Goal: Task Accomplishment & Management: Manage account settings

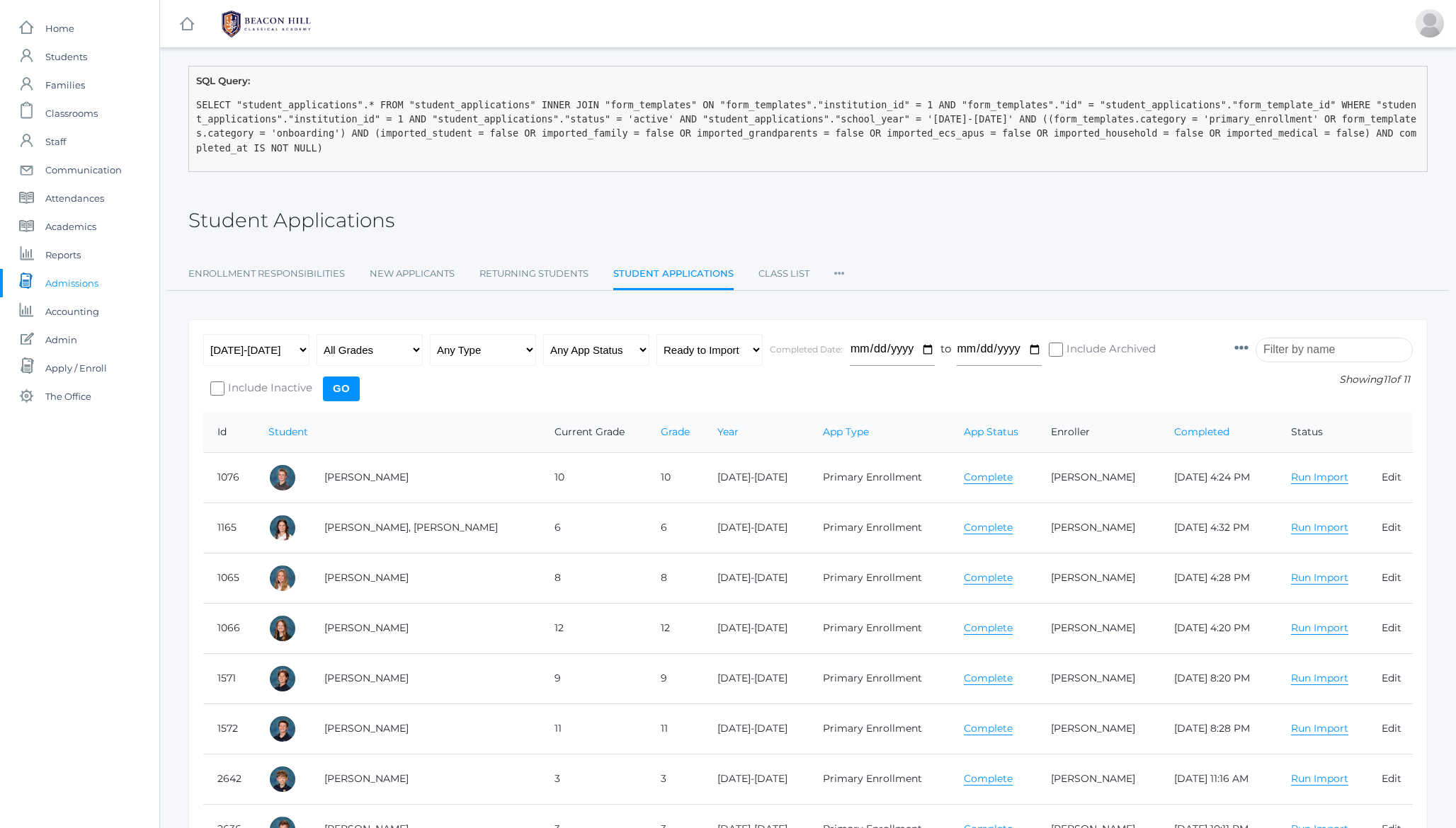
click at [172, 105] on div "SQL Query: SELECT "student_applications".* FROM "student_applications" INNER JO…" at bounding box center [808, 551] width 1296 height 971
click at [69, 341] on span "Admin" at bounding box center [61, 340] width 32 height 28
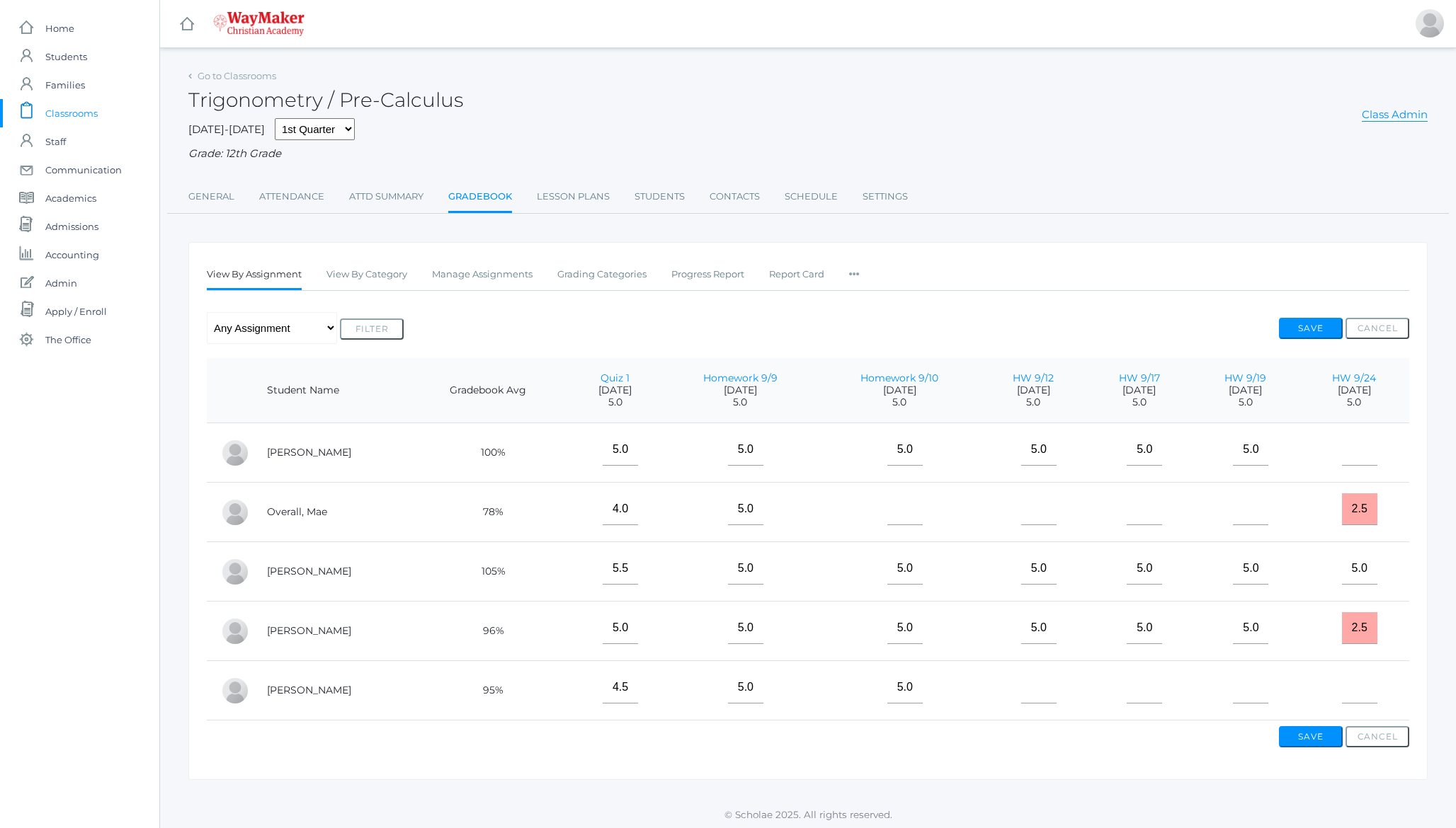
click at [382, 96] on h2 "Trigonometry / Pre-Calculus" at bounding box center [326, 100] width 275 height 22
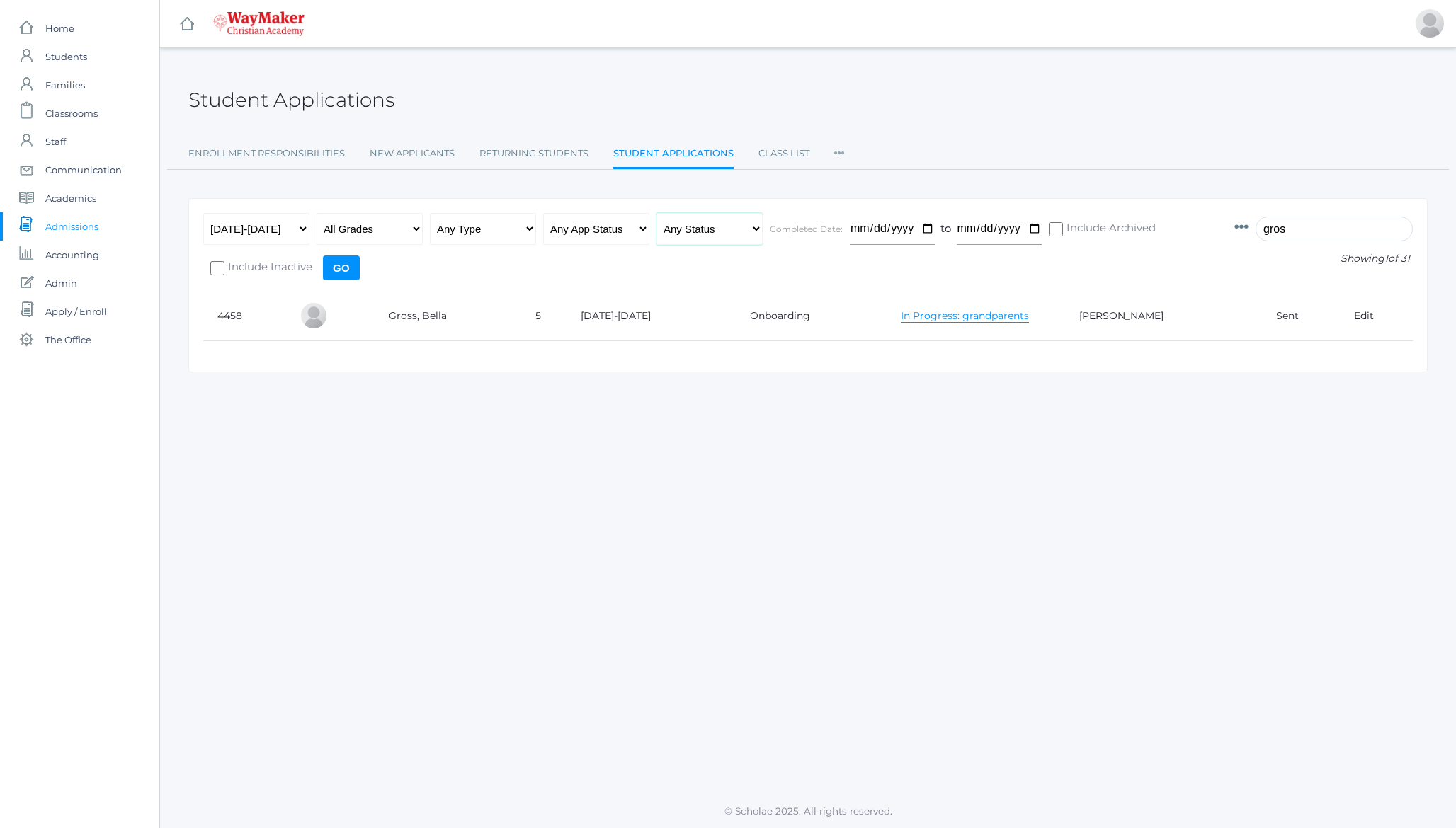
click at [707, 227] on select "Any Status Ready to Send Sent Done Ready to Import Imported" at bounding box center [709, 229] width 106 height 32
click at [1391, 230] on input "gros" at bounding box center [1334, 230] width 157 height 25
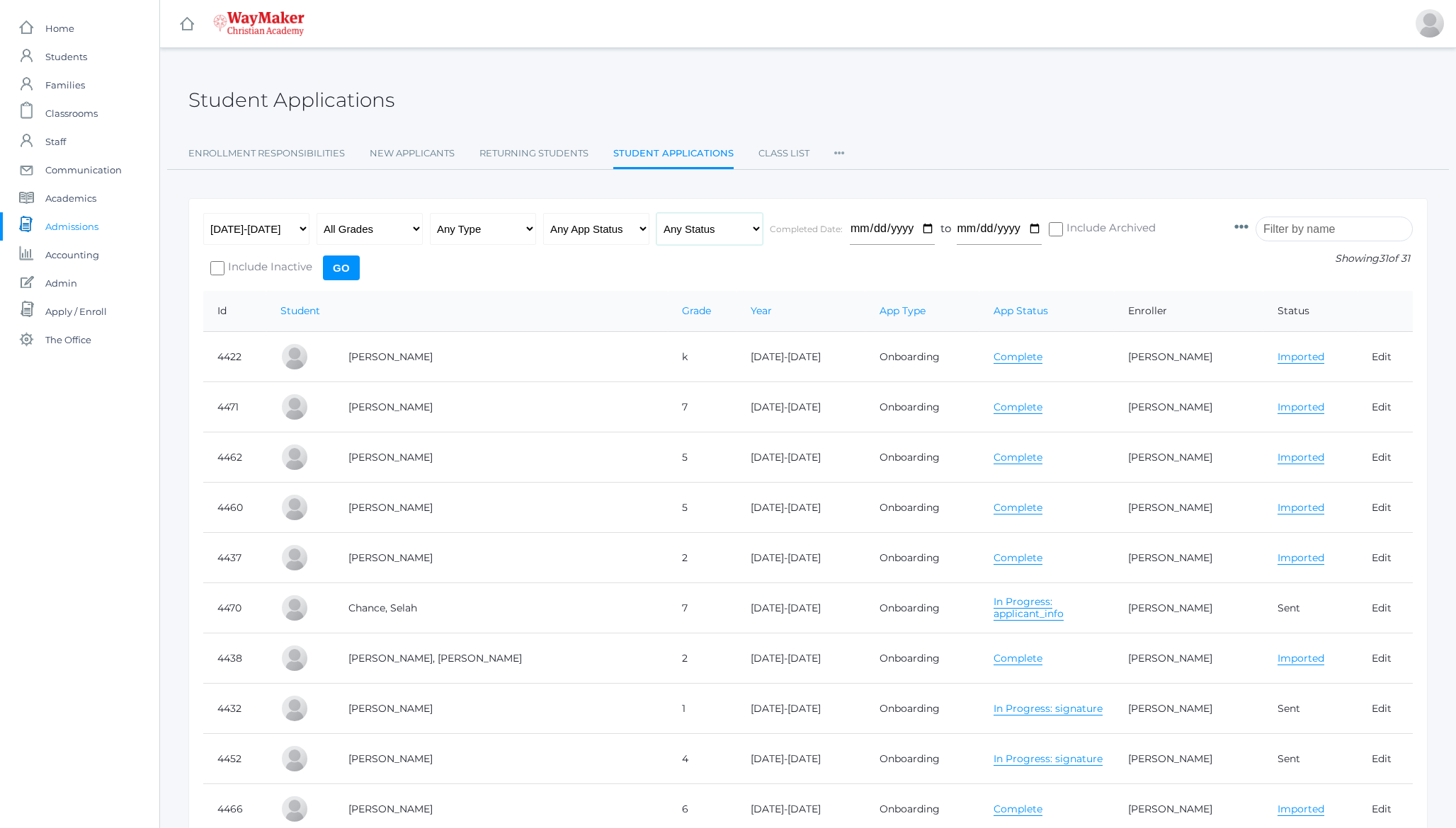
click at [728, 221] on select "Any Status Ready to Send Sent Done Ready to Import Imported" at bounding box center [709, 229] width 106 height 32
select select "import"
click at [656, 213] on select "Any Status Ready to Send Sent Done Ready to Import Imported" at bounding box center [709, 229] width 106 height 32
click at [345, 265] on input "Go" at bounding box center [341, 268] width 37 height 25
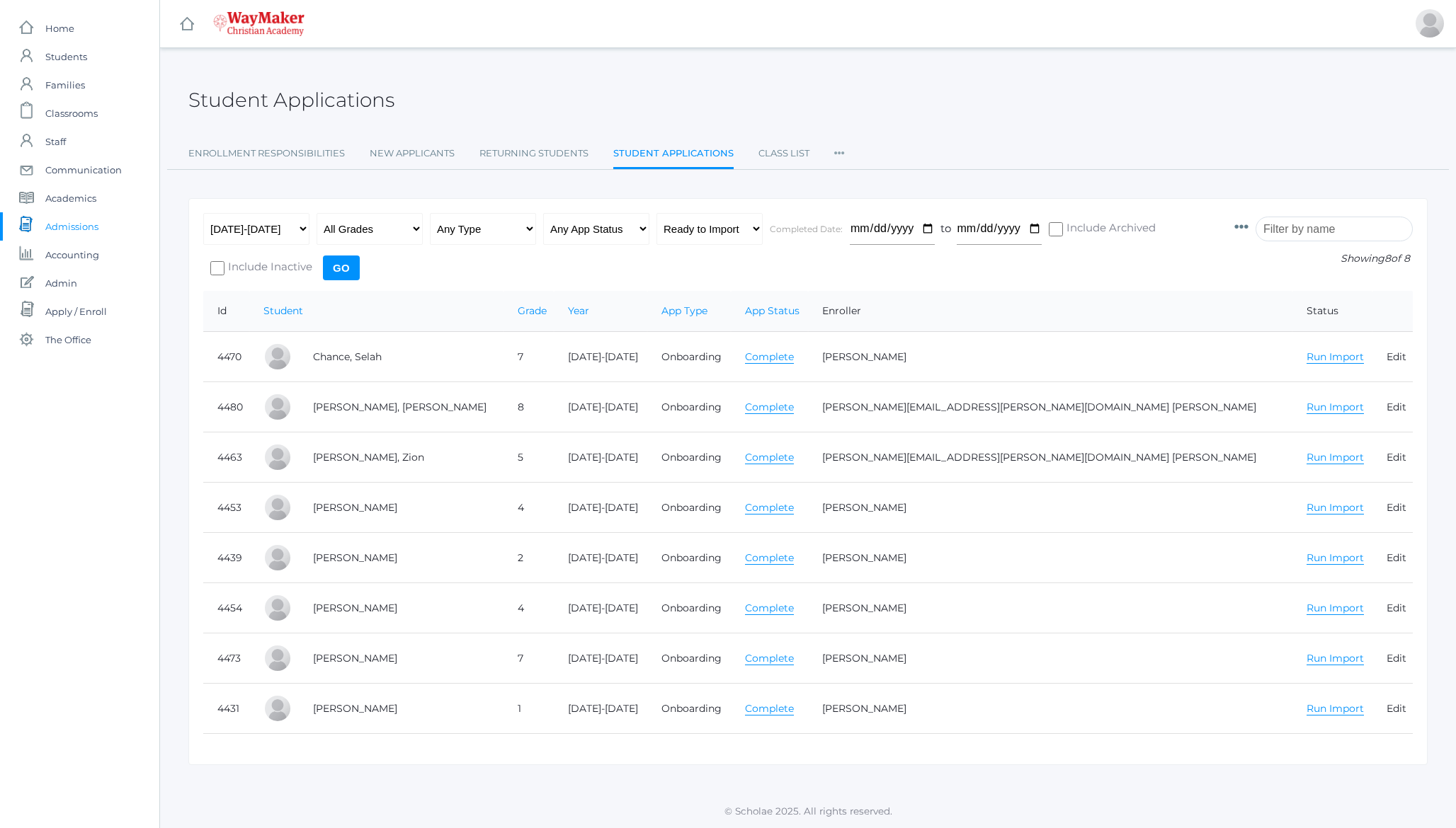
click at [1049, 144] on ul "Enrollment Responsibilities New Applicants Returning Students Student Applicati…" at bounding box center [808, 154] width 1239 height 30
click at [892, 104] on div "Student Applications" at bounding box center [808, 92] width 1239 height 53
click at [336, 101] on h2 "Student Applications" at bounding box center [291, 100] width 206 height 22
click at [85, 344] on span "The Office" at bounding box center [68, 340] width 46 height 28
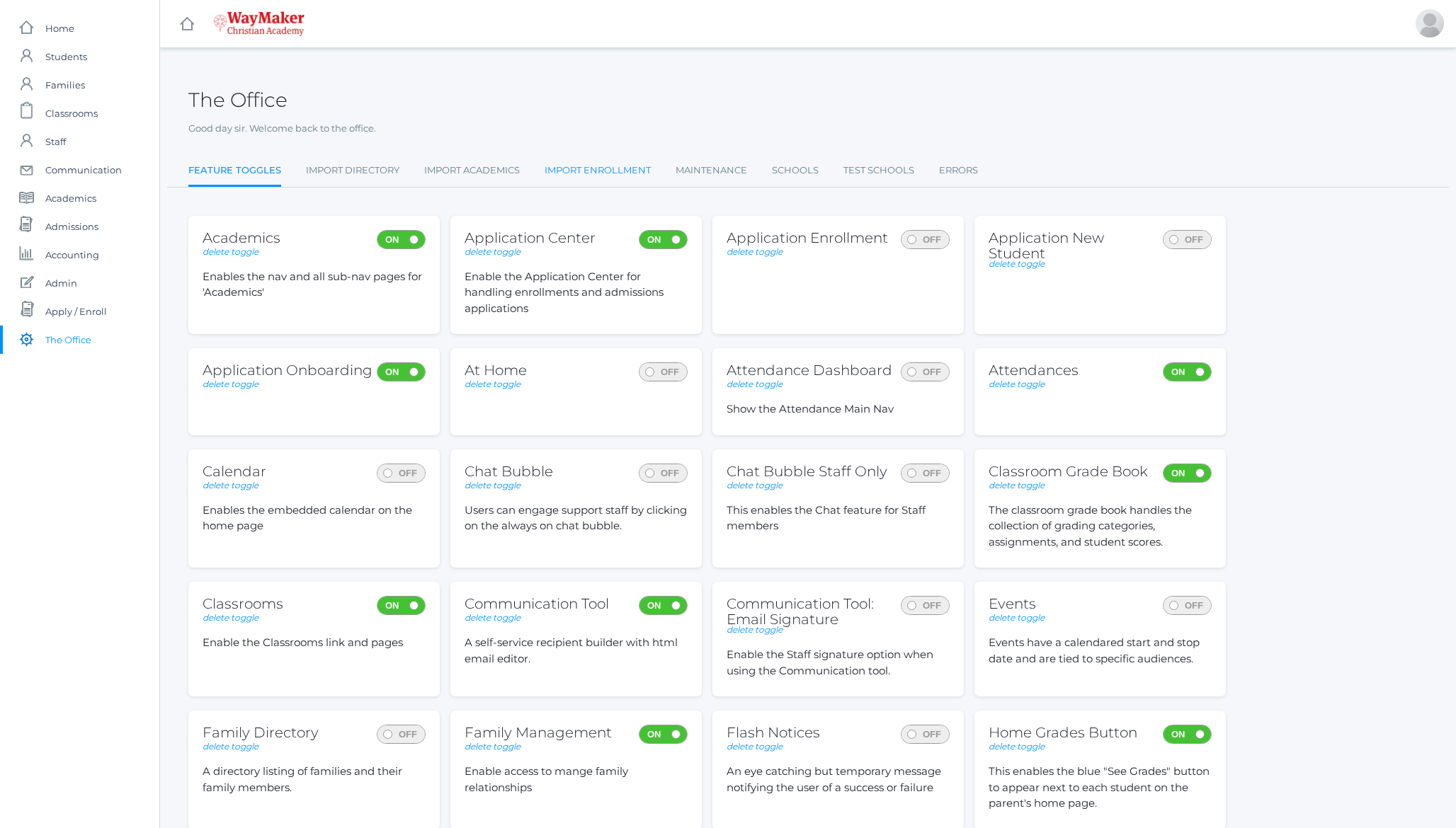
click at [640, 179] on link "Import Enrollment" at bounding box center [597, 170] width 106 height 28
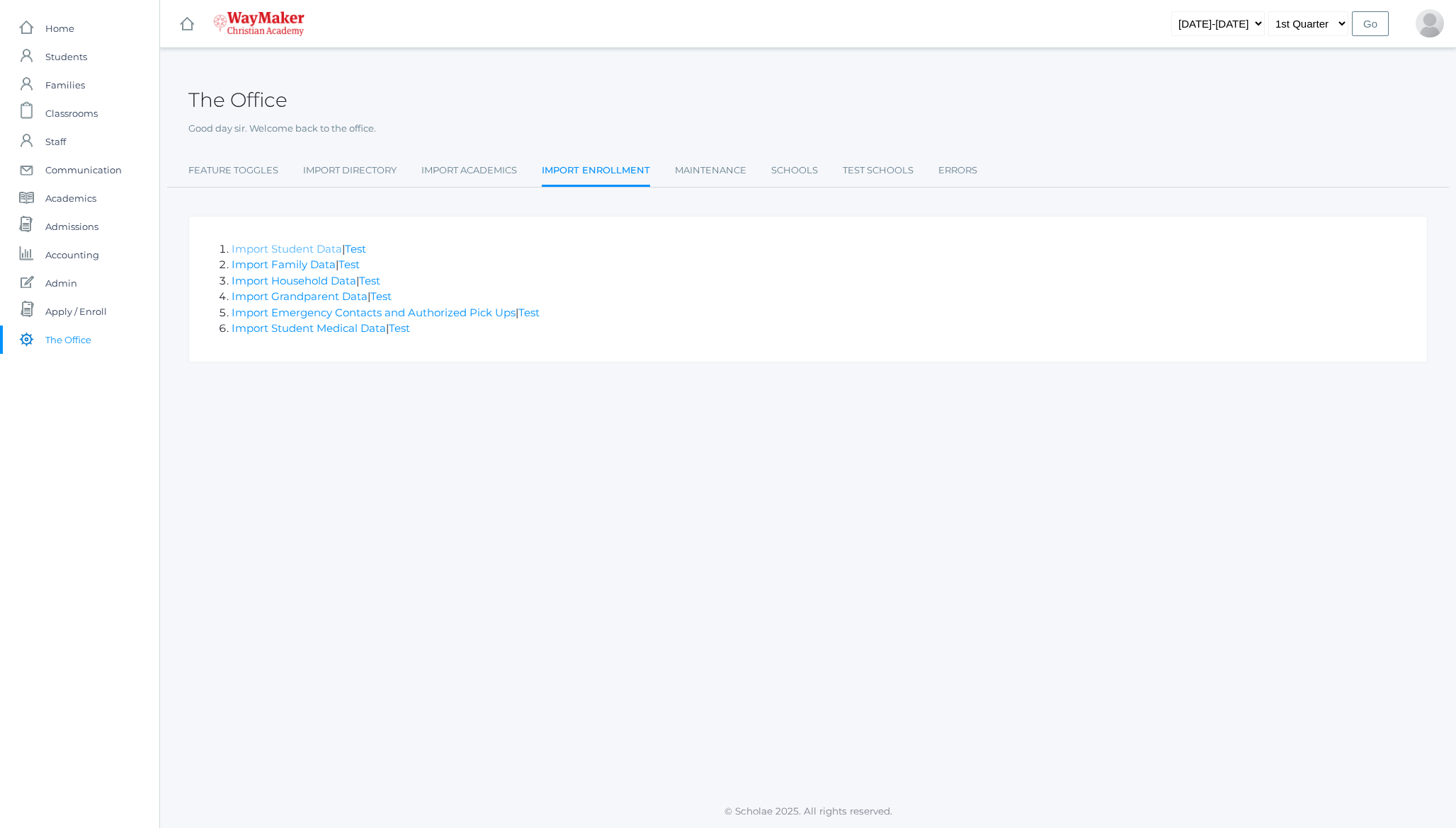
click at [302, 250] on link "Import Student Data" at bounding box center [286, 249] width 110 height 13
click at [73, 228] on span "Admissions" at bounding box center [72, 226] width 53 height 28
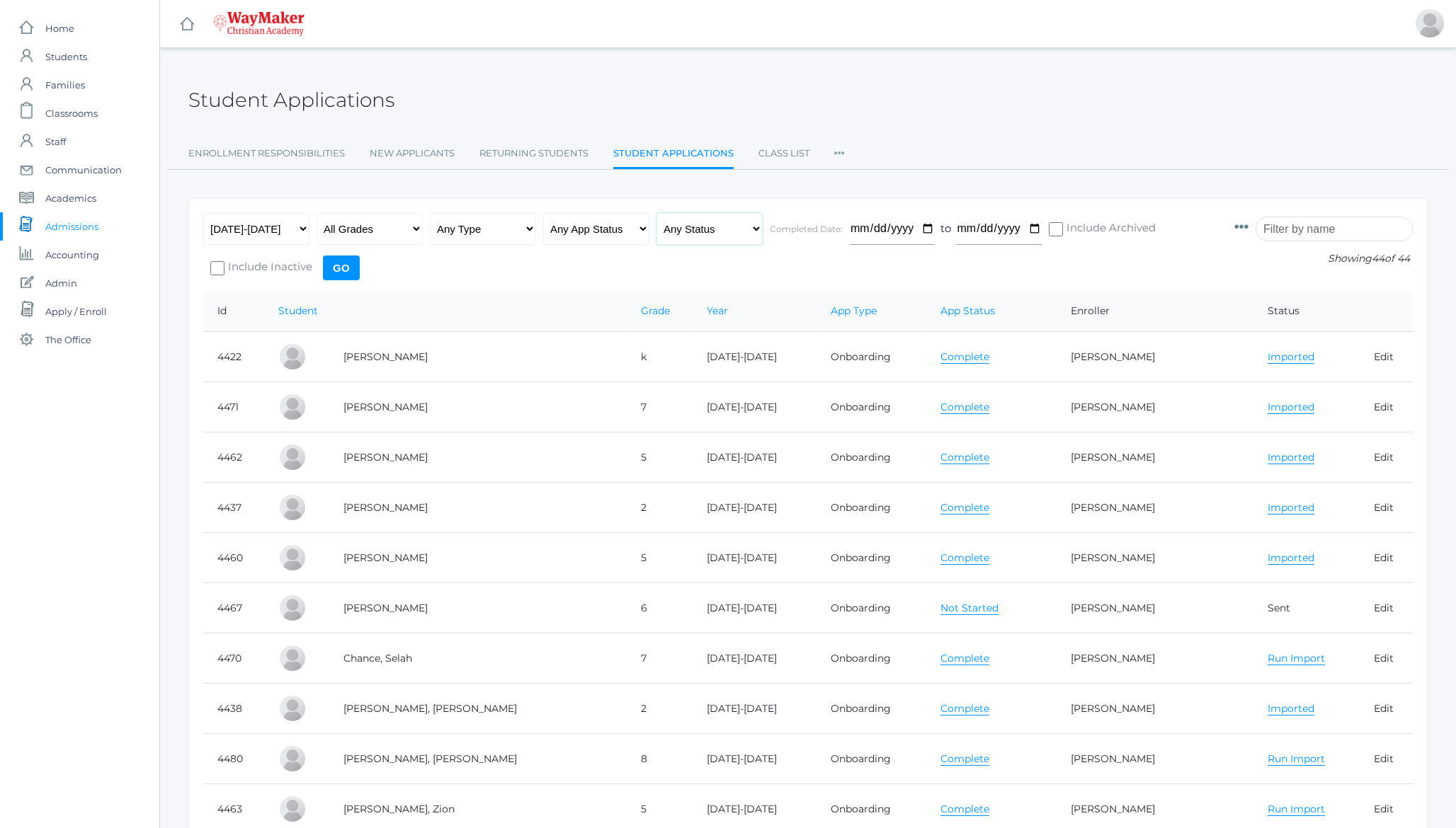
click at [710, 229] on select "Any Status Ready to Send Sent Done Ready to Import Imported" at bounding box center [709, 229] width 106 height 32
select select "import"
click at [656, 213] on select "Any Status Ready to Send Sent Done Ready to Import Imported" at bounding box center [709, 229] width 106 height 32
click at [351, 268] on input "Go" at bounding box center [341, 268] width 37 height 25
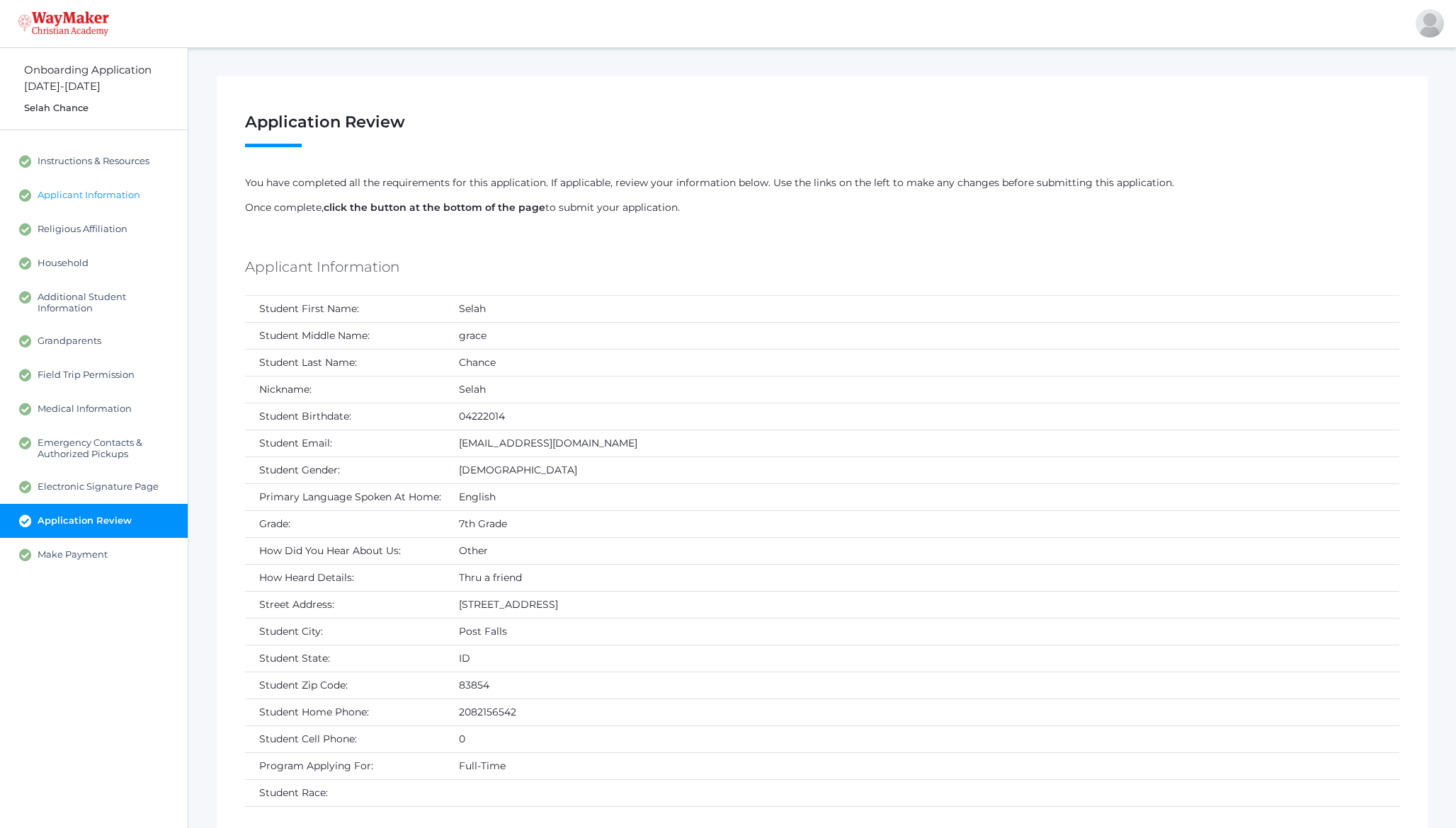
click at [94, 199] on span "Applicant Information" at bounding box center [88, 194] width 103 height 13
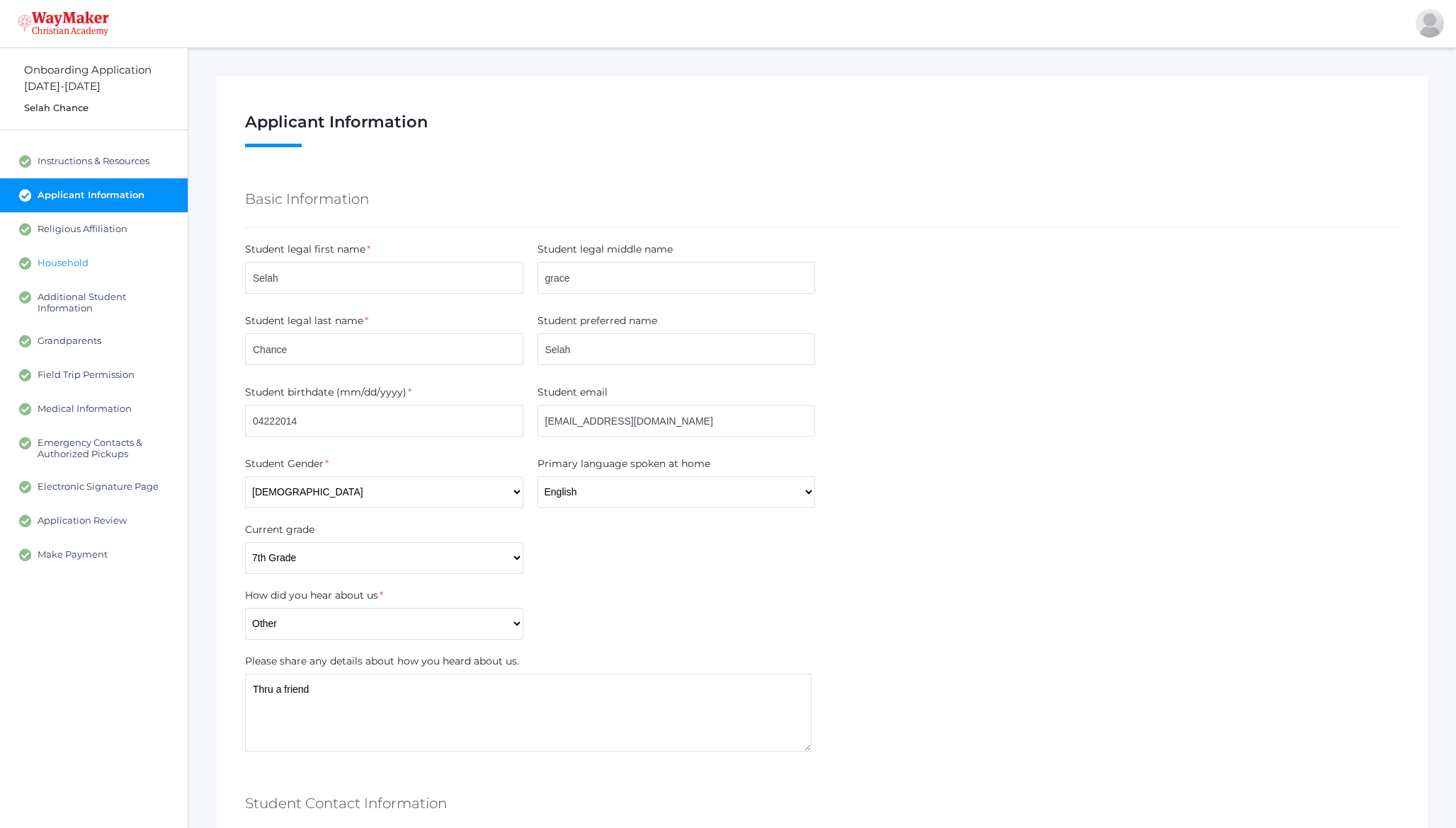
click at [65, 269] on link "Household" at bounding box center [94, 263] width 188 height 34
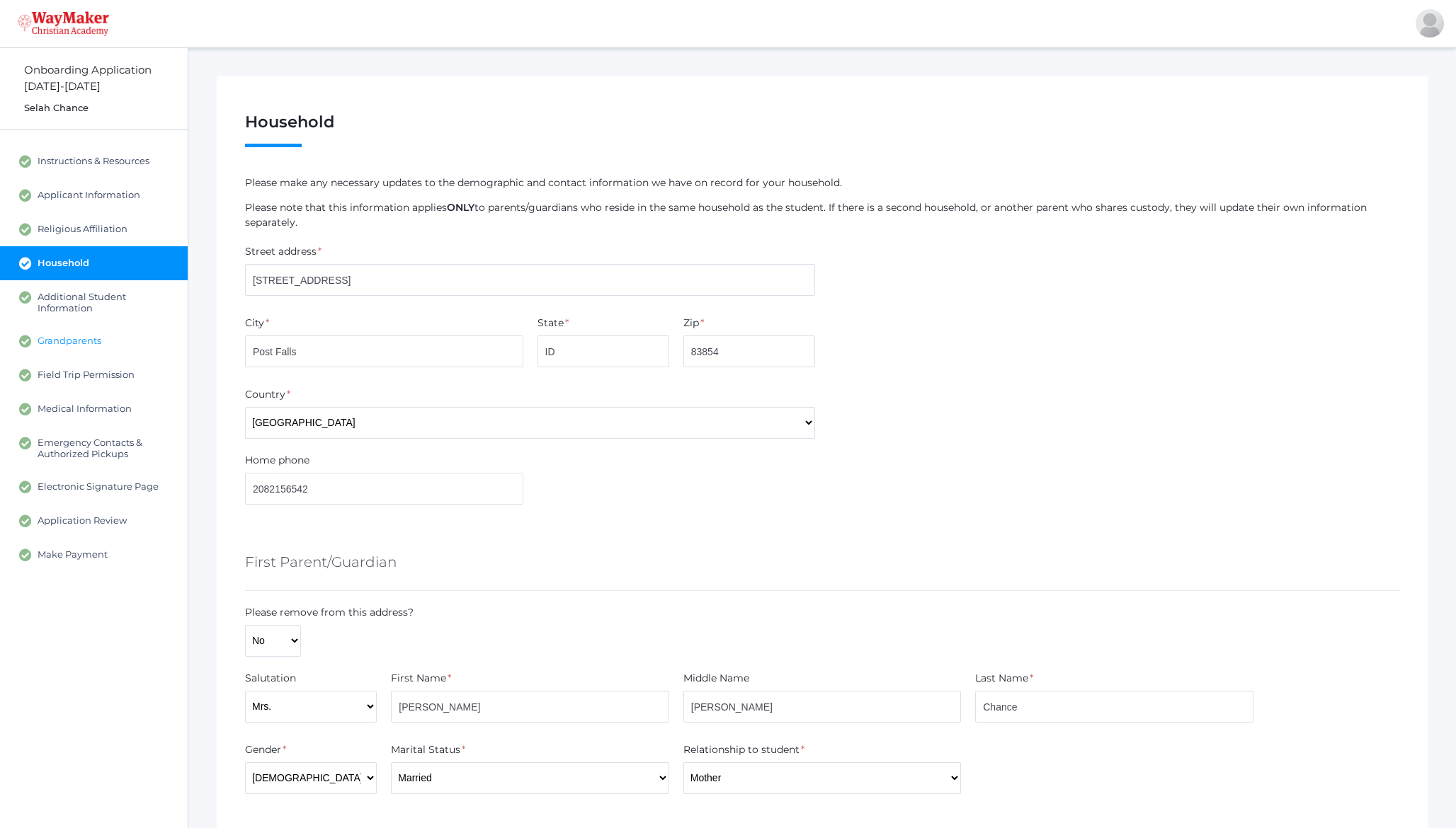
click at [73, 341] on span "Grandparents" at bounding box center [69, 341] width 63 height 13
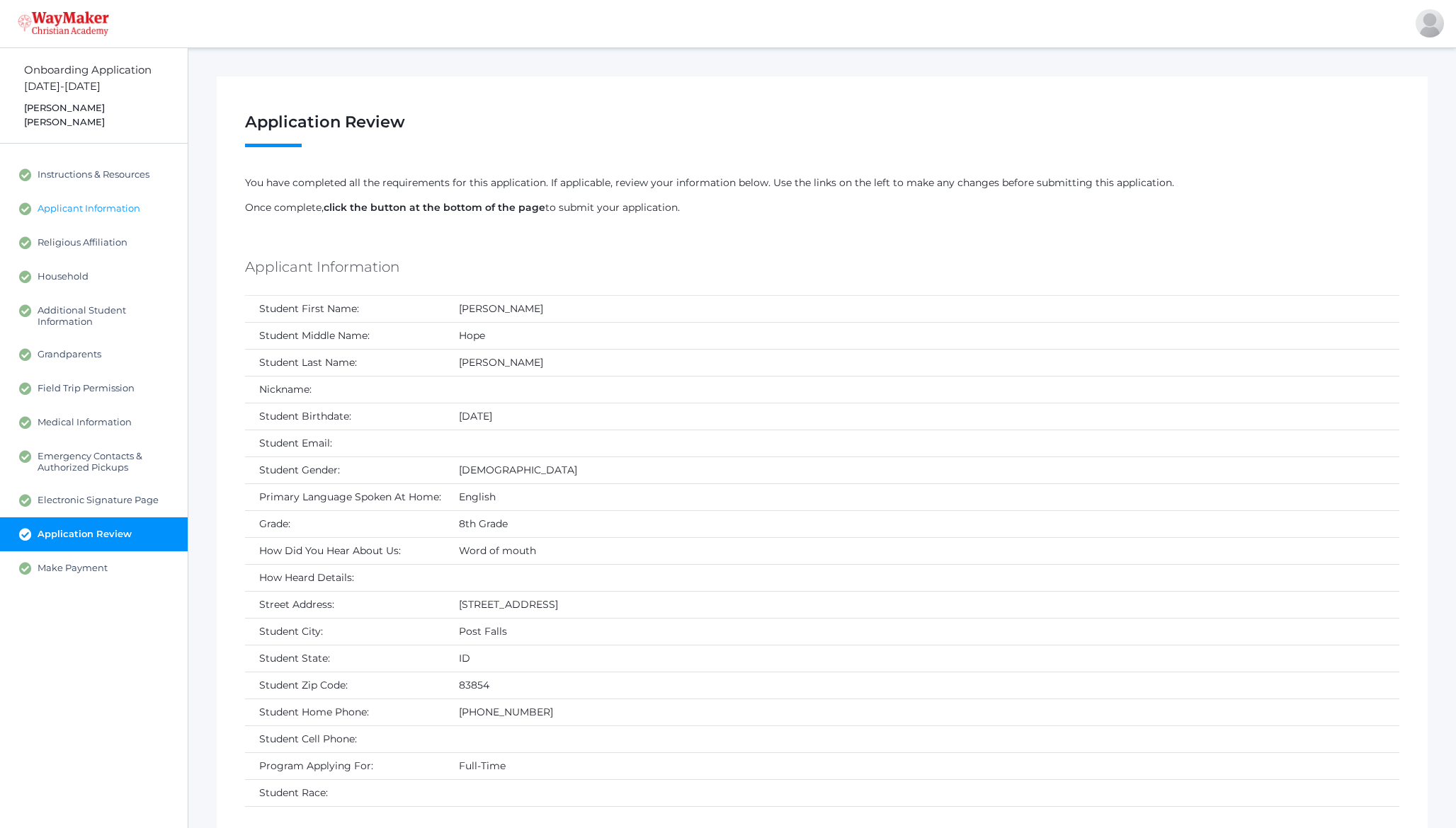
click at [76, 192] on link "Applicant Information" at bounding box center [94, 209] width 188 height 34
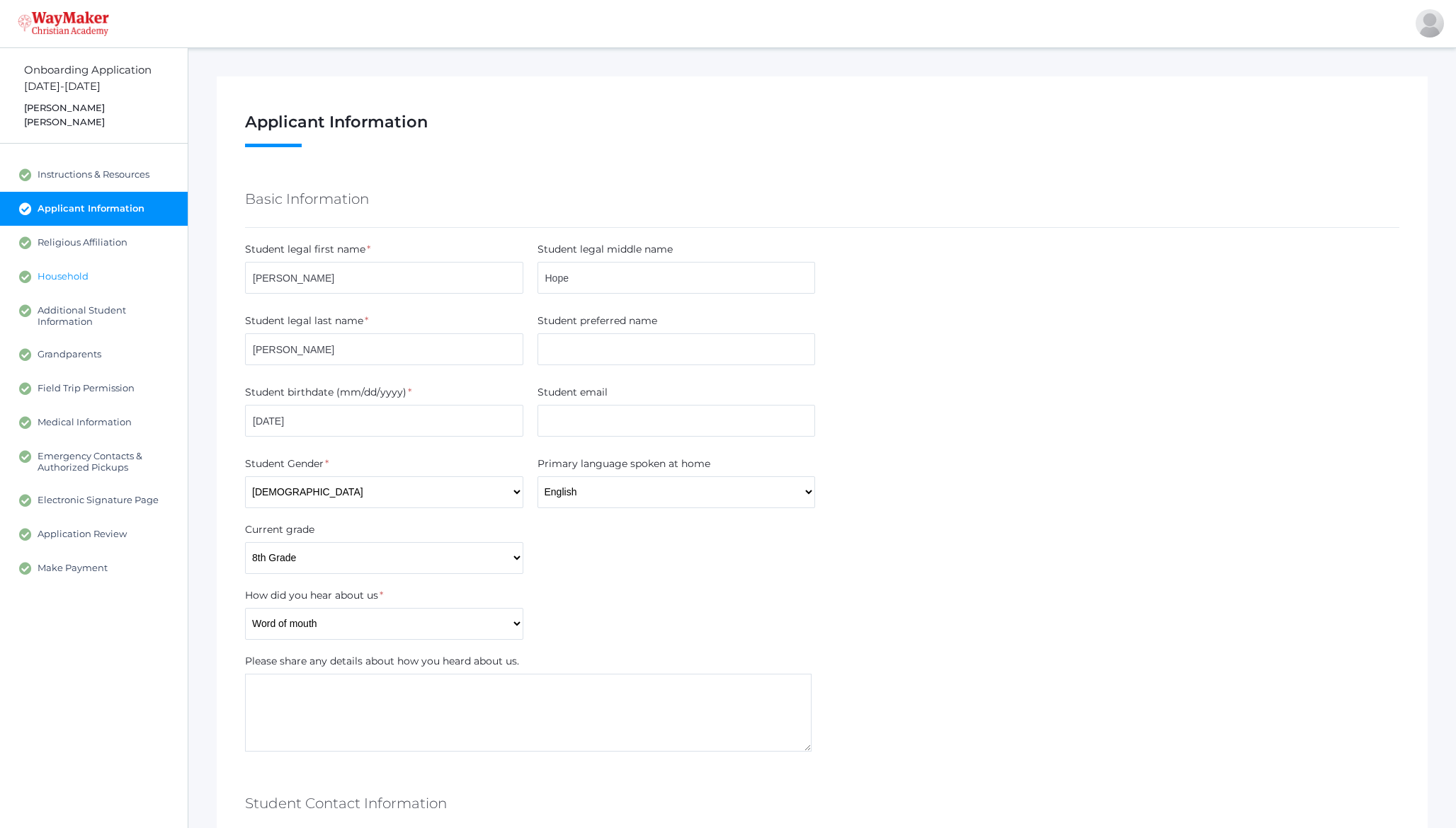
click at [64, 270] on span "Household" at bounding box center [63, 276] width 51 height 13
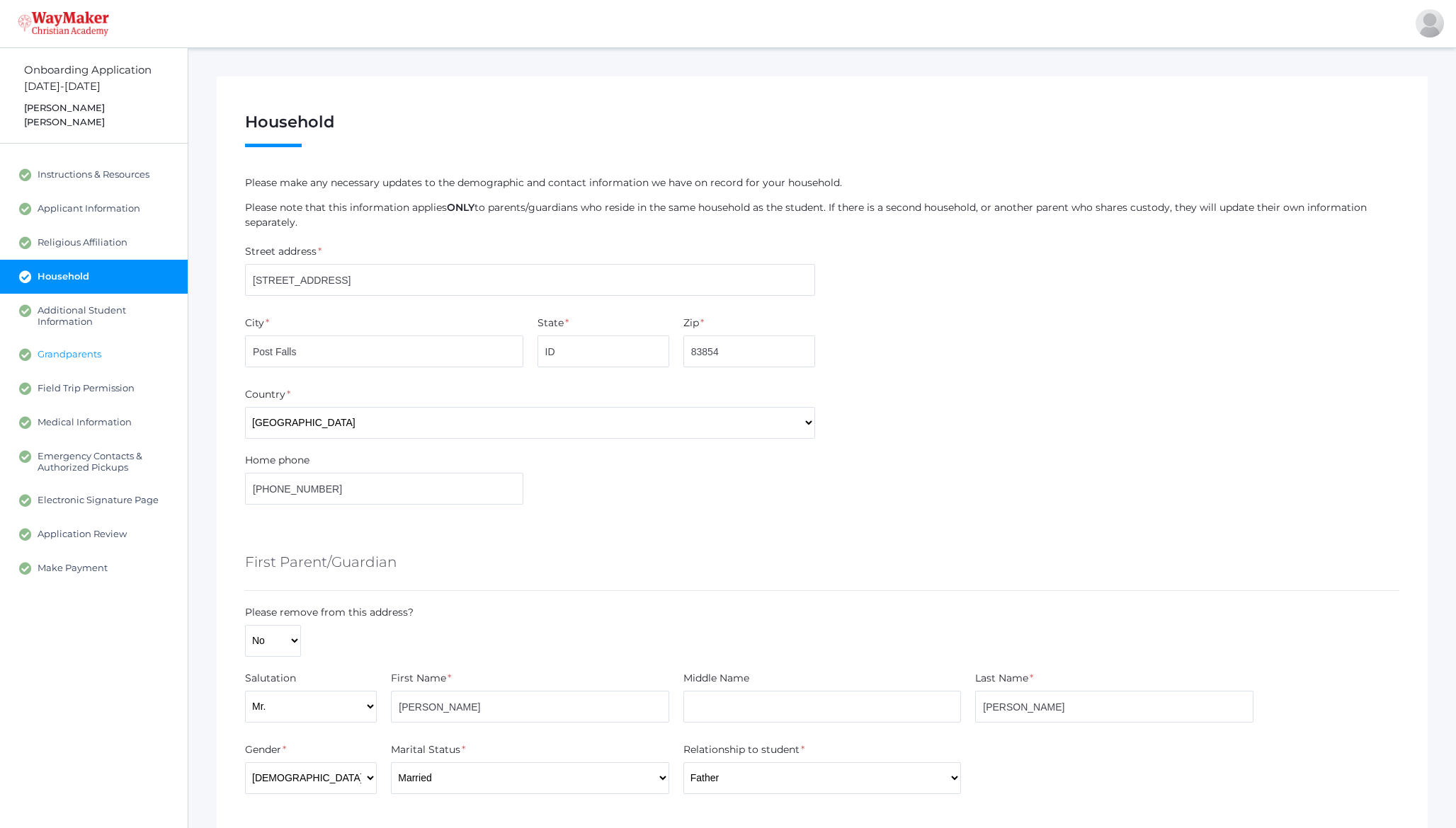
click at [85, 348] on span "Grandparents" at bounding box center [69, 354] width 63 height 13
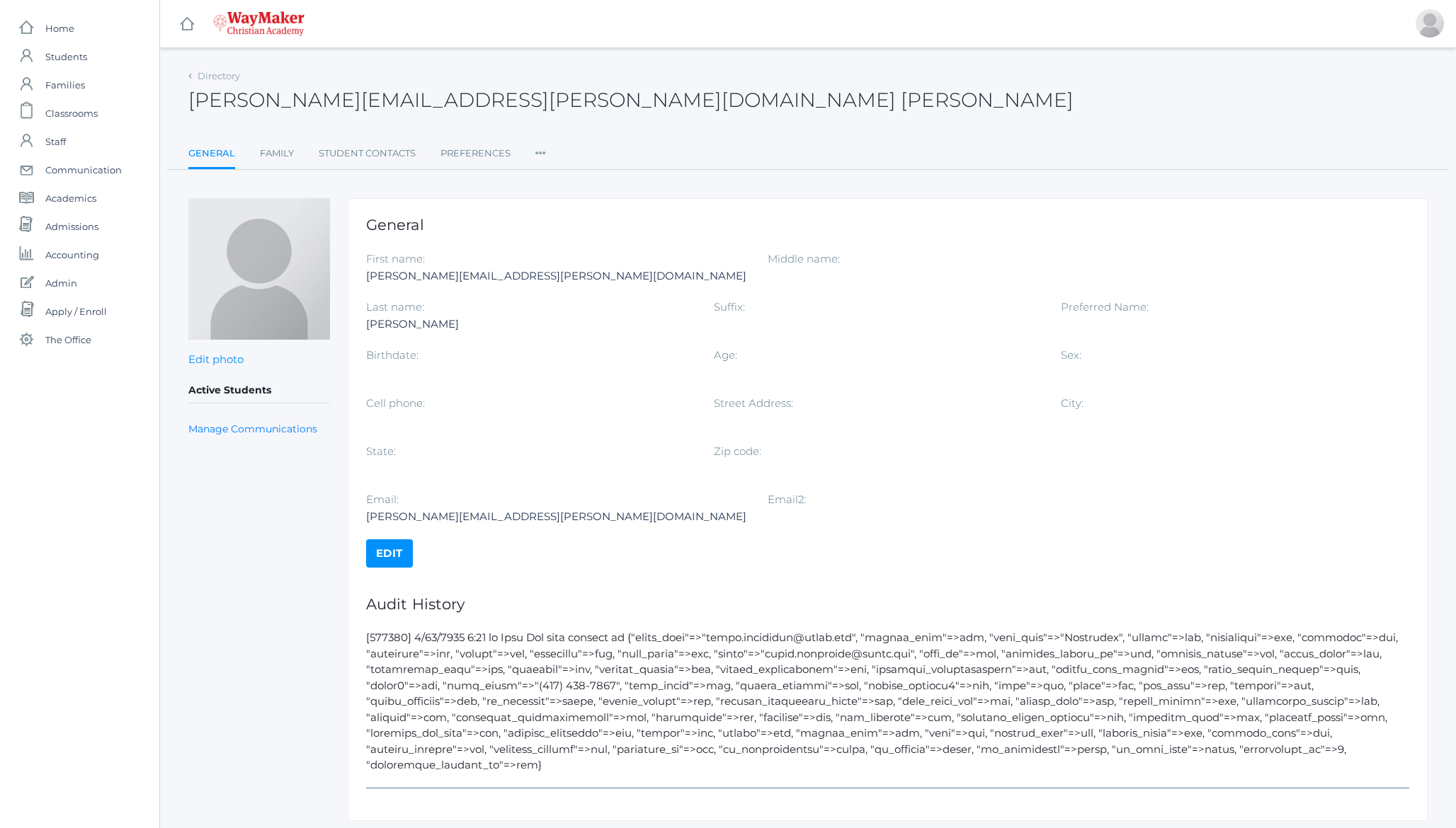
click at [392, 540] on link "Edit" at bounding box center [389, 553] width 47 height 28
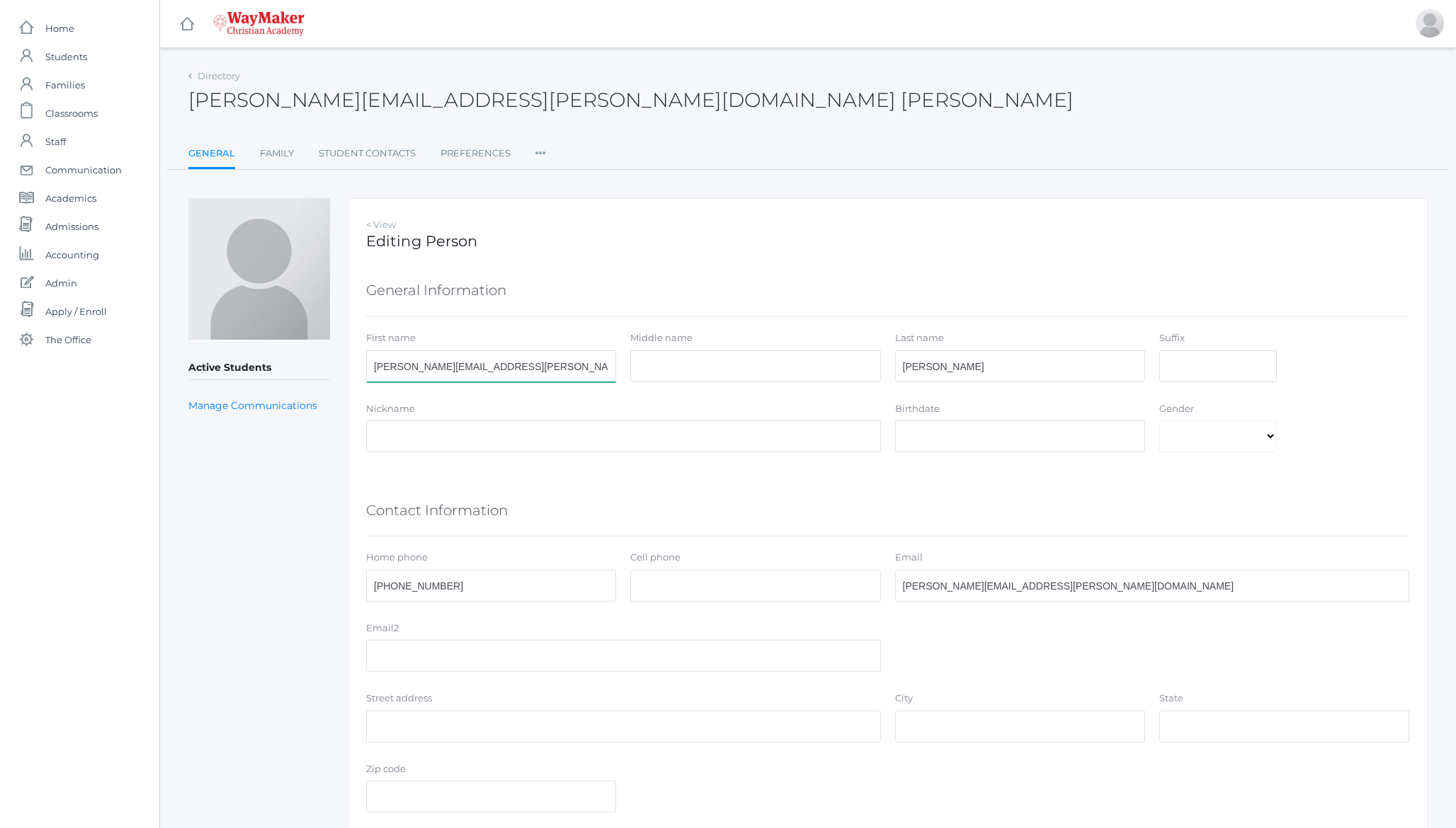
click at [436, 372] on input "[PERSON_NAME][EMAIL_ADDRESS][PERSON_NAME][DOMAIN_NAME]" at bounding box center [490, 366] width 250 height 32
type input "Clint"
click at [278, 509] on div "Active Students Manage Communications" at bounding box center [260, 608] width 142 height 820
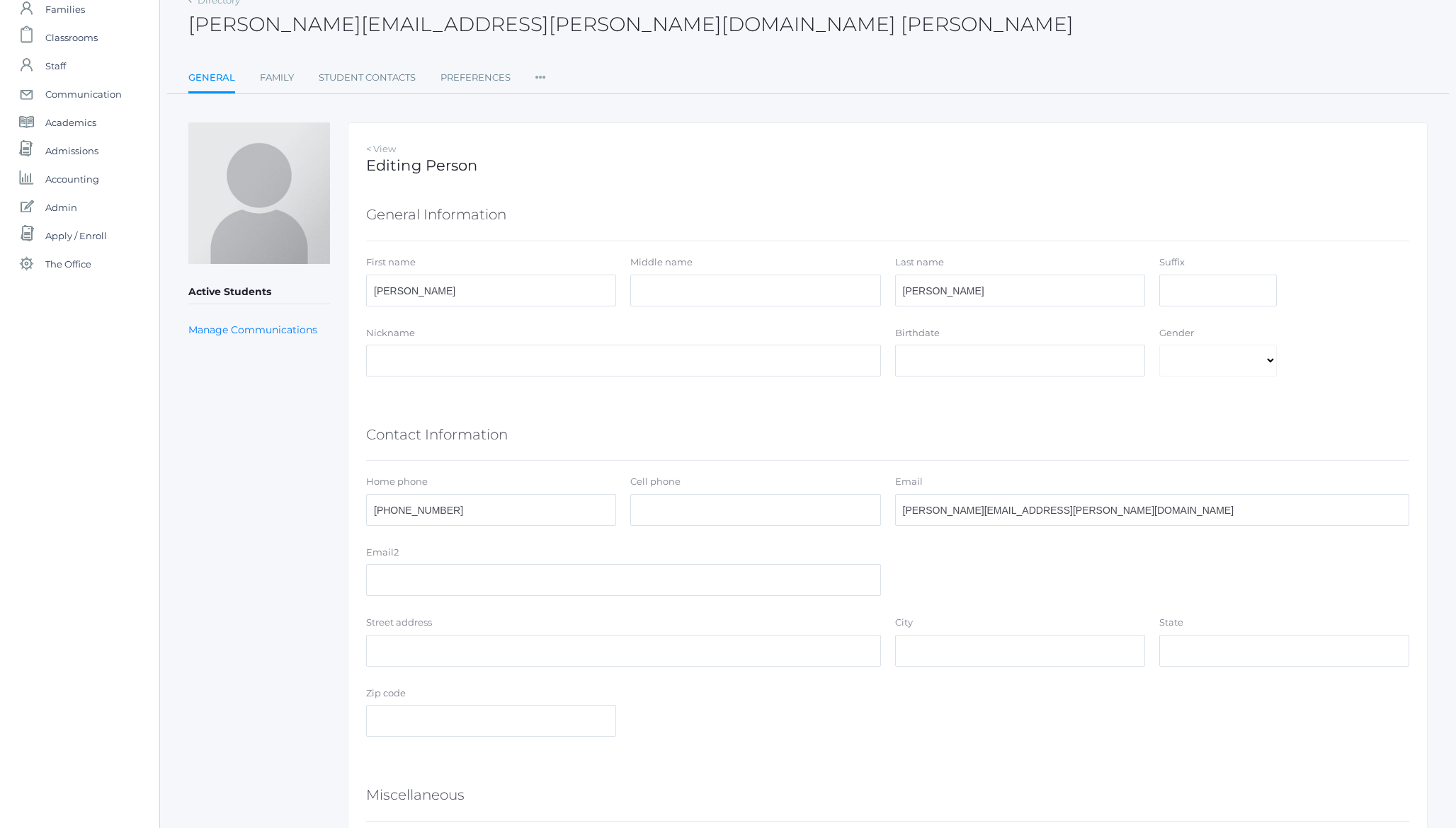
scroll to position [240, 0]
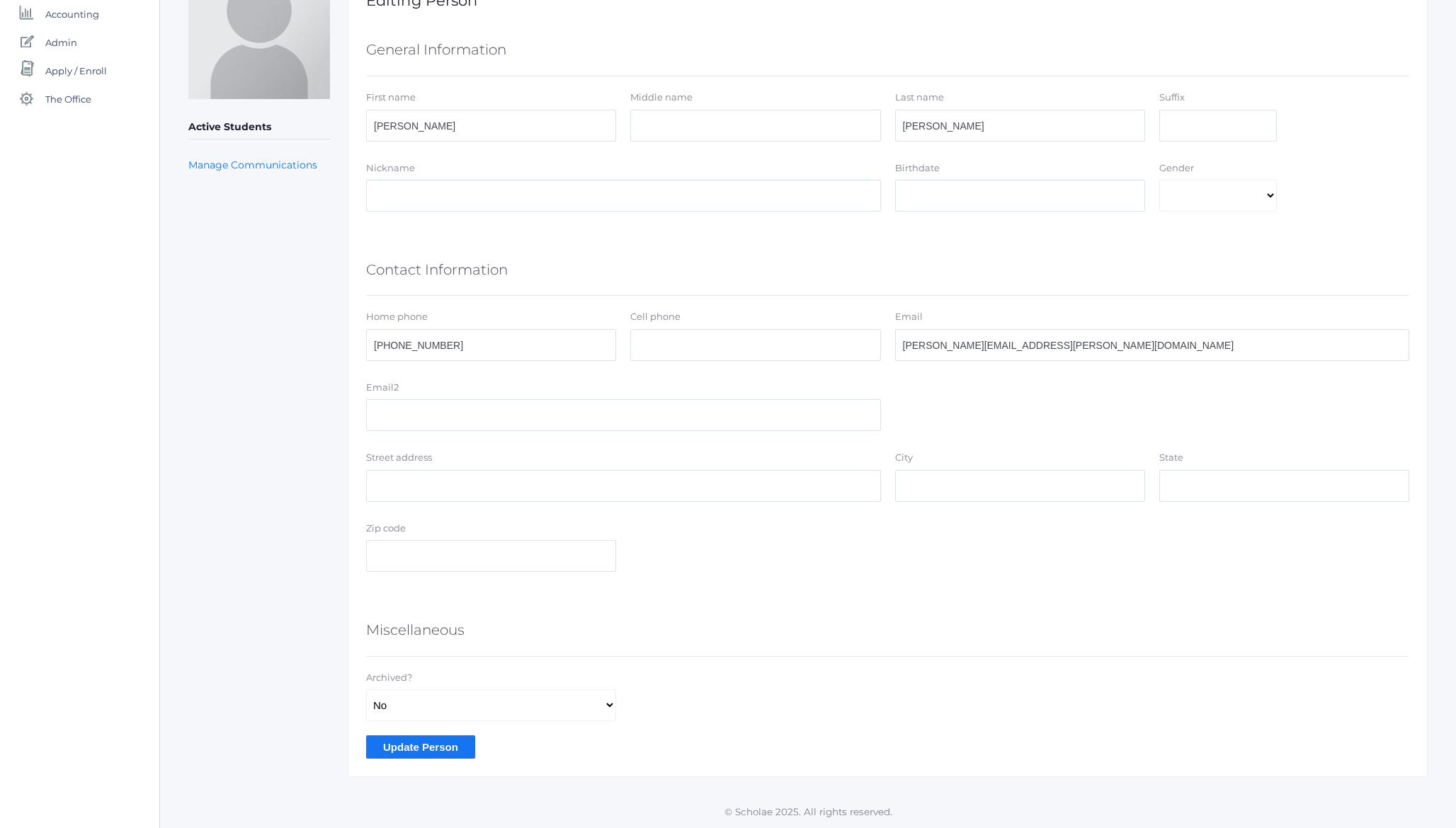
click at [427, 755] on input "Update Person" at bounding box center [420, 747] width 109 height 23
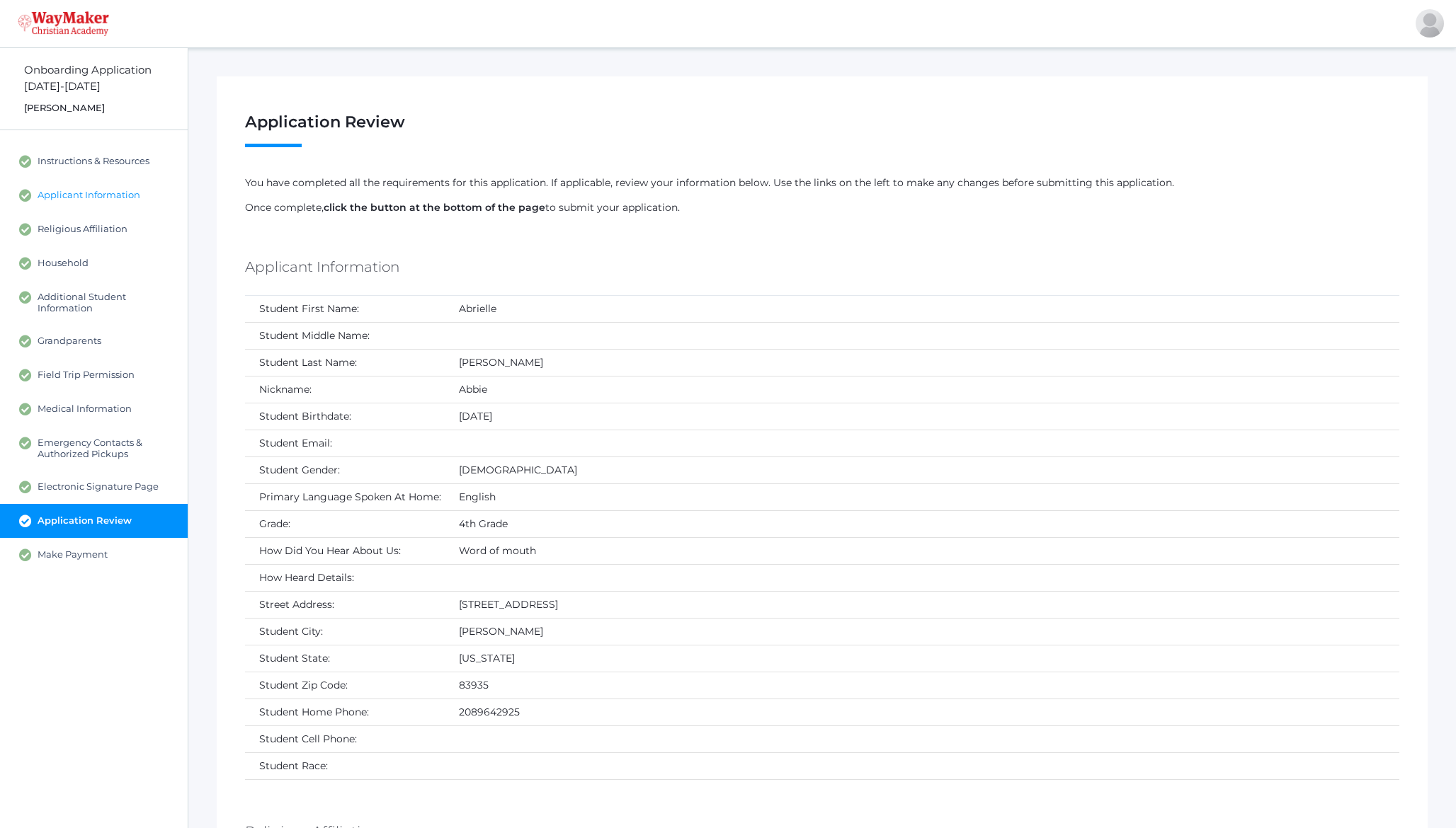
click at [96, 195] on span "Applicant Information" at bounding box center [88, 194] width 103 height 13
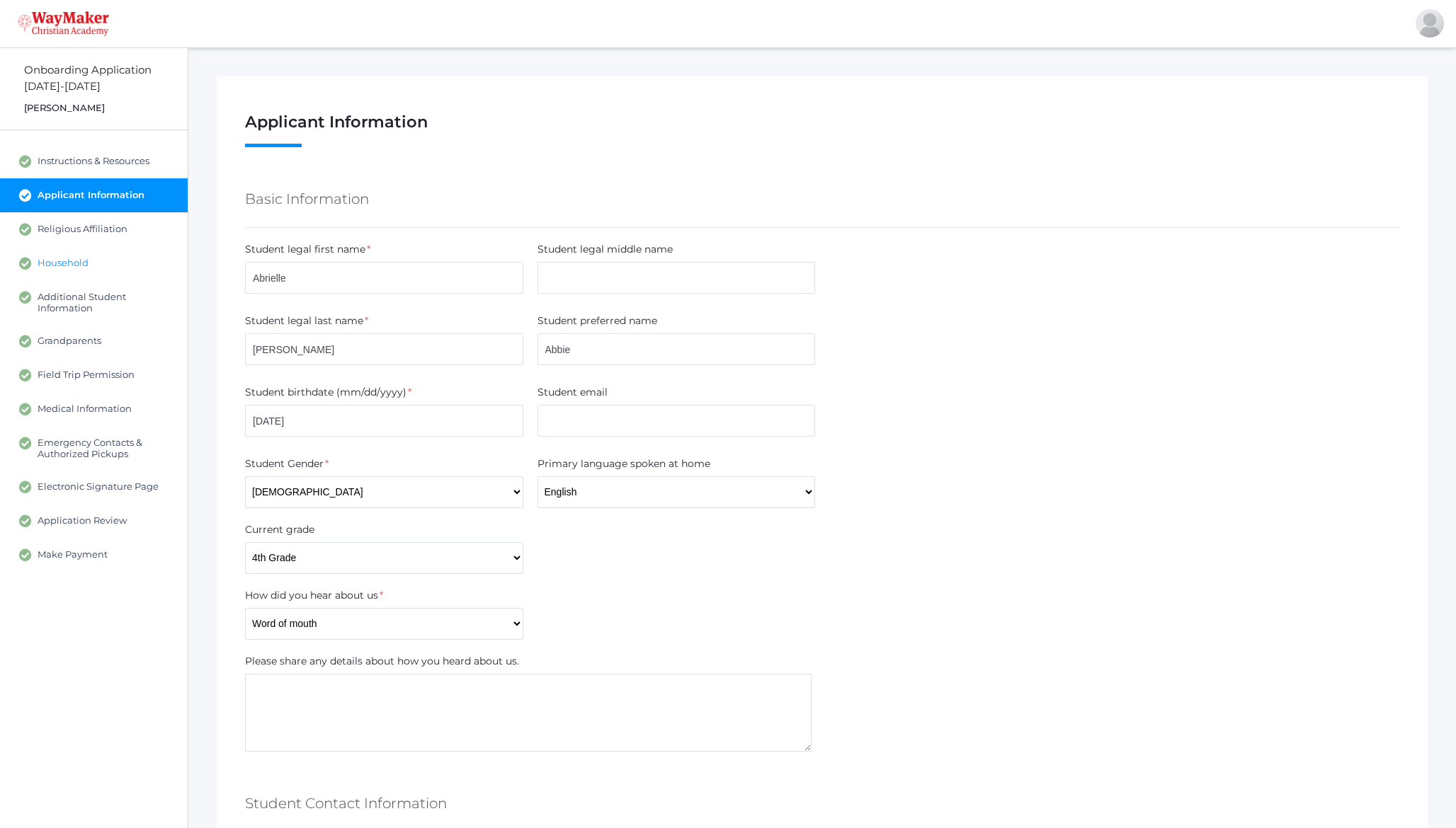
click at [82, 263] on span "Household" at bounding box center [63, 263] width 51 height 13
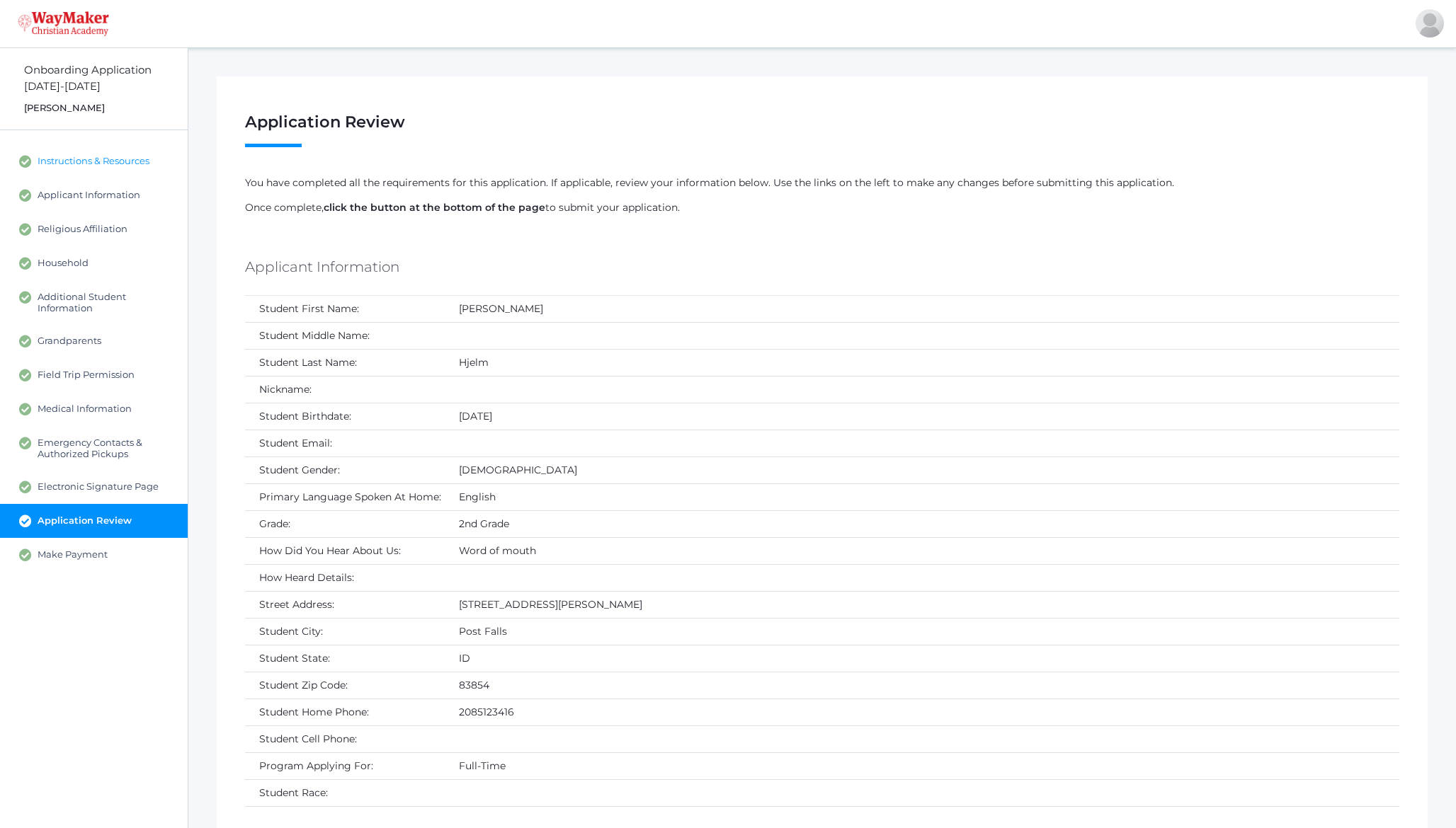
click at [88, 159] on span "Instructions & Resources" at bounding box center [94, 161] width 112 height 13
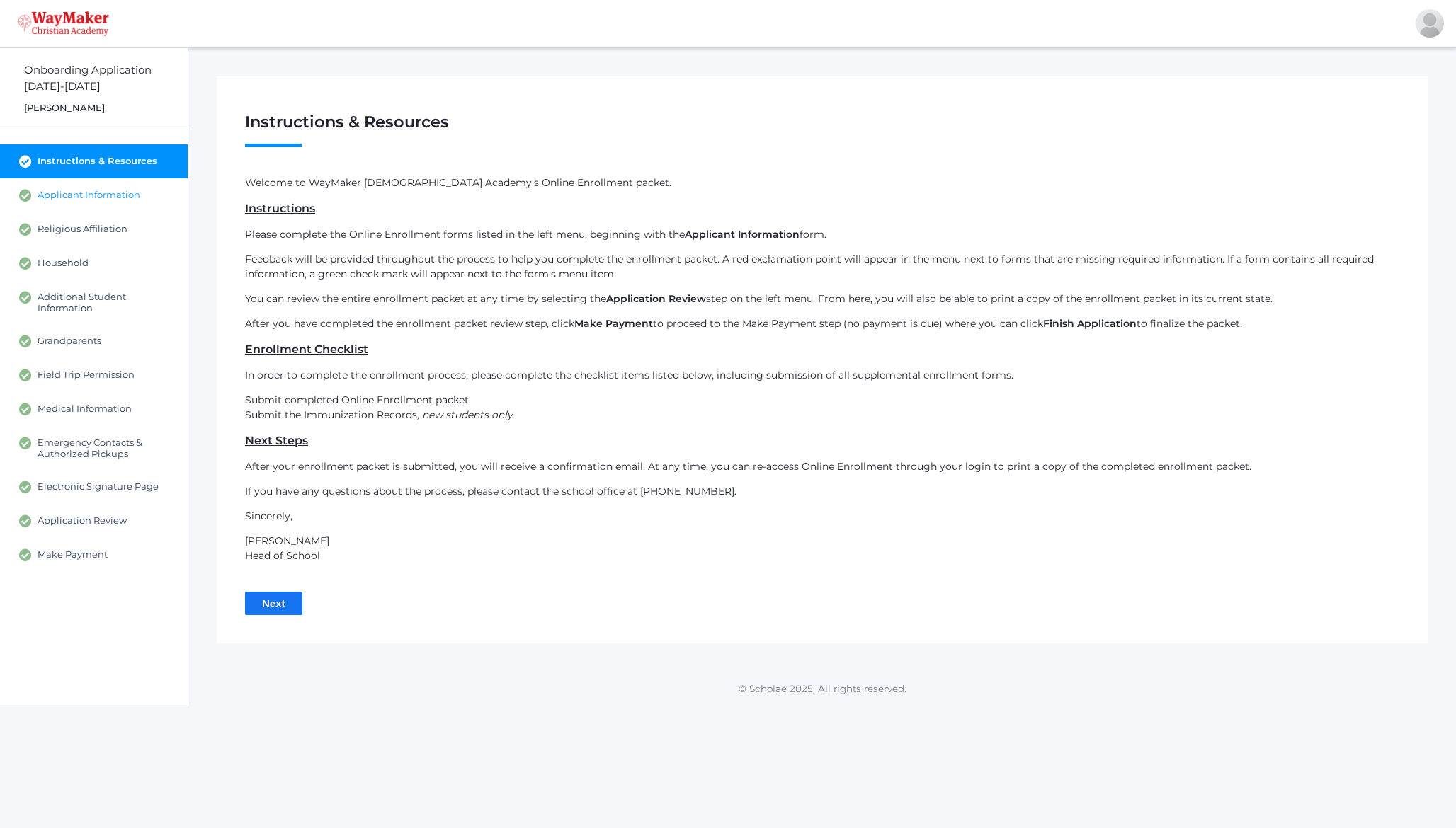
click at [78, 193] on span "Applicant Information" at bounding box center [88, 194] width 103 height 13
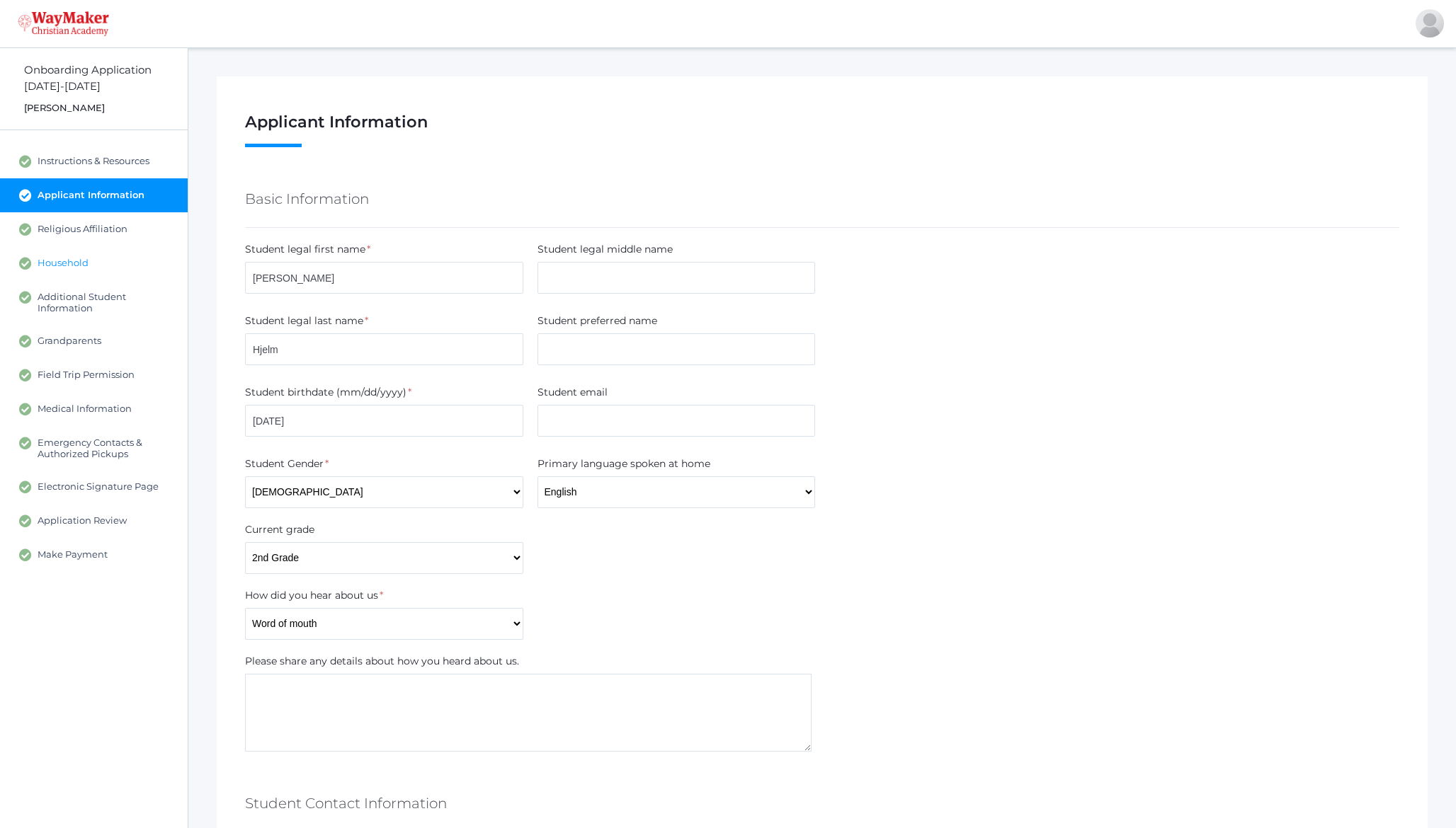
click at [68, 266] on span "Household" at bounding box center [63, 263] width 51 height 13
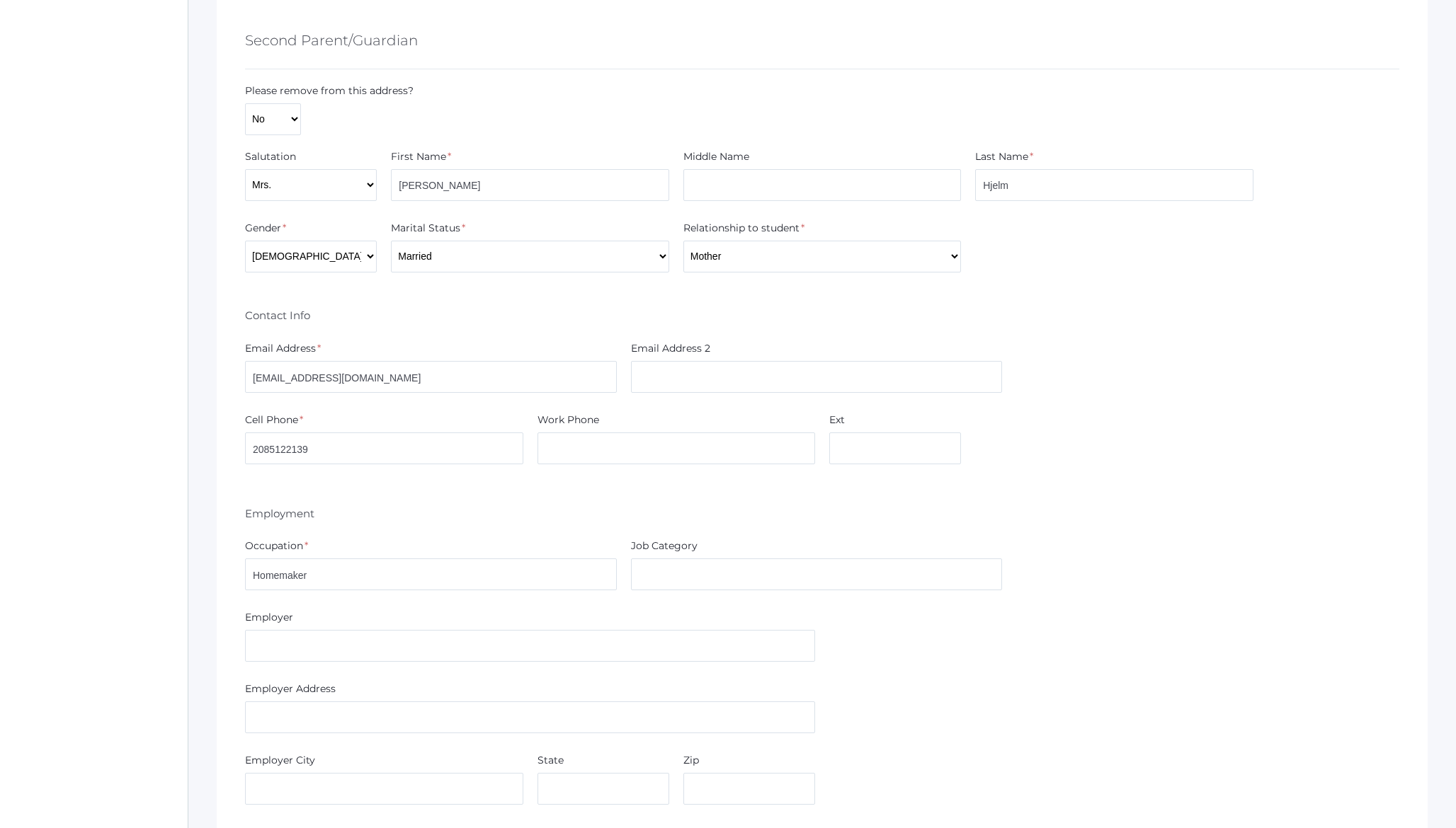
scroll to position [1933, 0]
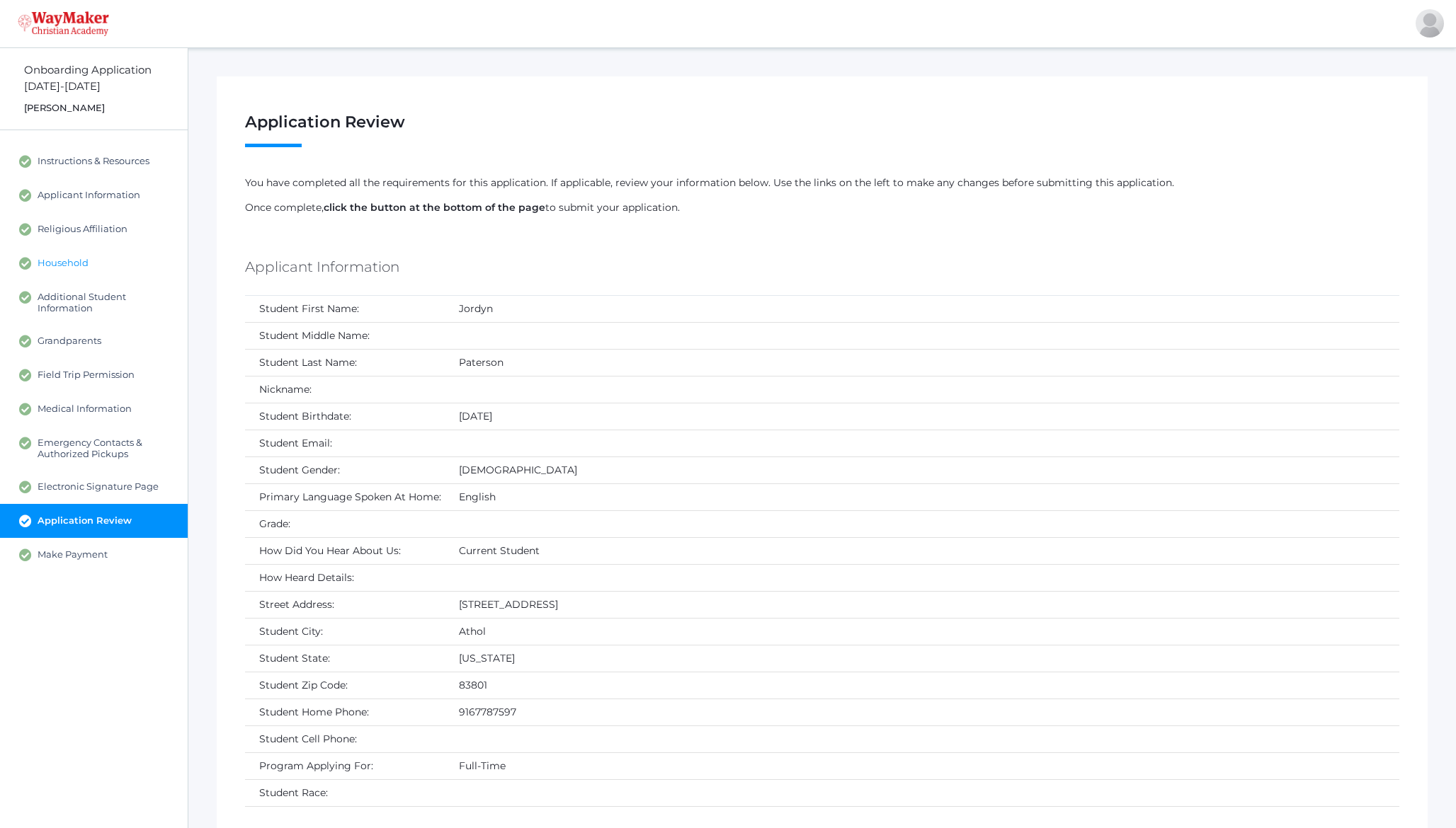
click at [85, 267] on span "Household" at bounding box center [63, 263] width 51 height 13
click at [86, 166] on span "Instructions & Resources" at bounding box center [94, 161] width 112 height 13
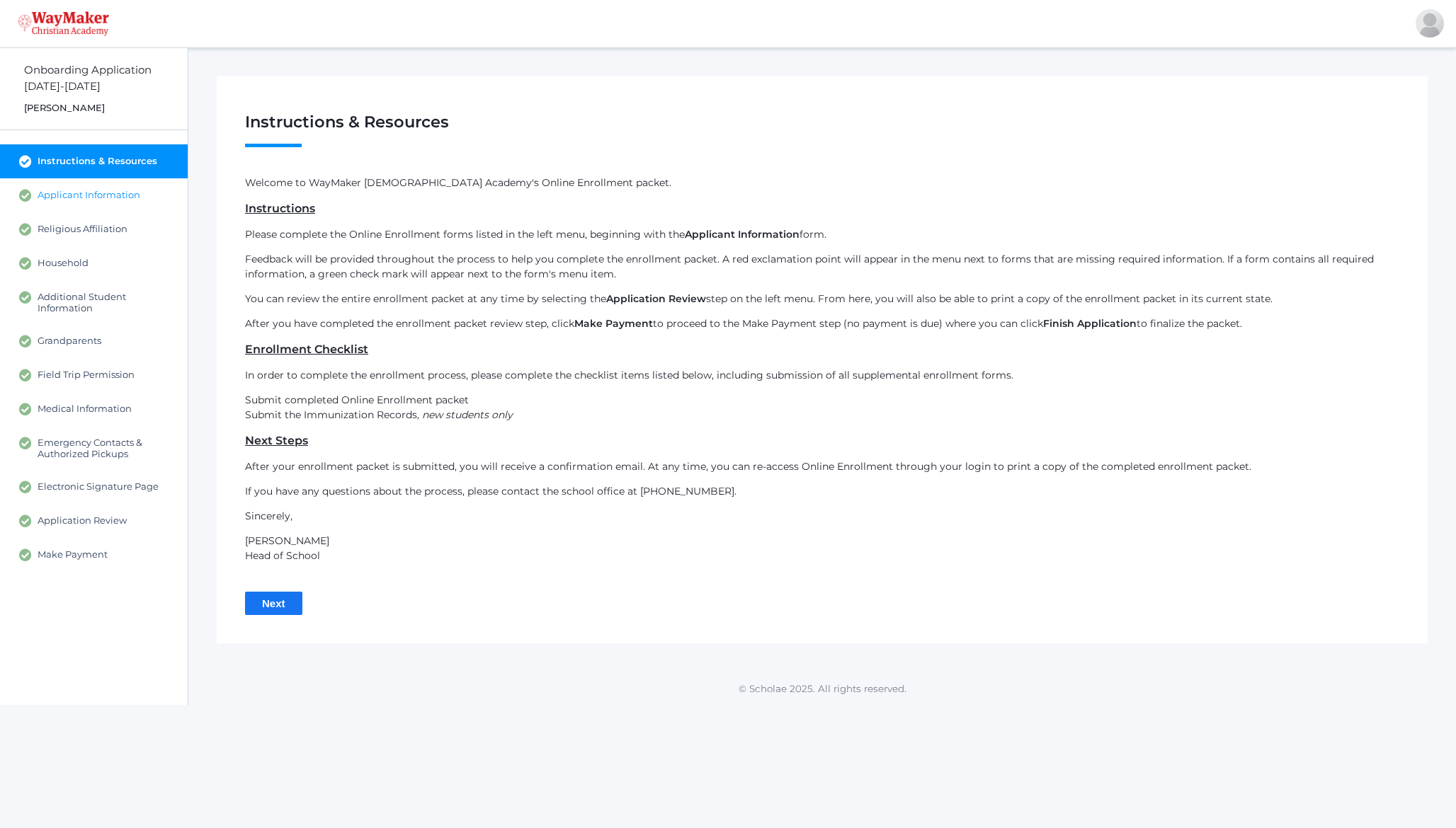
click at [77, 193] on span "Applicant Information" at bounding box center [88, 194] width 103 height 13
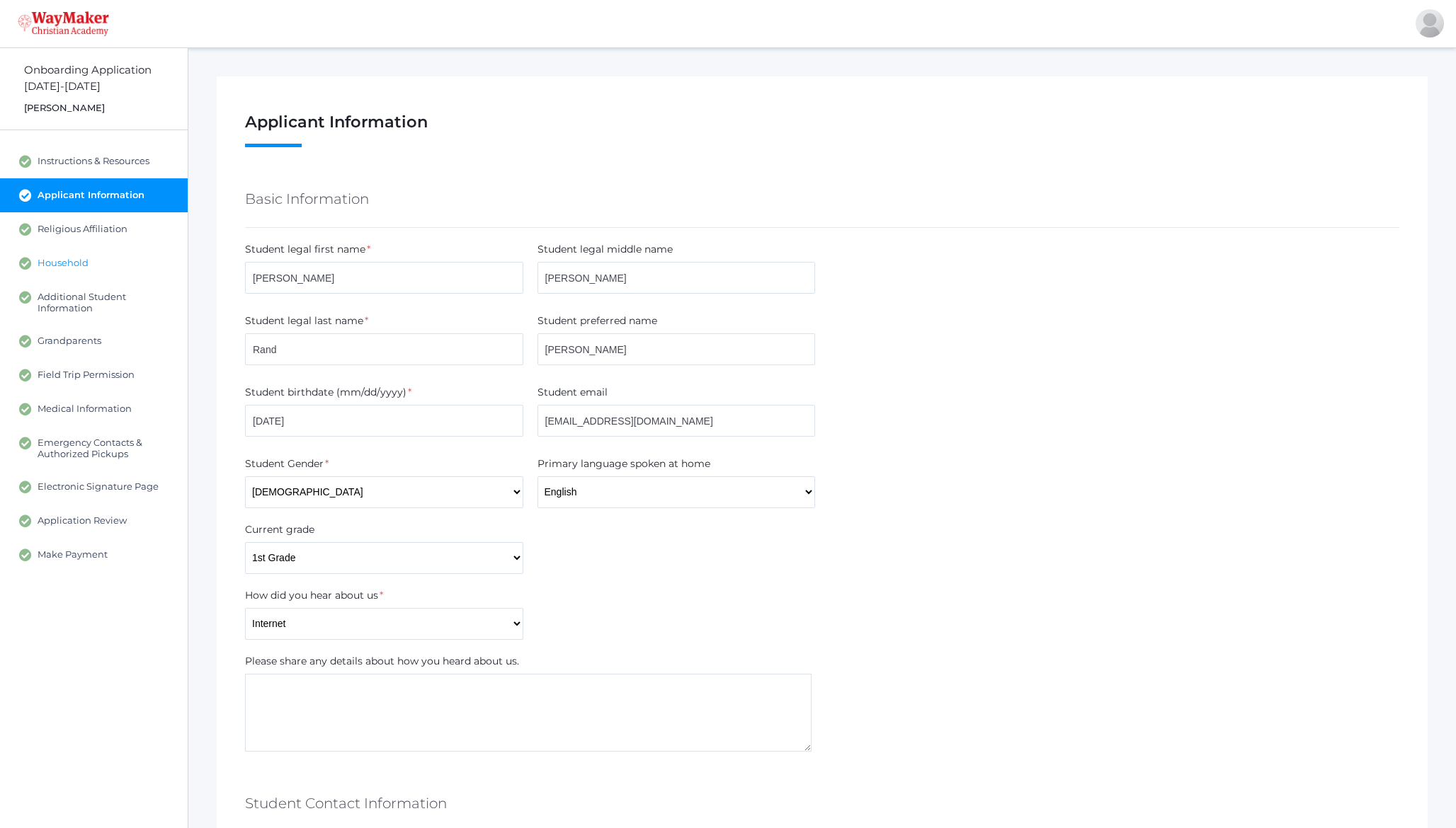
click at [71, 266] on span "Household" at bounding box center [63, 263] width 51 height 13
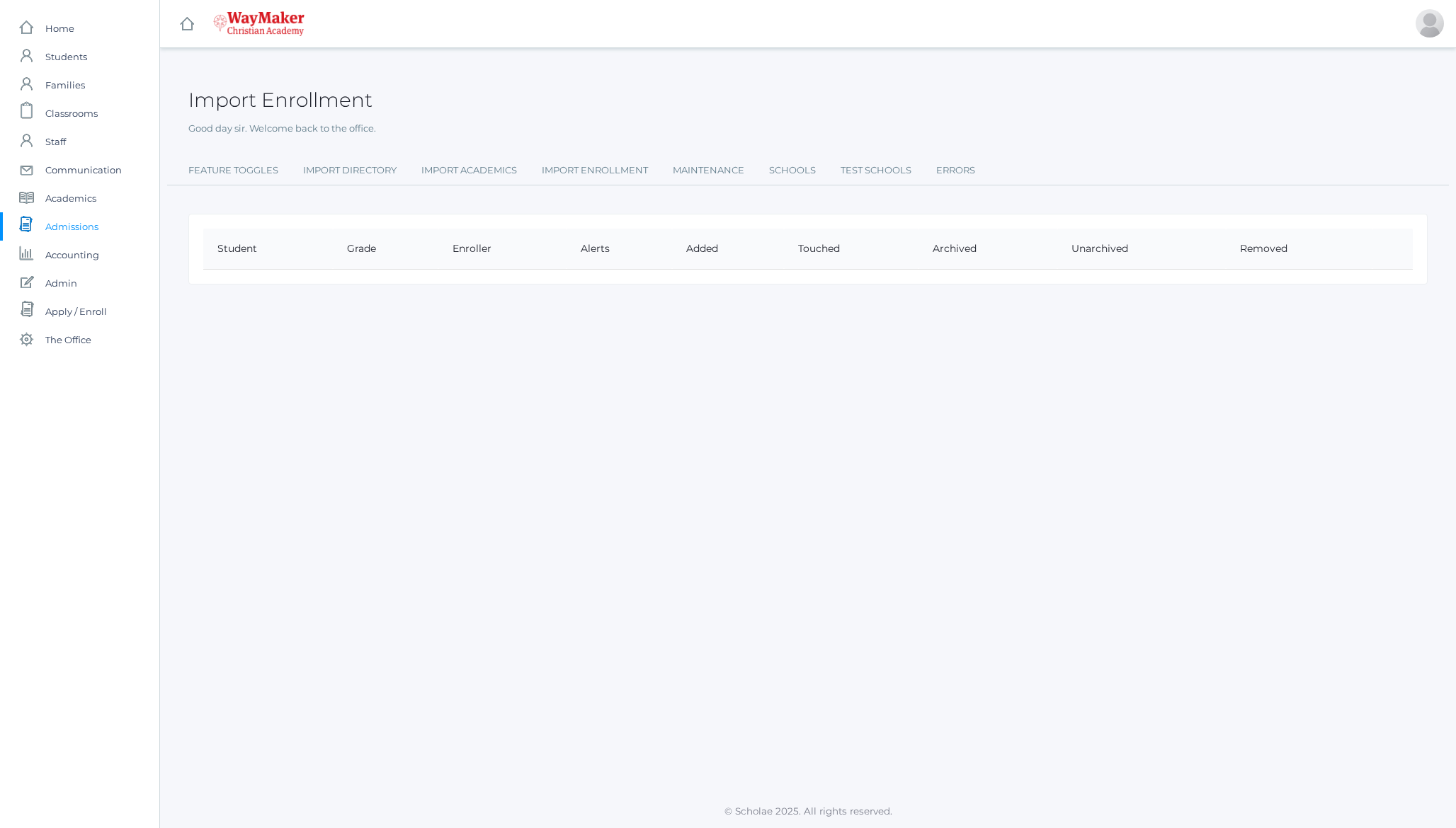
click at [321, 98] on h2 "Import Enrollment" at bounding box center [281, 100] width 184 height 22
drag, startPoint x: 321, startPoint y: 98, endPoint x: 321, endPoint y: 119, distance: 21.0
click at [321, 119] on div "Import Enrollment Good day sir. Welcome back to the office. Feature Toggles Imp…" at bounding box center [808, 125] width 1239 height 119
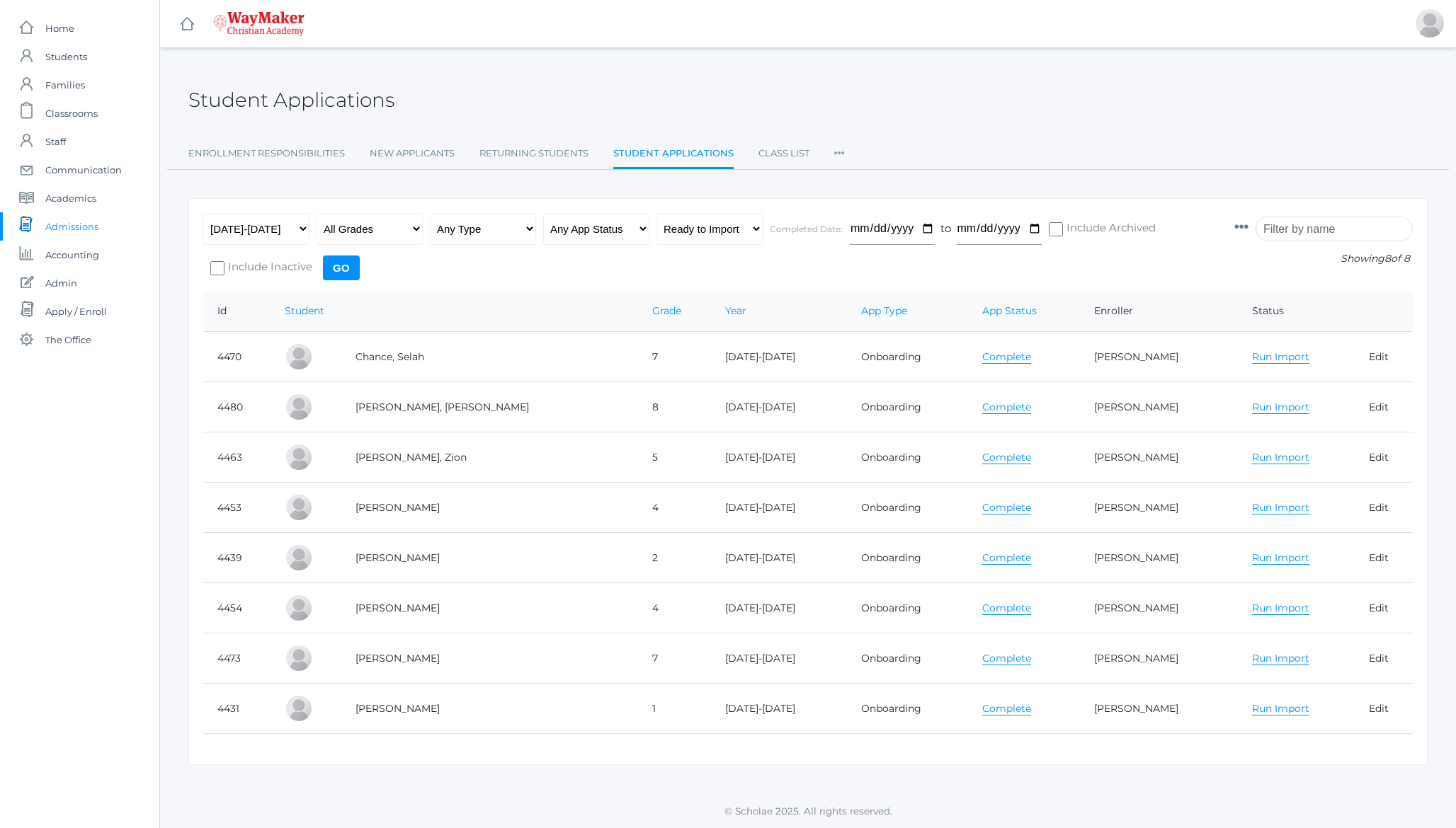
click at [1255, 356] on link "Run Import" at bounding box center [1280, 357] width 58 height 13
click at [1246, 382] on link "All" at bounding box center [1252, 383] width 13 height 13
click at [1251, 357] on link "Run Import" at bounding box center [1280, 357] width 58 height 13
click at [1251, 407] on link "Run Import" at bounding box center [1280, 407] width 58 height 13
click at [1246, 431] on link "All" at bounding box center [1252, 433] width 13 height 13
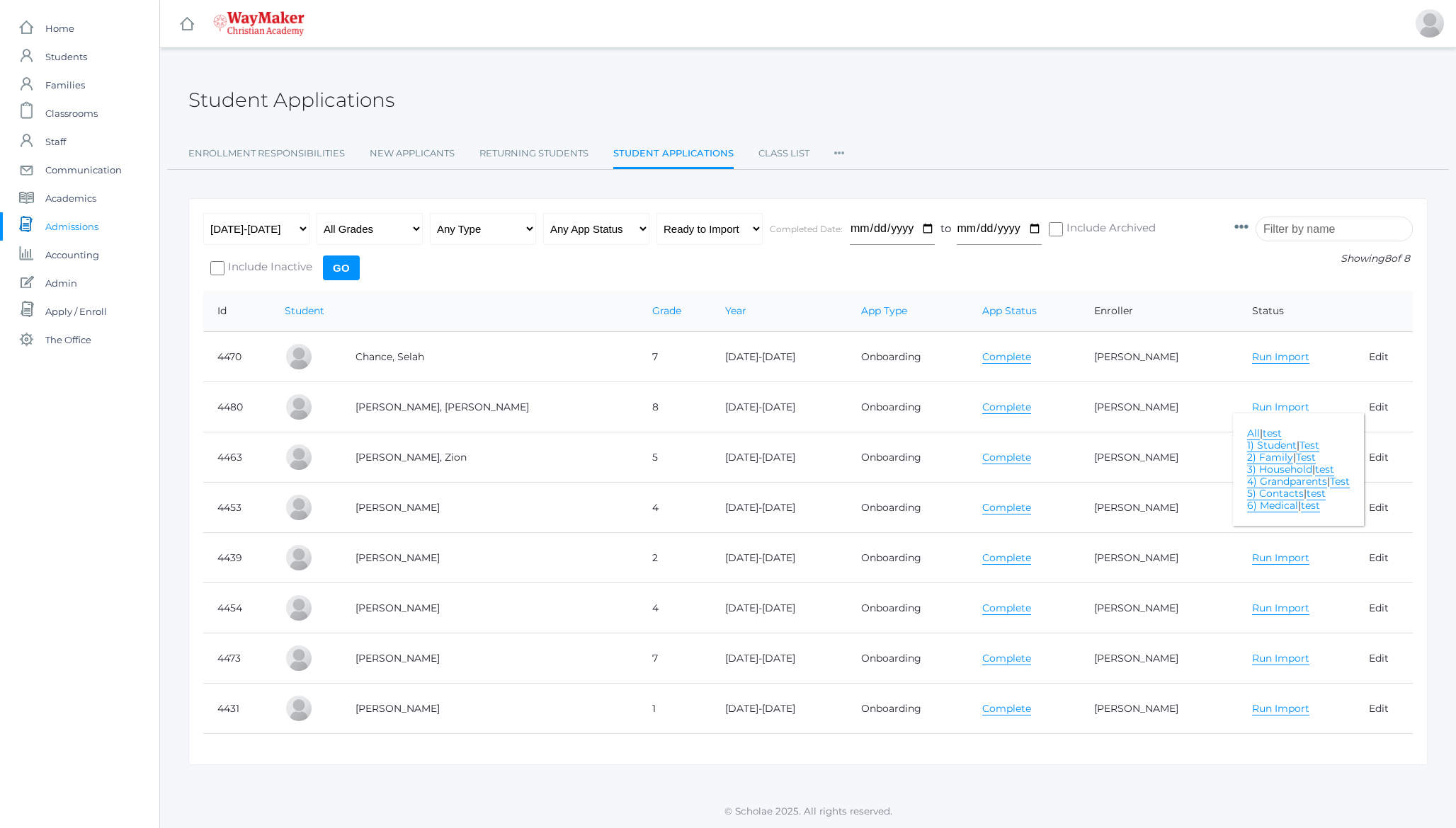
click at [1251, 405] on link "Run Import" at bounding box center [1280, 407] width 58 height 13
click at [1251, 457] on link "Run Import" at bounding box center [1280, 457] width 58 height 13
click at [1246, 482] on link "All" at bounding box center [1252, 484] width 13 height 13
click at [1251, 454] on link "Run Import" at bounding box center [1280, 457] width 58 height 13
click at [1251, 510] on link "Run Import" at bounding box center [1280, 507] width 58 height 13
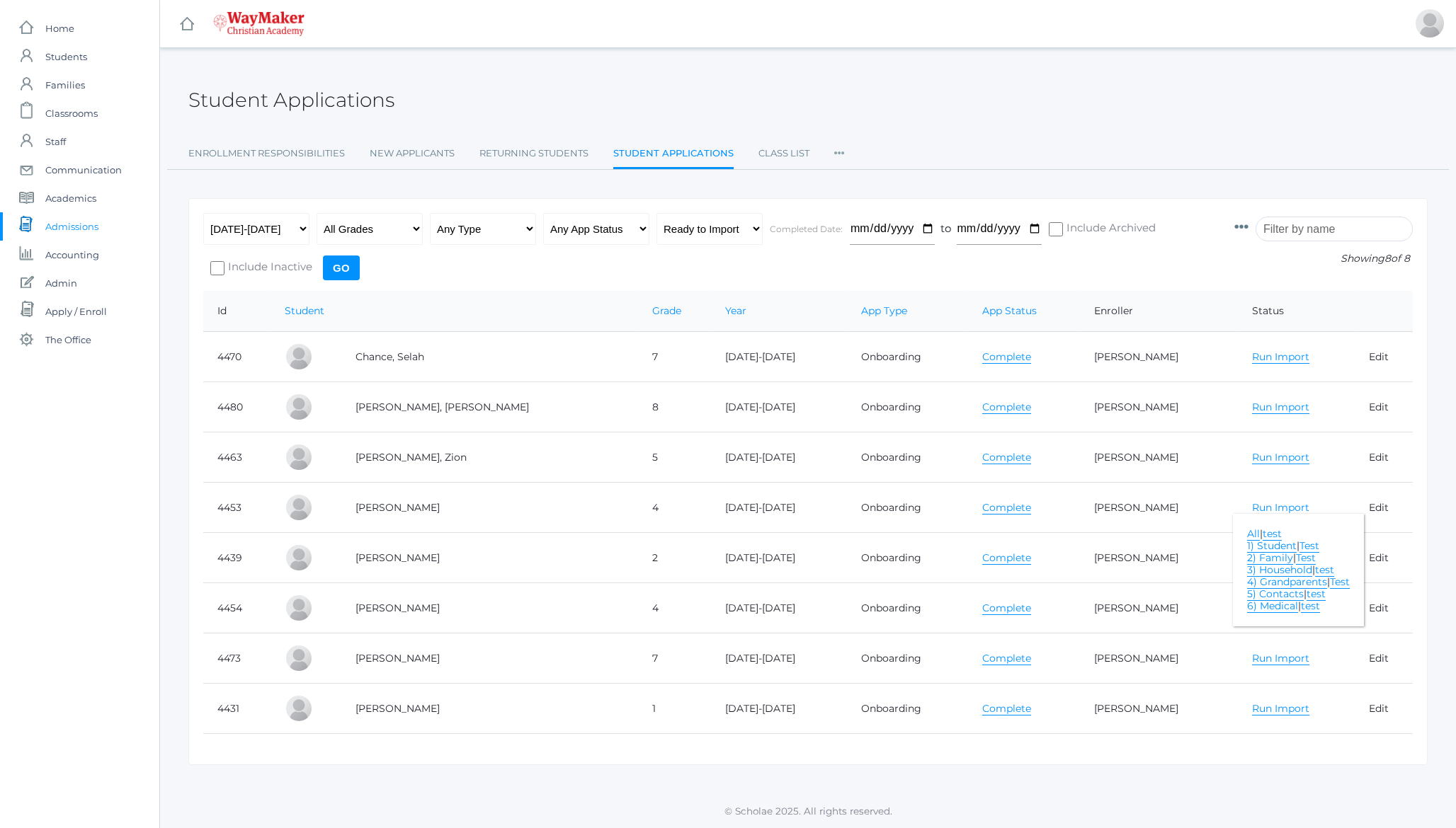
click at [1246, 537] on link "All" at bounding box center [1252, 534] width 13 height 13
click at [1251, 507] on link "Run Import" at bounding box center [1280, 507] width 58 height 13
click at [1251, 561] on link "Run Import" at bounding box center [1280, 558] width 58 height 13
click at [1246, 580] on link "All" at bounding box center [1252, 584] width 13 height 13
click at [1256, 559] on link "Run Import" at bounding box center [1280, 558] width 58 height 13
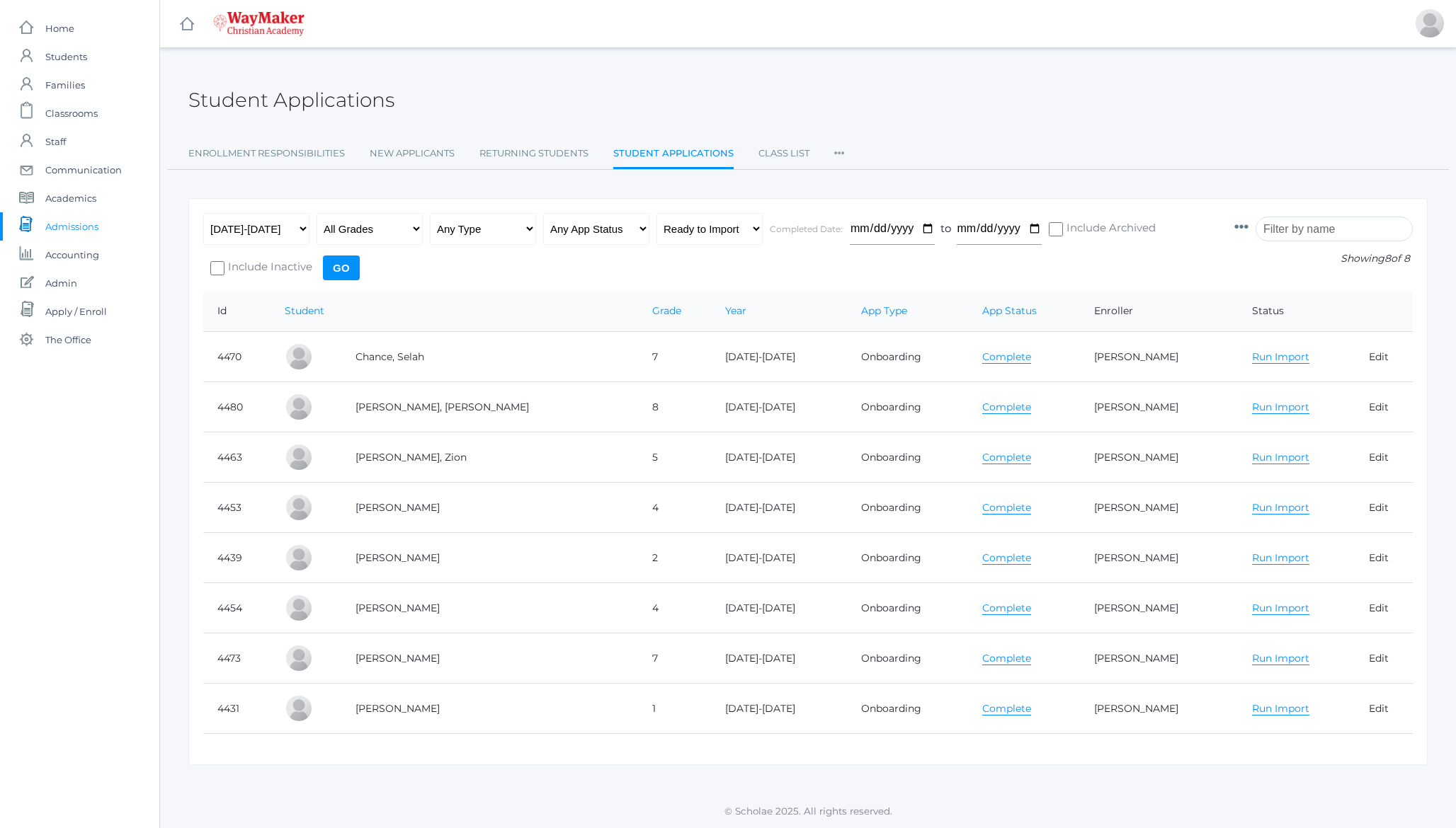
click at [1251, 612] on link "Run Import" at bounding box center [1280, 608] width 58 height 13
click at [1246, 634] on link "All" at bounding box center [1252, 634] width 13 height 13
click at [1251, 605] on link "Run Import" at bounding box center [1280, 608] width 58 height 13
click at [1251, 660] on link "Run Import" at bounding box center [1280, 659] width 58 height 13
click at [1246, 684] on link "All" at bounding box center [1252, 684] width 13 height 13
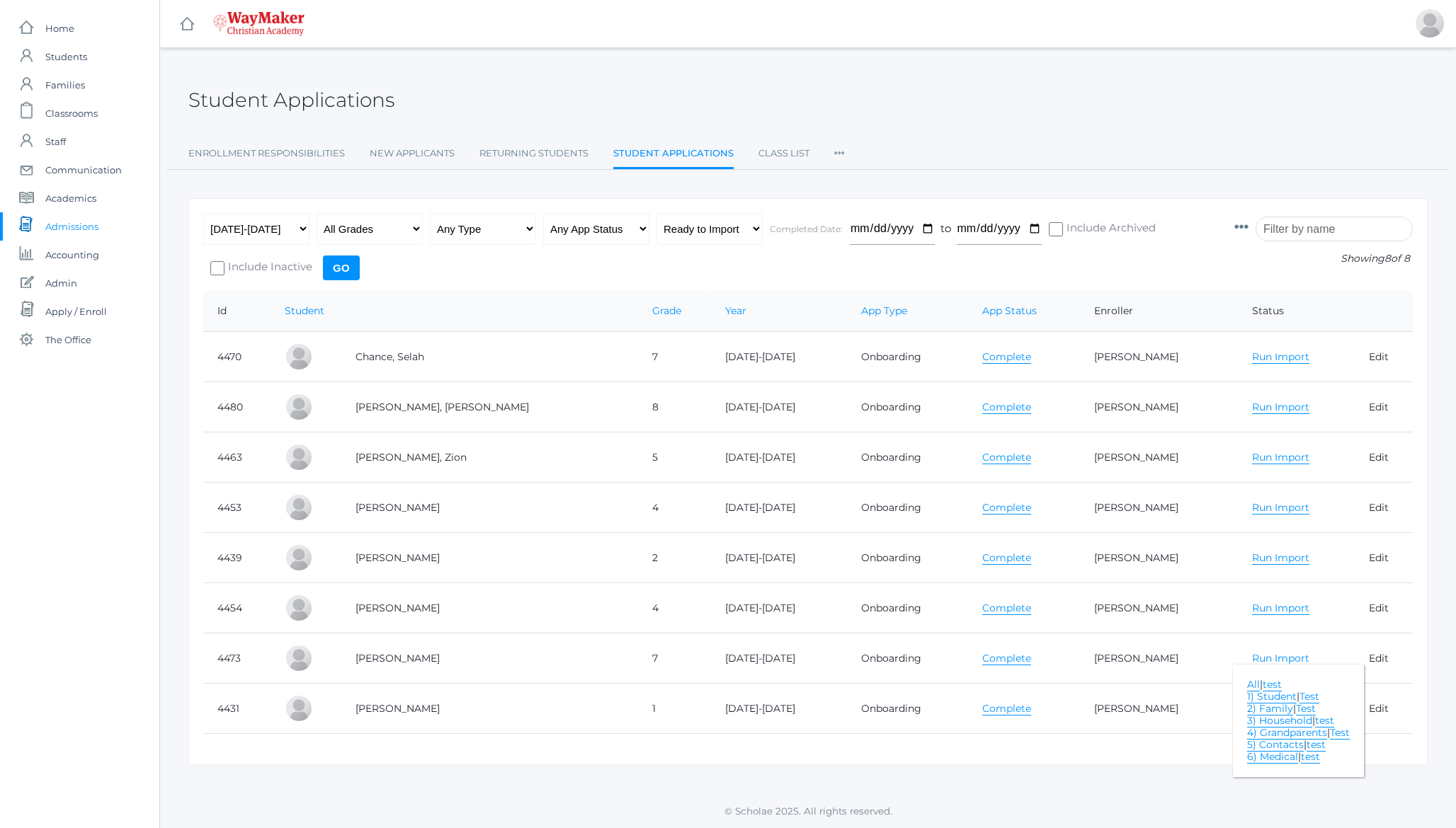
click at [1251, 658] on link "Run Import" at bounding box center [1280, 659] width 58 height 13
click at [1251, 712] on link "Run Import" at bounding box center [1280, 709] width 58 height 13
click at [1246, 735] on link "All" at bounding box center [1252, 735] width 13 height 13
click at [342, 270] on input "Go" at bounding box center [341, 268] width 37 height 25
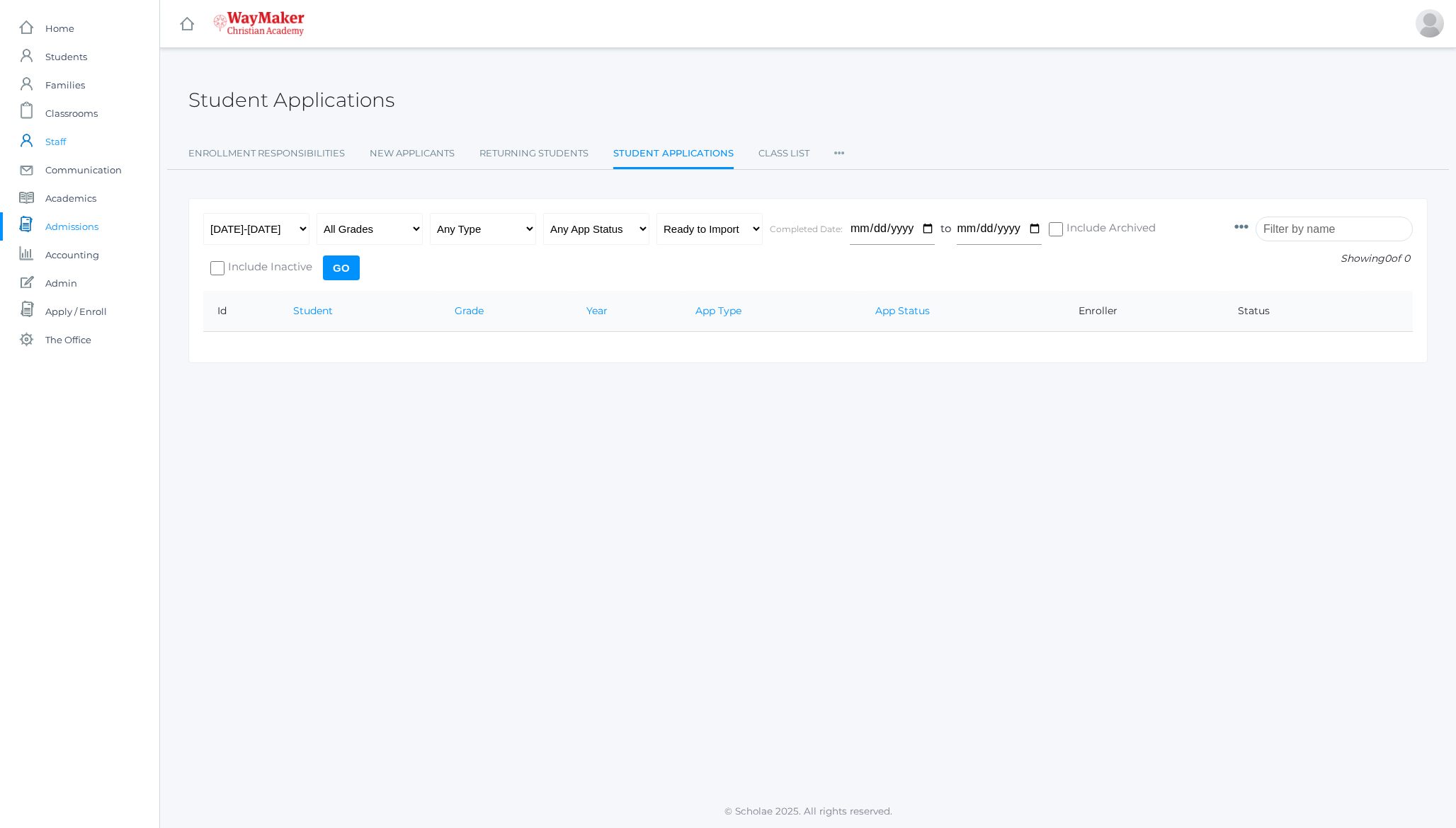
click at [58, 139] on span "Staff" at bounding box center [55, 142] width 21 height 28
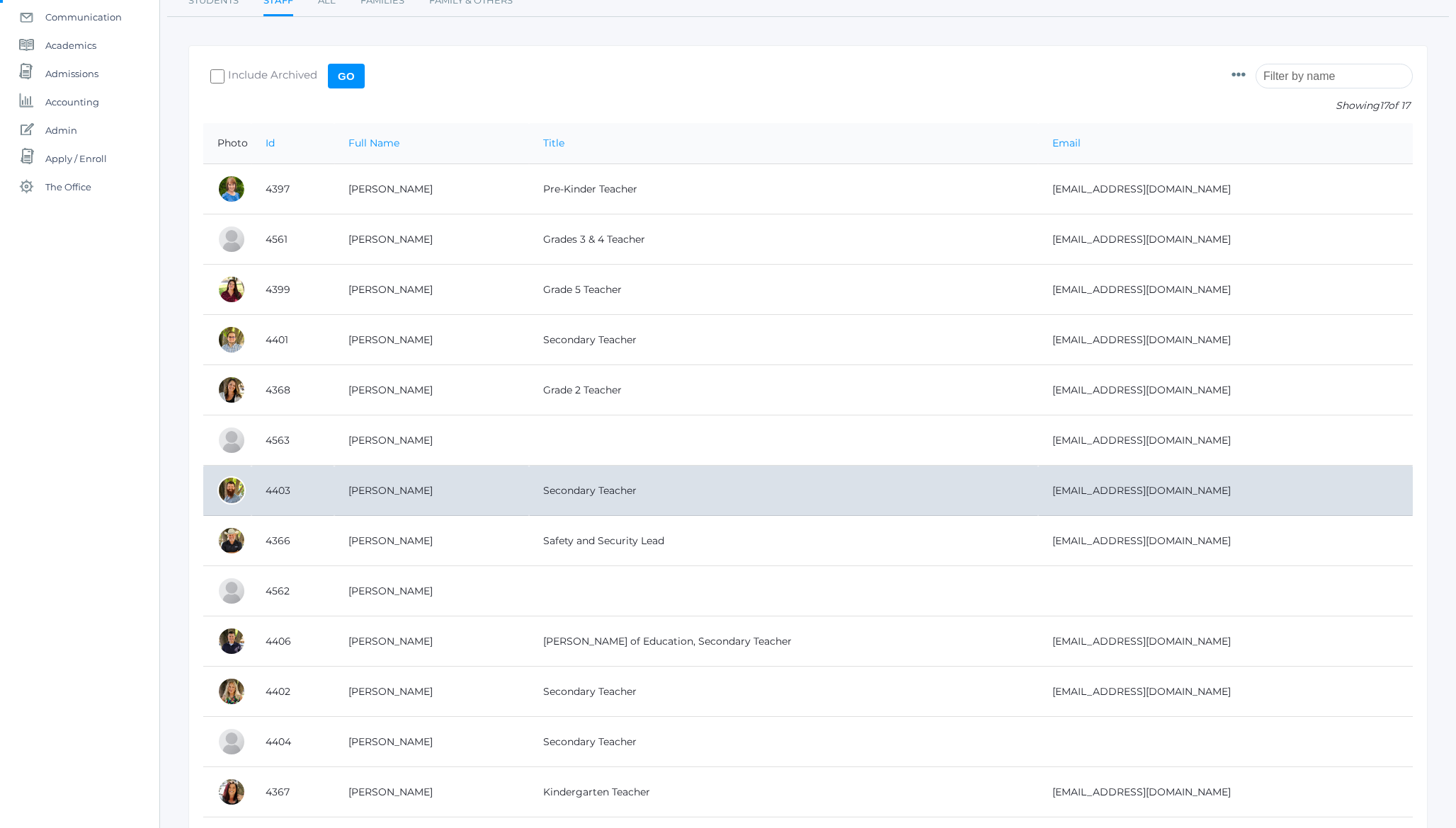
scroll to position [142, 0]
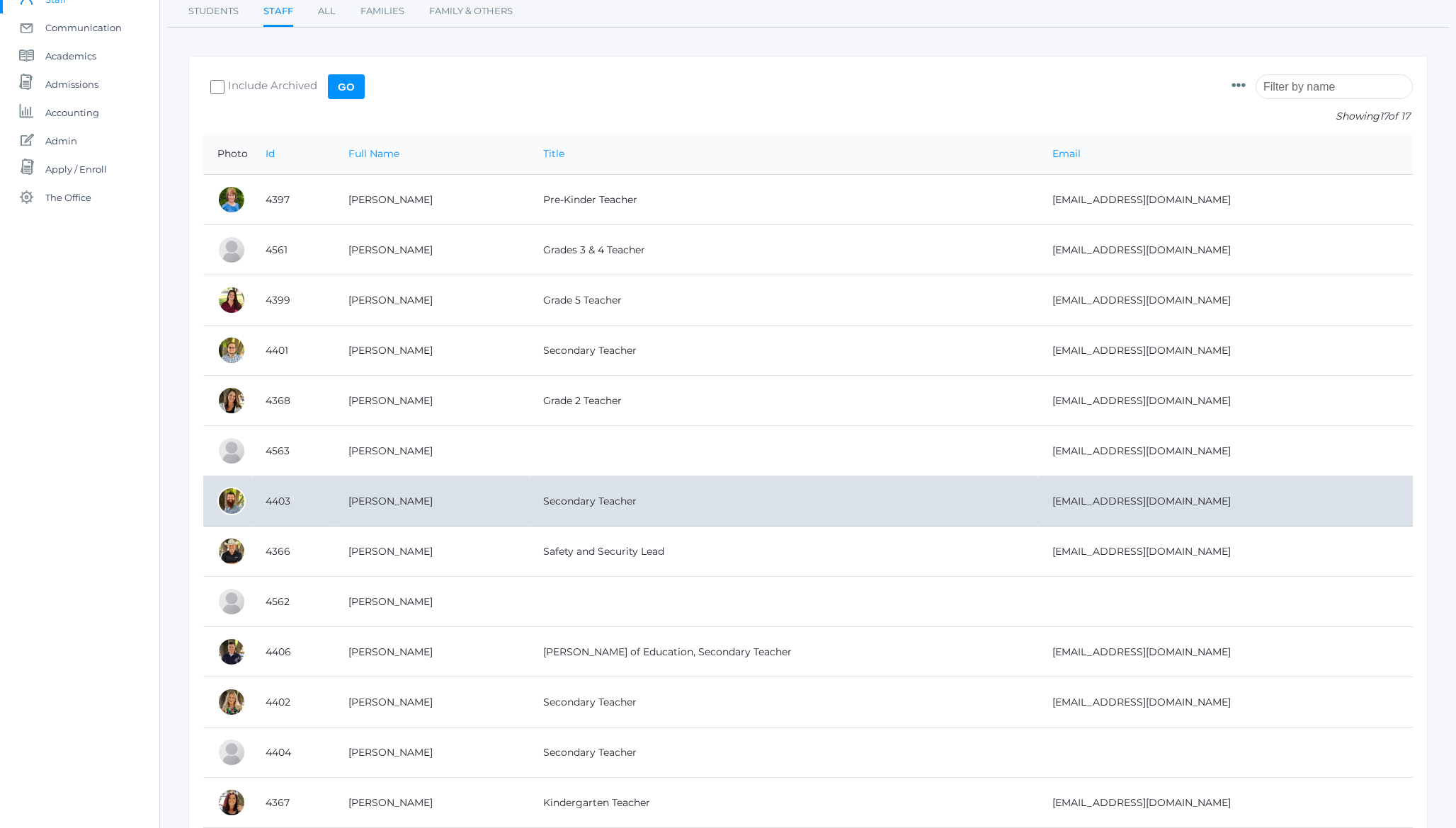
click at [507, 506] on td "[PERSON_NAME]" at bounding box center [431, 502] width 195 height 50
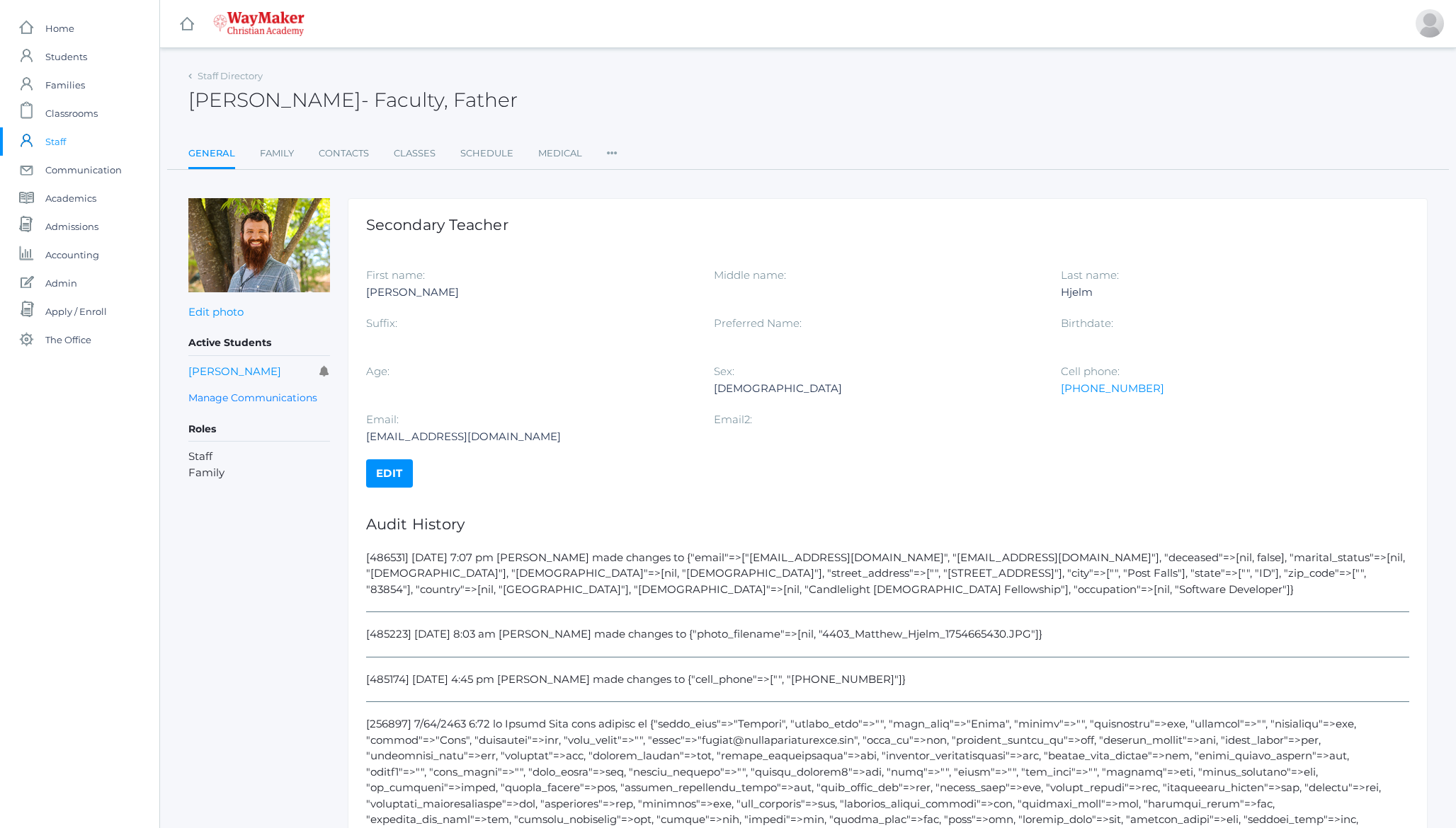
click at [892, 560] on div "[486531] [DATE] 7:07 pm [PERSON_NAME] made changes to {"email"=>["[EMAIL_ADDRES…" at bounding box center [887, 581] width 1043 height 63
drag, startPoint x: 892, startPoint y: 560, endPoint x: 748, endPoint y: 557, distance: 144.0
click at [748, 557] on div "[486531] [DATE] 7:07 pm [PERSON_NAME] made changes to {"email"=>["[EMAIL_ADDRES…" at bounding box center [887, 581] width 1043 height 63
copy div "[EMAIL_ADDRESS][DOMAIN_NAME]"
click at [400, 472] on link "Edit" at bounding box center [389, 473] width 47 height 28
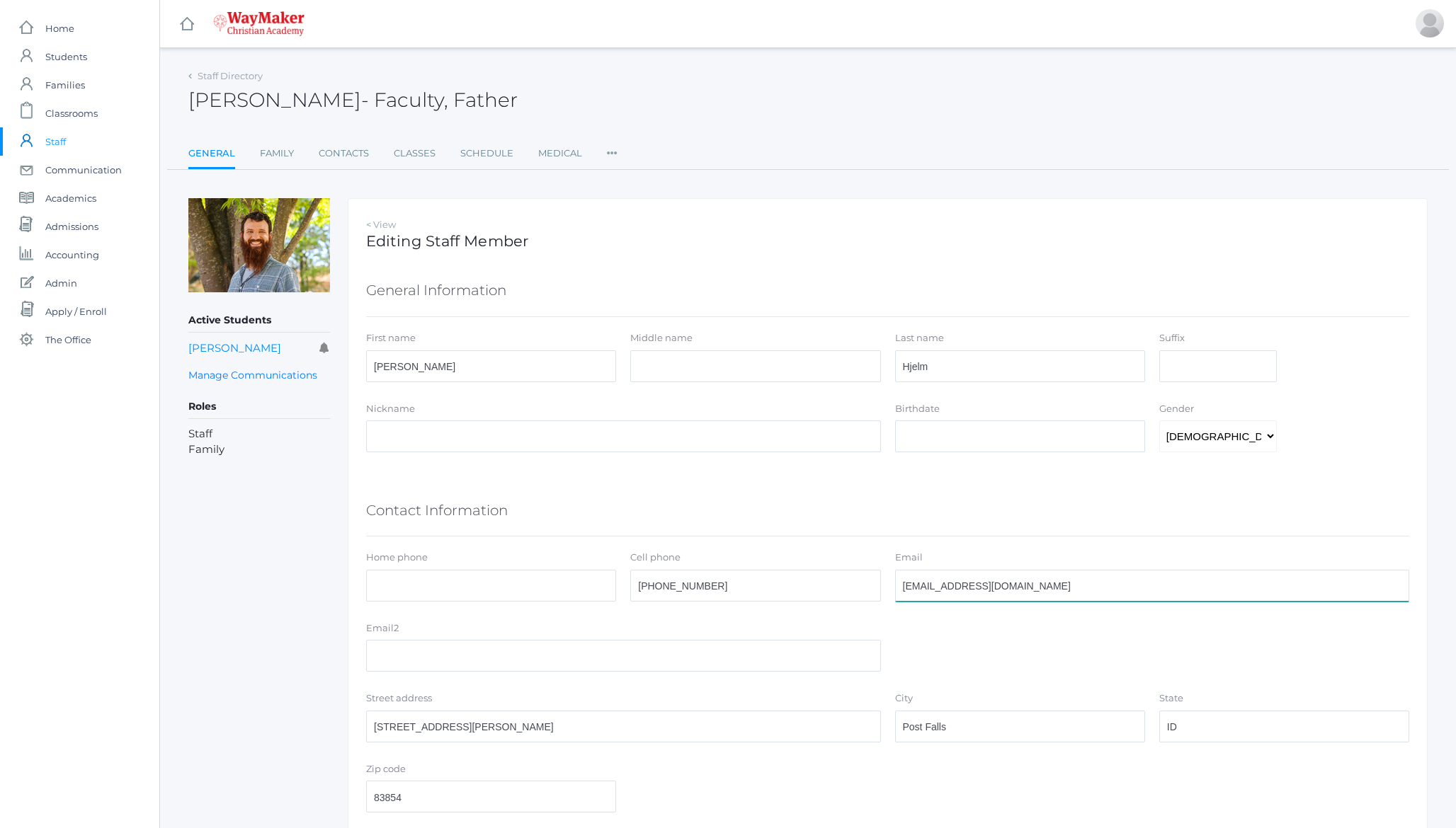
click at [1076, 588] on input "[EMAIL_ADDRESS][DOMAIN_NAME]" at bounding box center [1152, 586] width 515 height 32
paste input "[EMAIL_ADDRESS][DOMAIN_NAME]"
click at [1002, 583] on input "hjelmmat@gmail.com mhjelm@waymakerchristian.com" at bounding box center [1152, 586] width 515 height 32
type input "[EMAIL_ADDRESS][DOMAIN_NAME]"
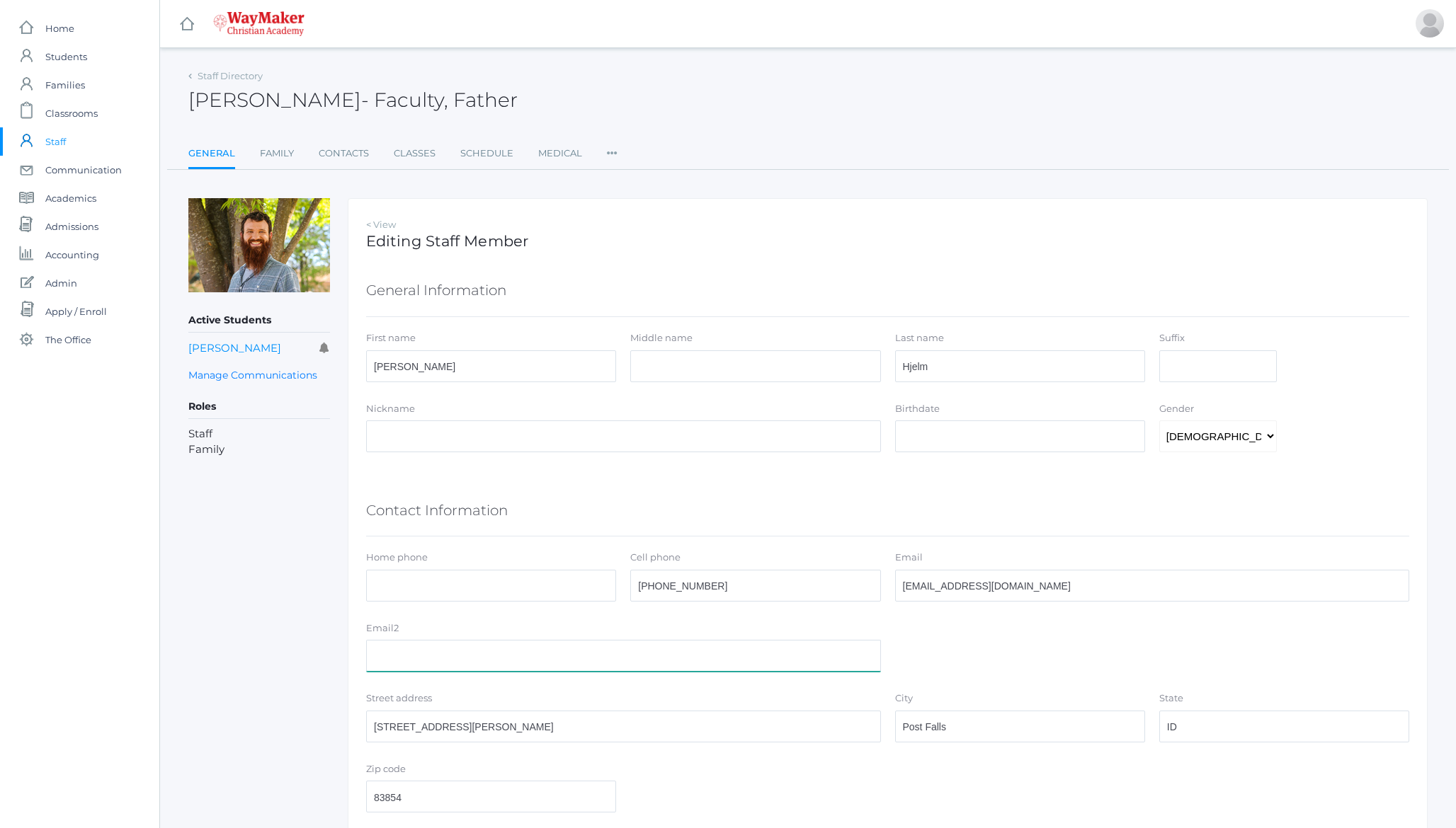
click at [839, 659] on input "Email2" at bounding box center [623, 656] width 515 height 32
paste input "hjelmmat@gmail.com"
type input "hjelmmat@gmail.com"
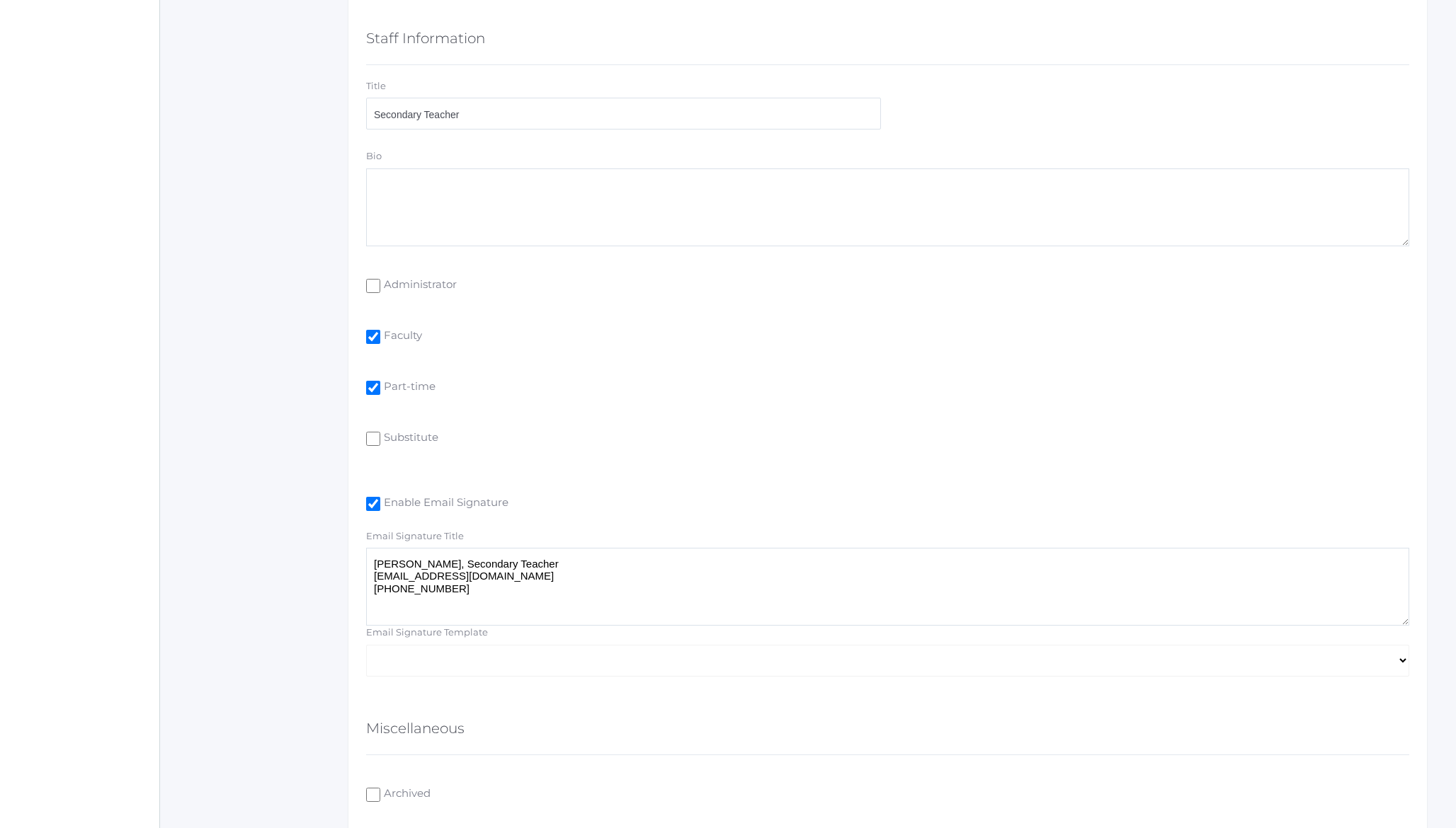
scroll to position [932, 0]
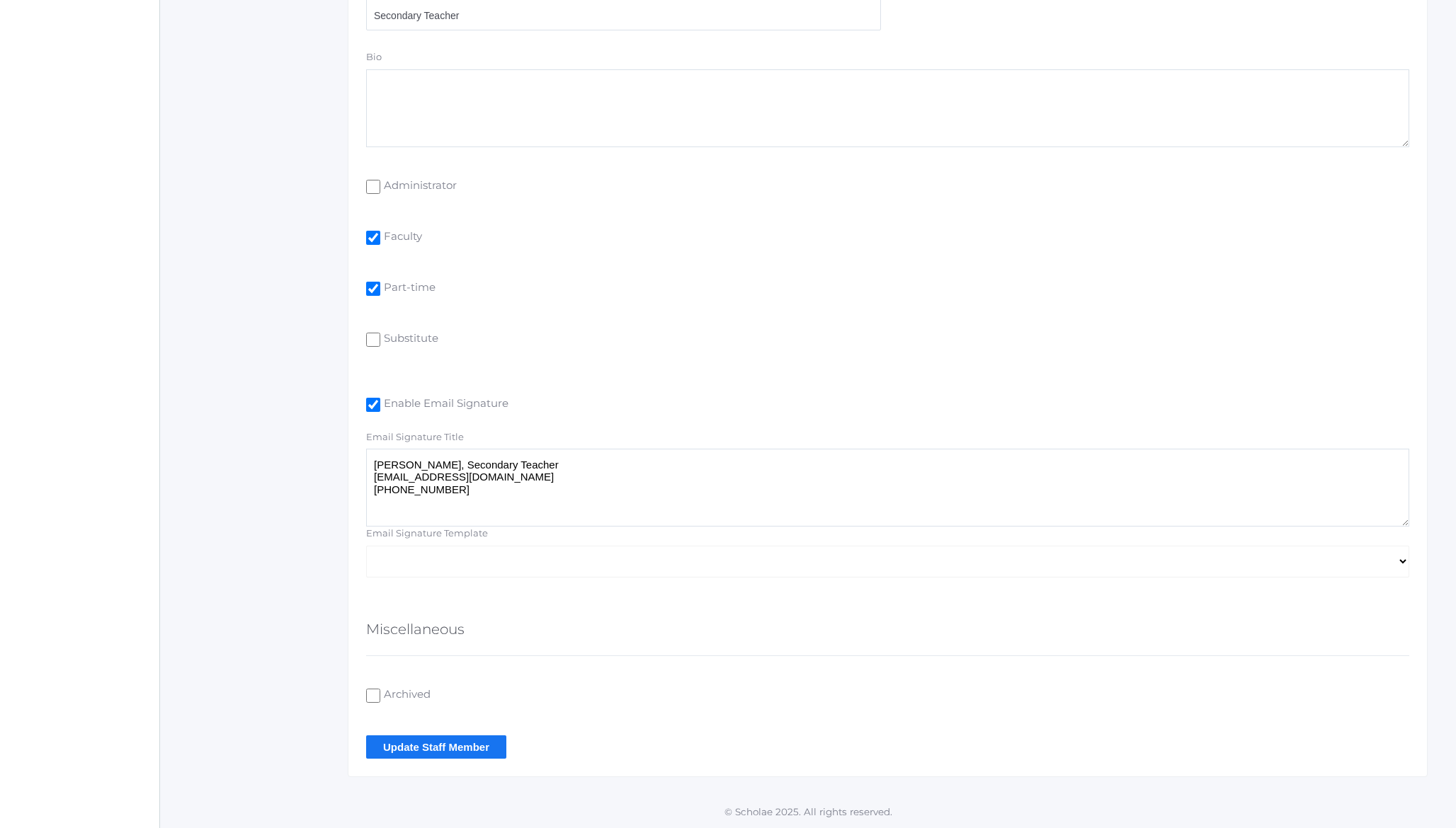
click at [415, 748] on input "Update Staff Member" at bounding box center [436, 747] width 140 height 23
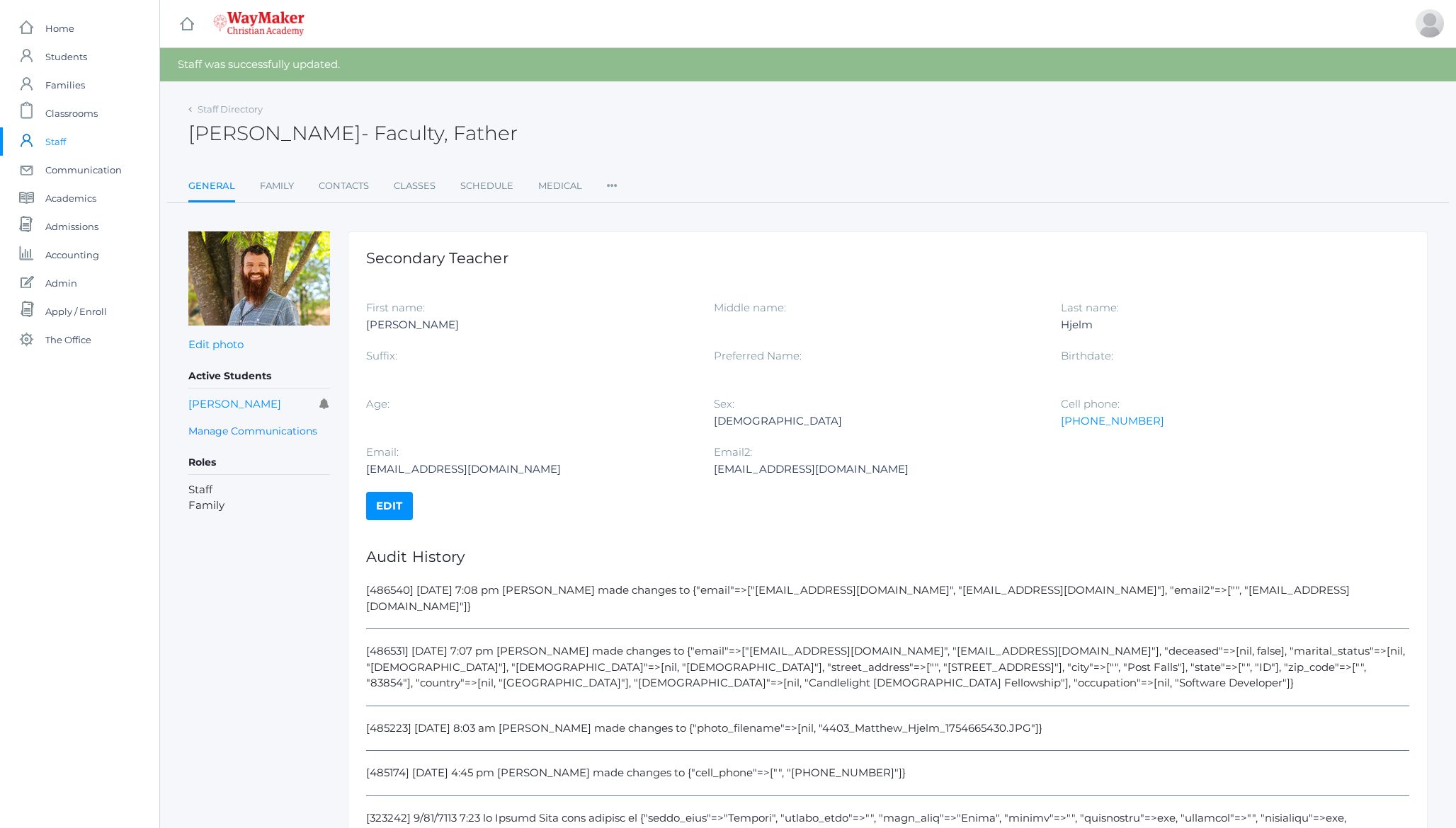
click at [421, 330] on div "[PERSON_NAME]" at bounding box center [528, 325] width 326 height 17
click at [202, 189] on link "General" at bounding box center [212, 187] width 47 height 30
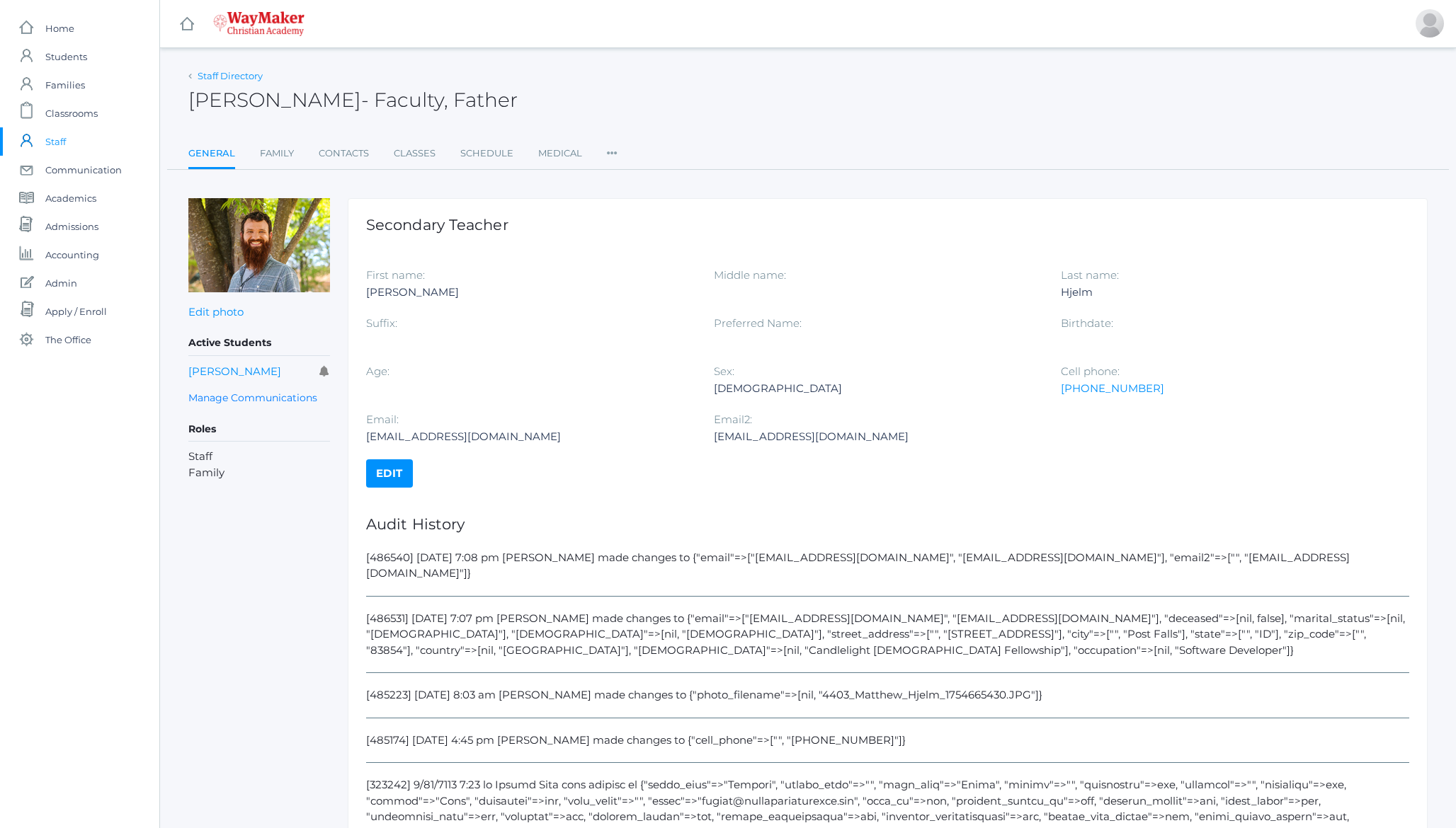
click at [226, 73] on link "Staff Directory" at bounding box center [230, 76] width 65 height 12
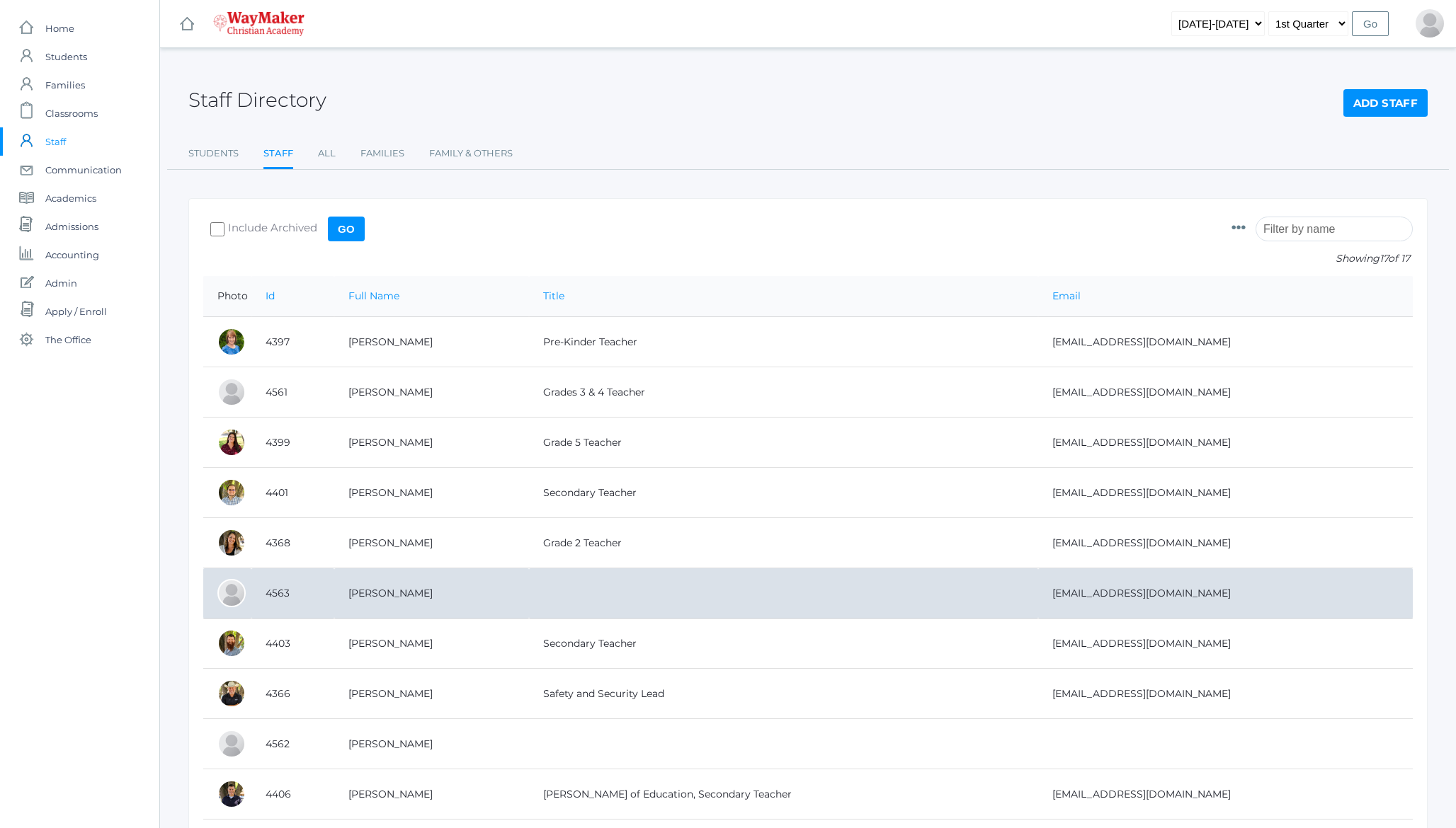
click at [421, 590] on td "[PERSON_NAME]" at bounding box center [431, 593] width 195 height 50
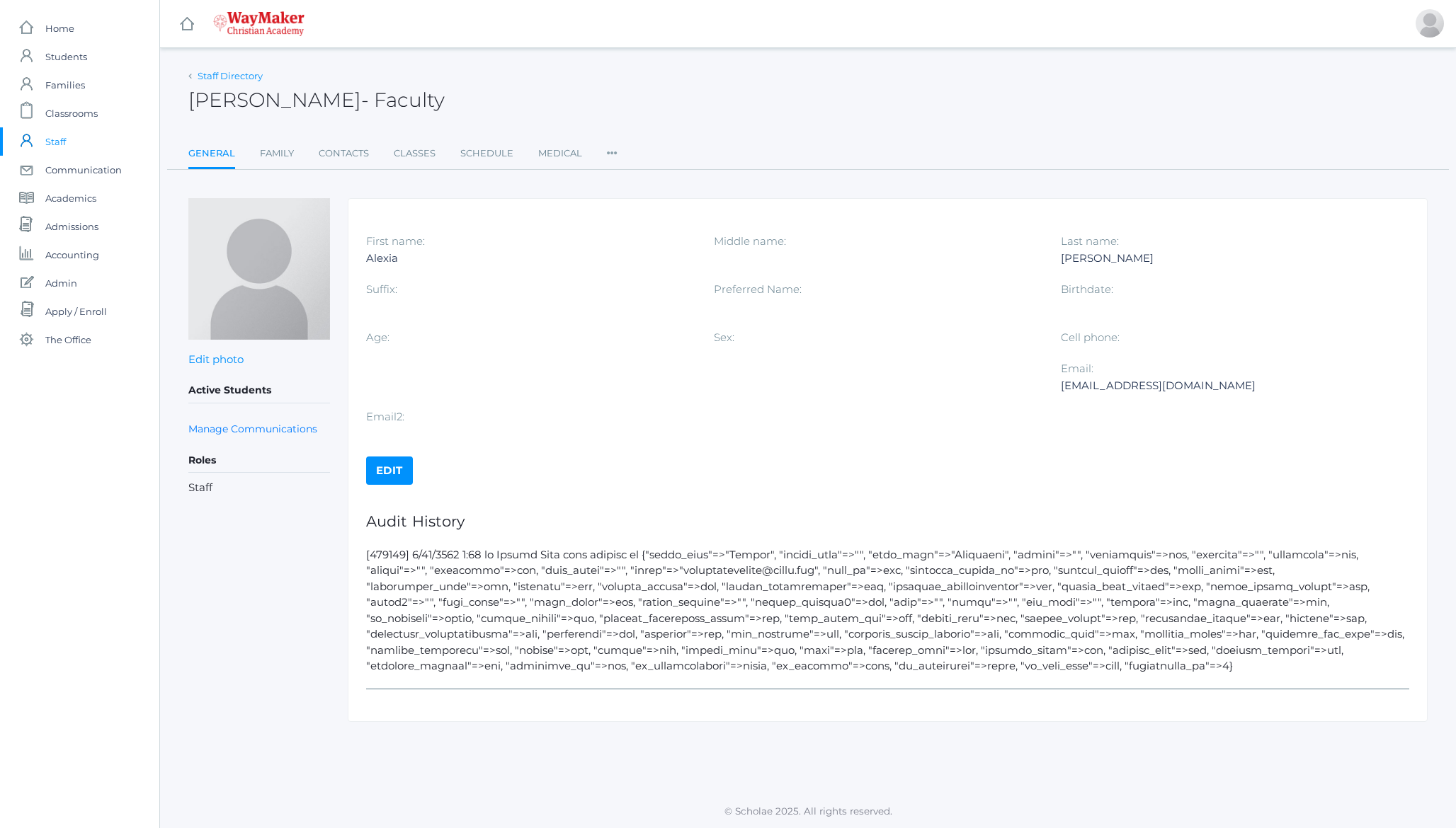
click at [217, 81] on link "Staff Directory" at bounding box center [230, 76] width 65 height 12
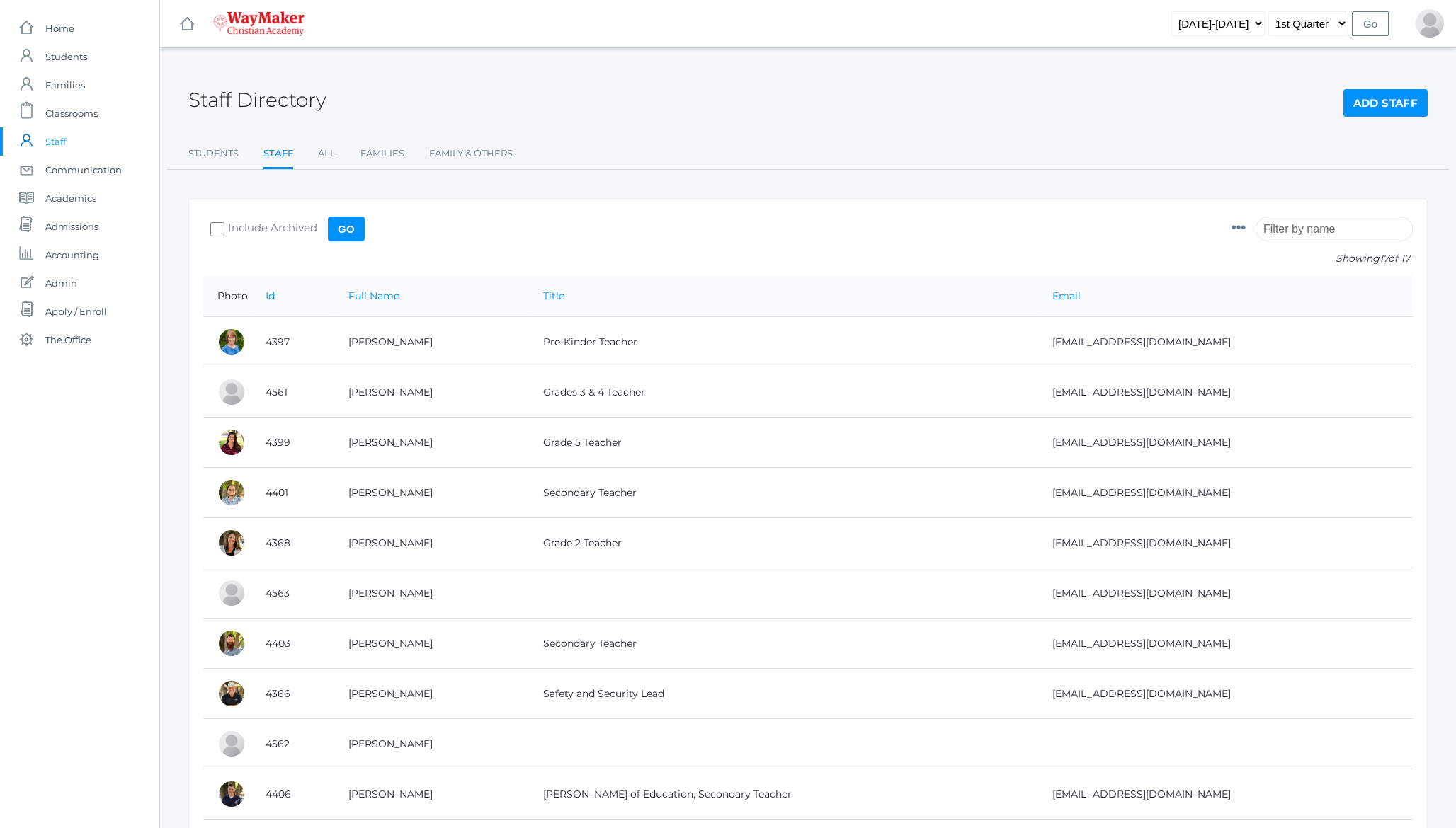
click at [235, 105] on h2 "Staff Directory" at bounding box center [257, 100] width 138 height 22
click at [68, 226] on span "Admissions" at bounding box center [72, 226] width 53 height 28
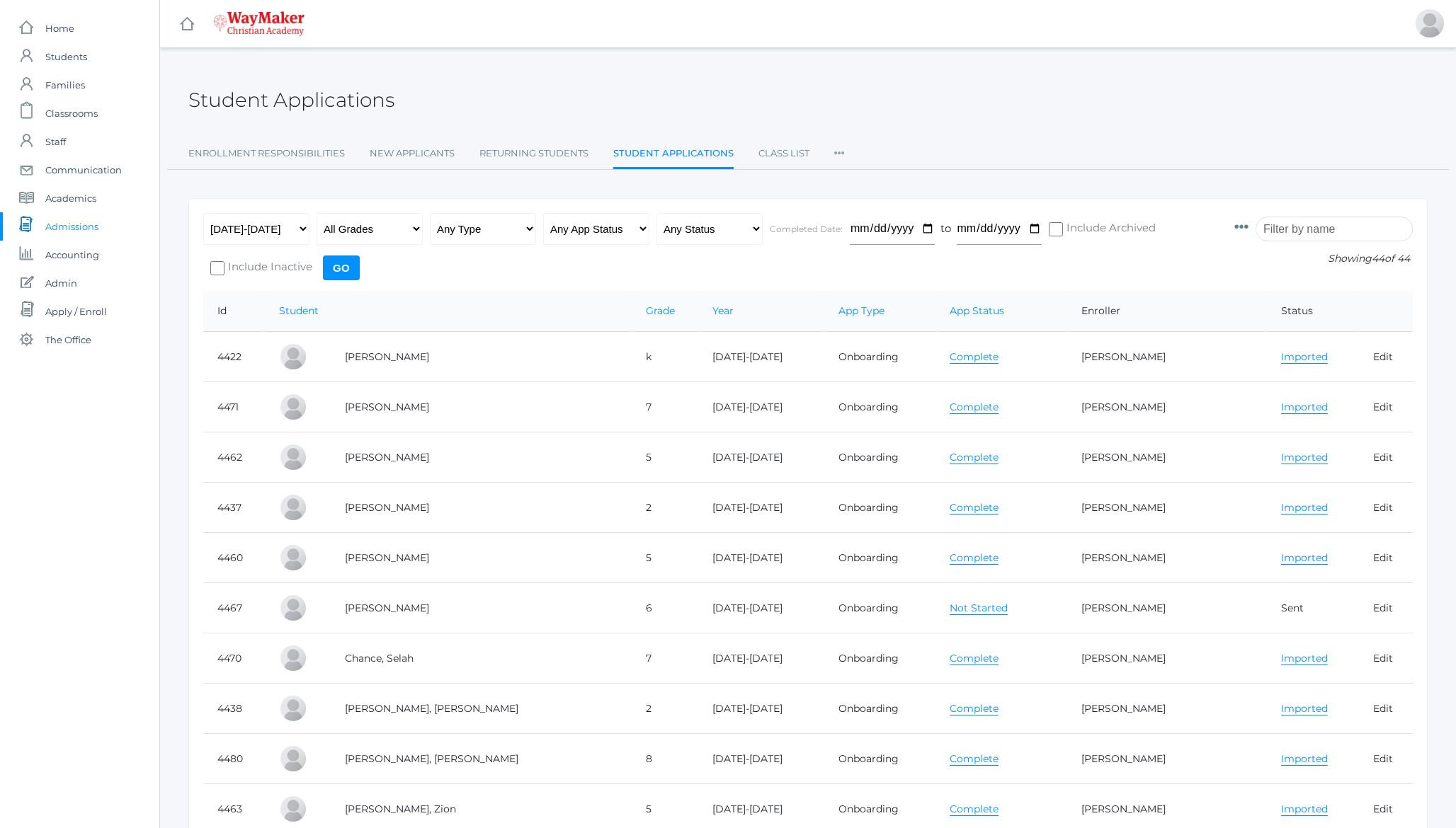
click at [265, 98] on h2 "Student Applications" at bounding box center [291, 100] width 206 height 22
click at [318, 94] on h2 "Student Applications" at bounding box center [291, 100] width 206 height 22
click at [244, 109] on h2 "Student Applications" at bounding box center [291, 100] width 206 height 22
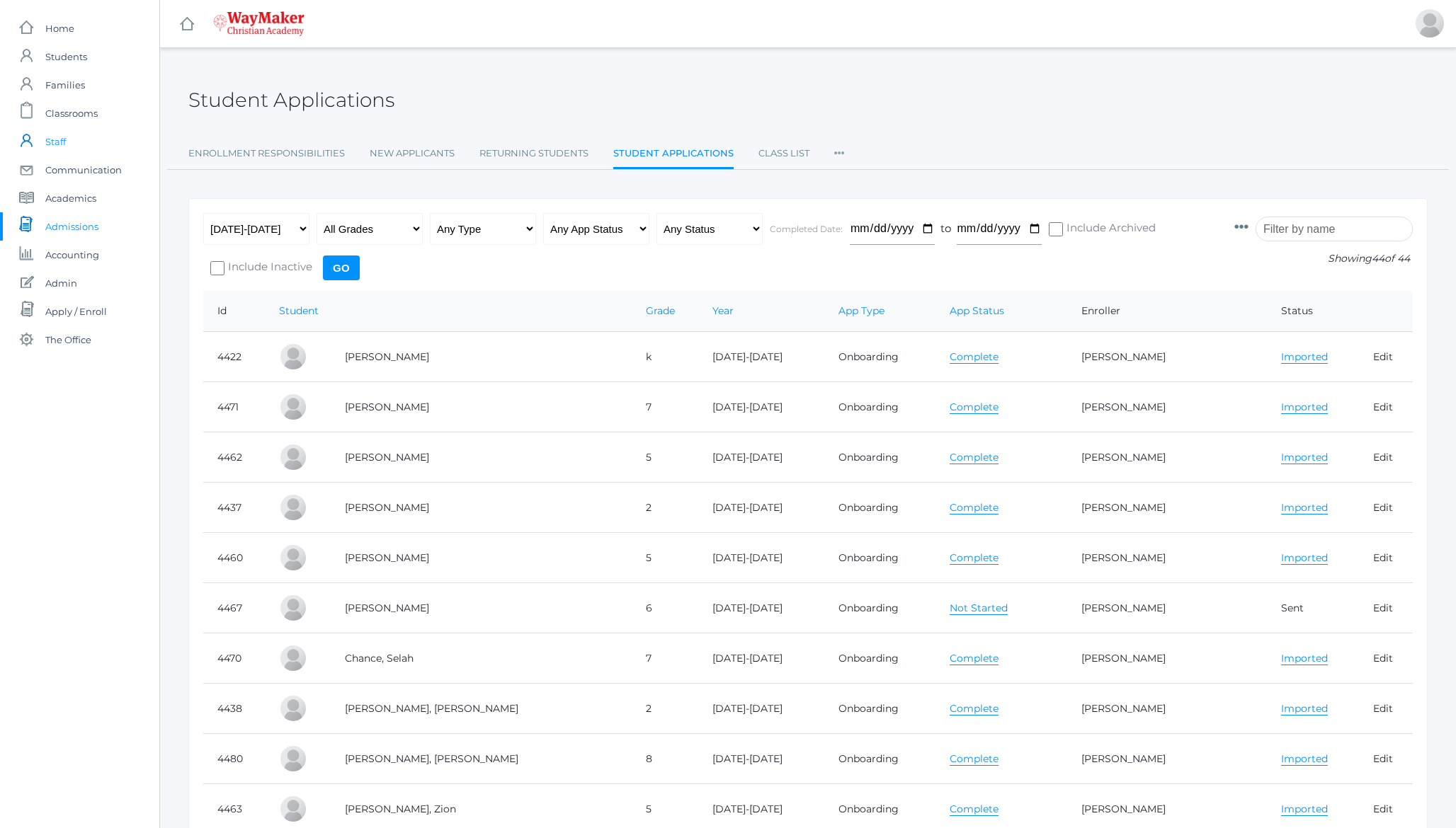
click at [59, 146] on span "Staff" at bounding box center [55, 142] width 21 height 28
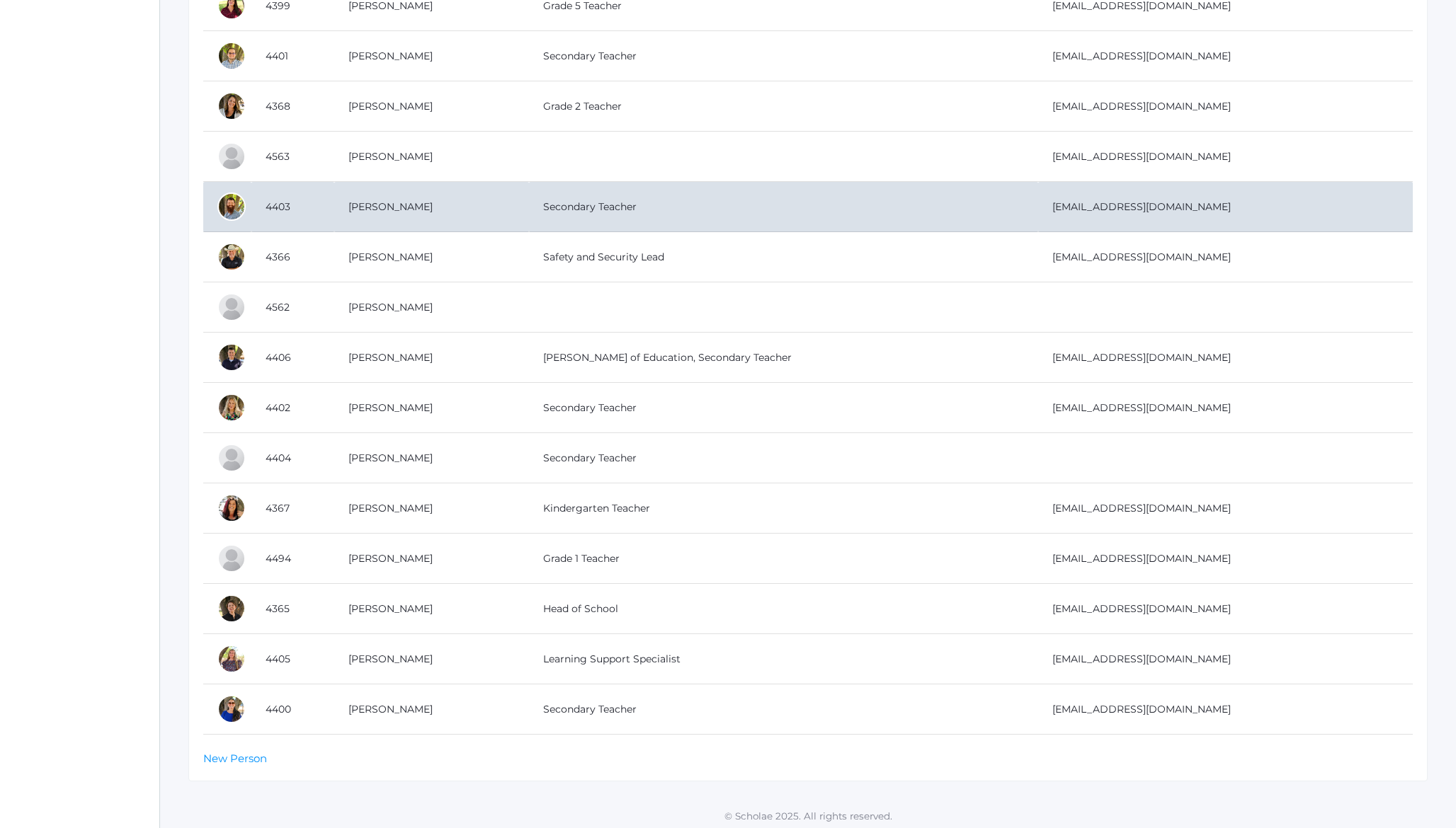
scroll to position [441, 0]
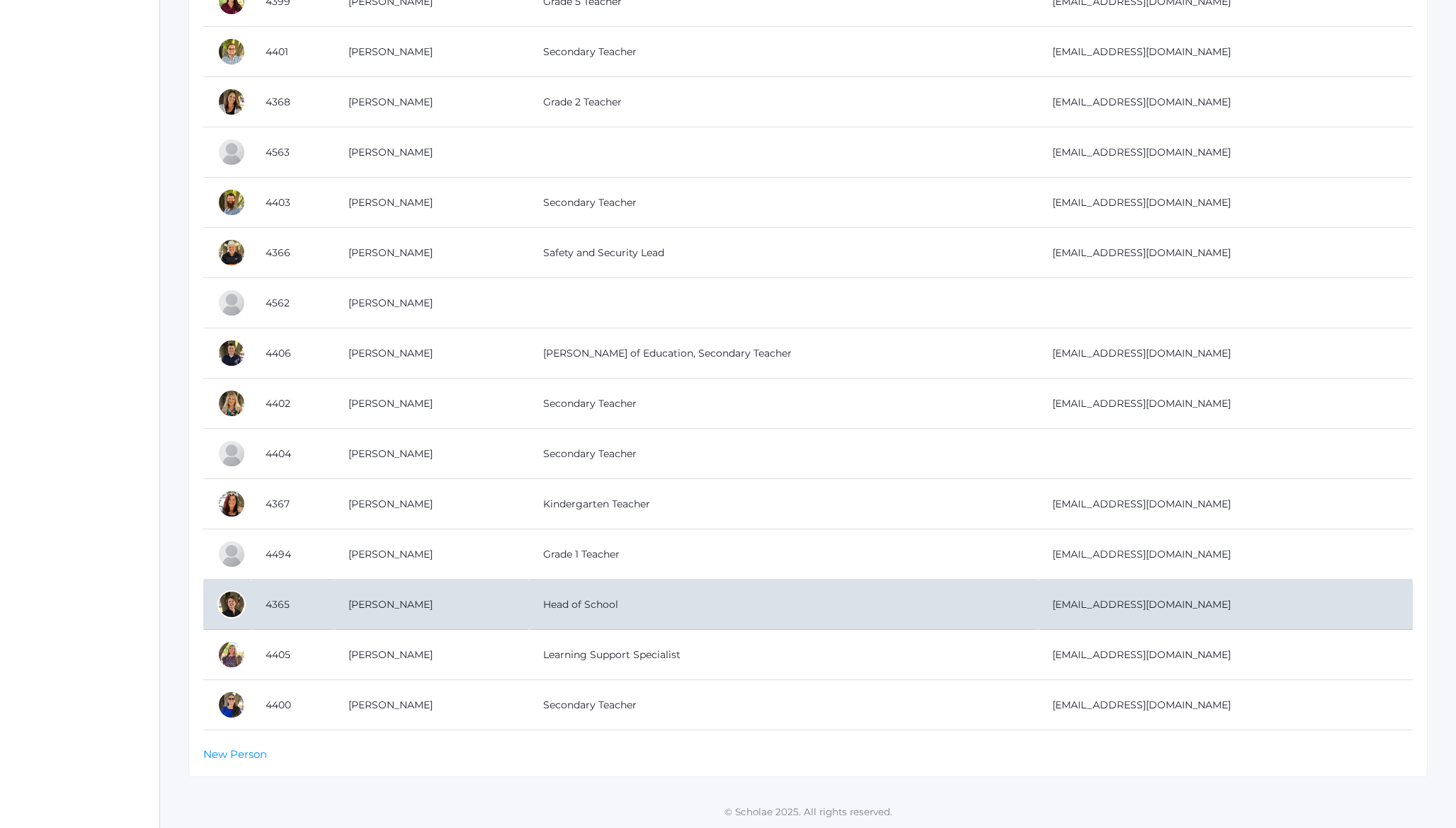
click at [375, 604] on td "Renz, Dianna" at bounding box center [431, 605] width 195 height 50
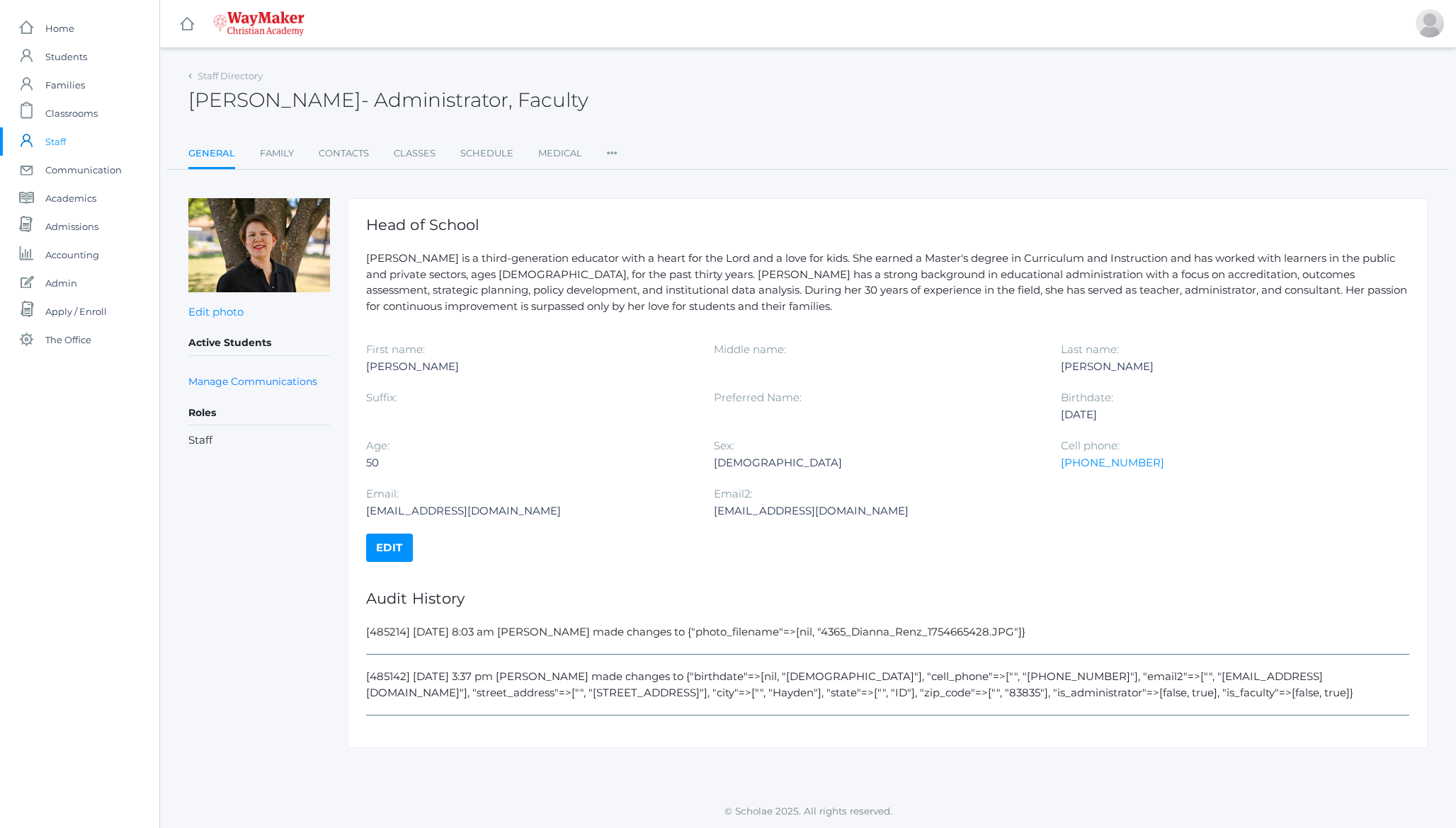
click at [403, 556] on link "Edit" at bounding box center [389, 548] width 47 height 28
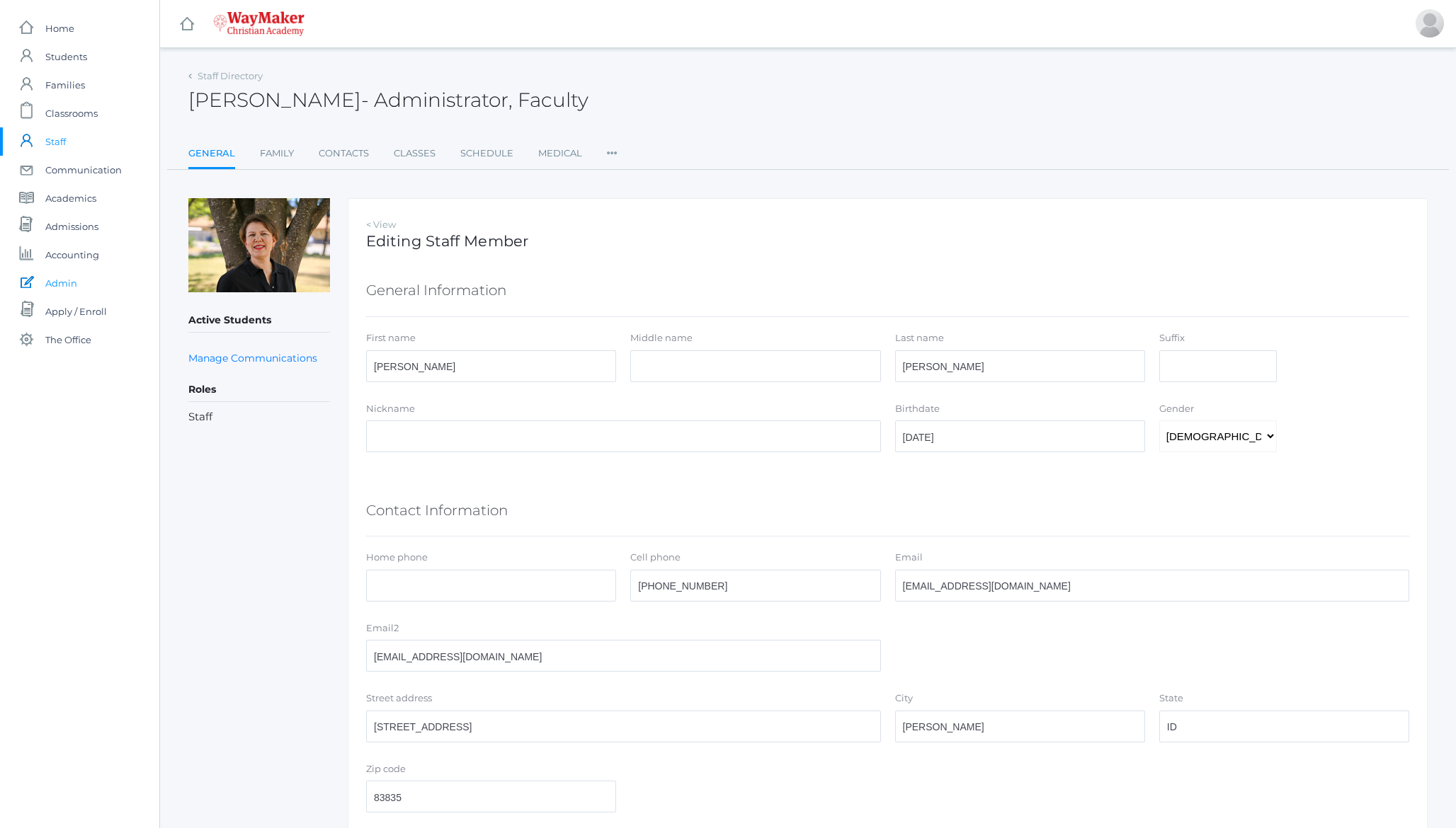
click at [60, 285] on span "Admin" at bounding box center [61, 283] width 32 height 28
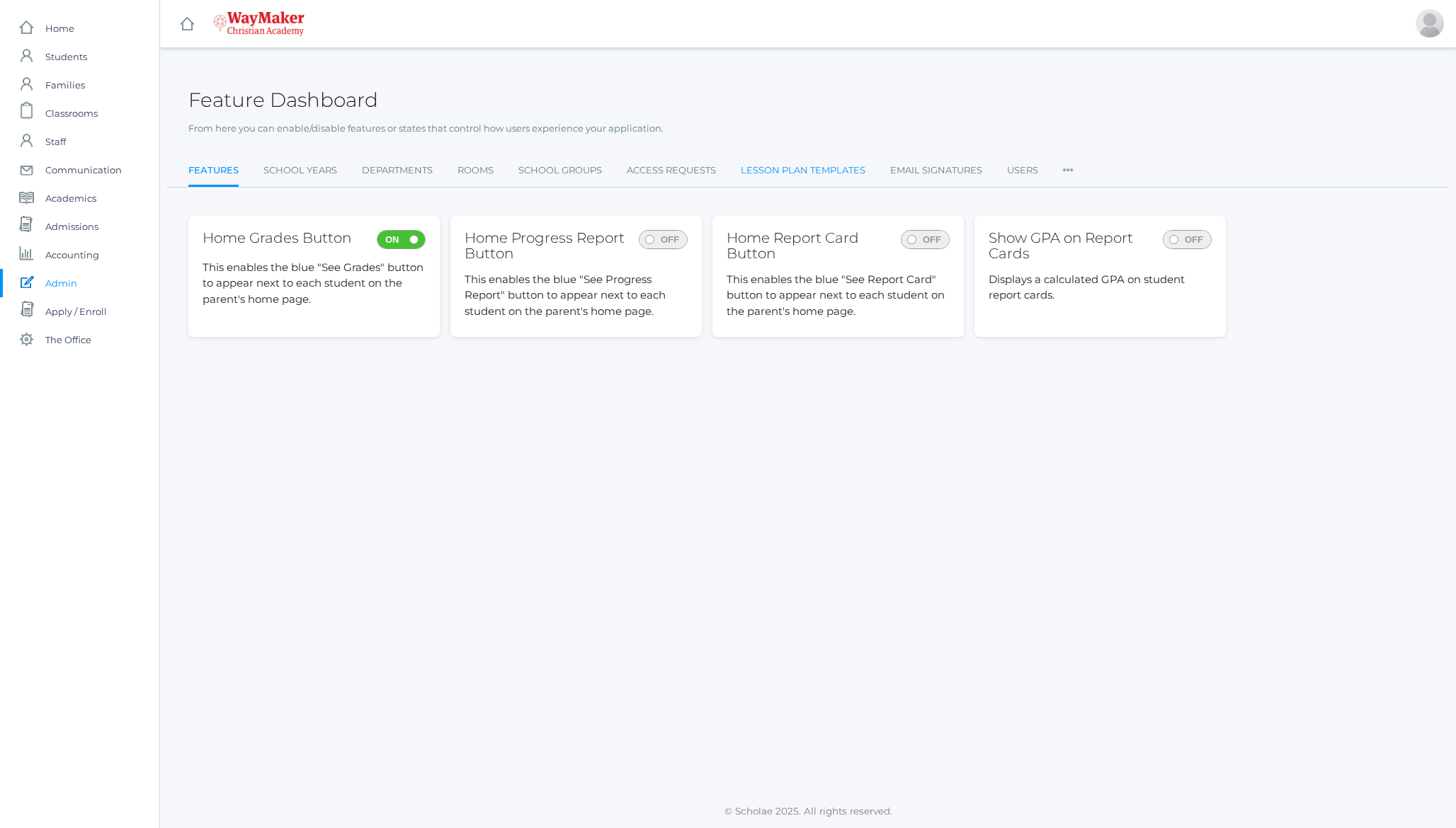
click at [768, 164] on link "Lesson Plan Templates" at bounding box center [802, 170] width 124 height 28
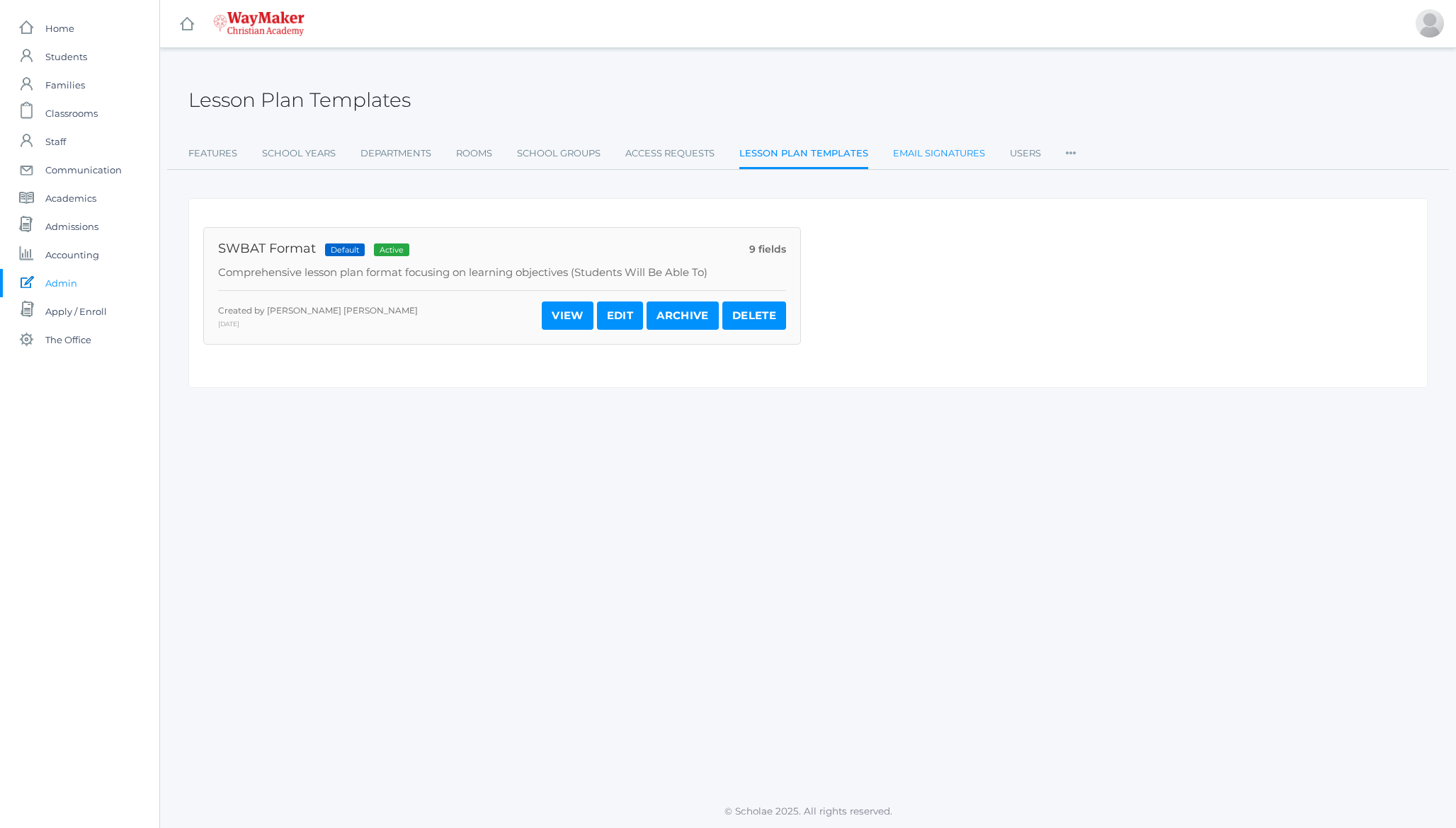
click at [948, 154] on link "Email Signatures" at bounding box center [938, 154] width 92 height 28
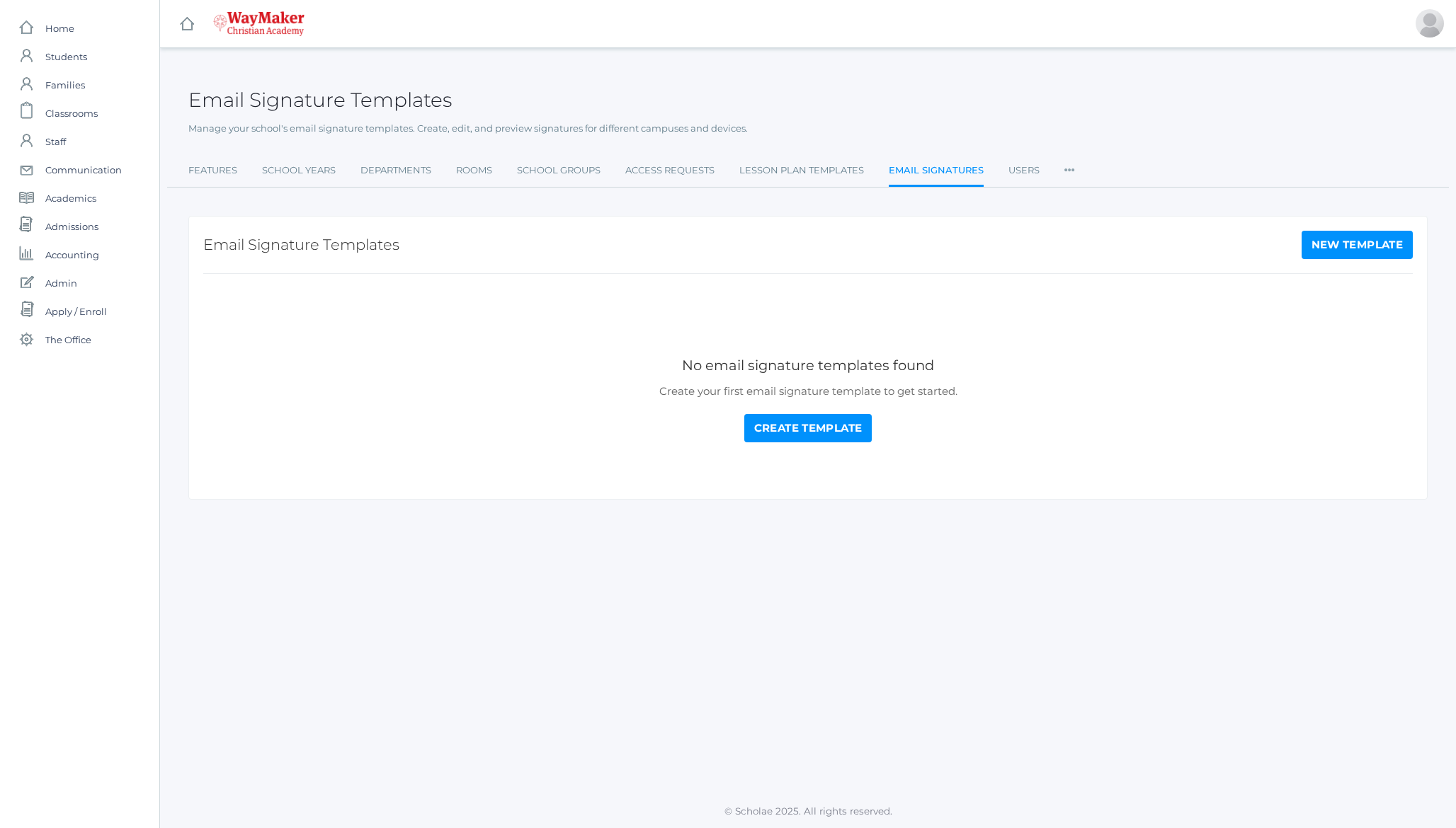
click at [762, 432] on link "Create Template" at bounding box center [808, 428] width 129 height 28
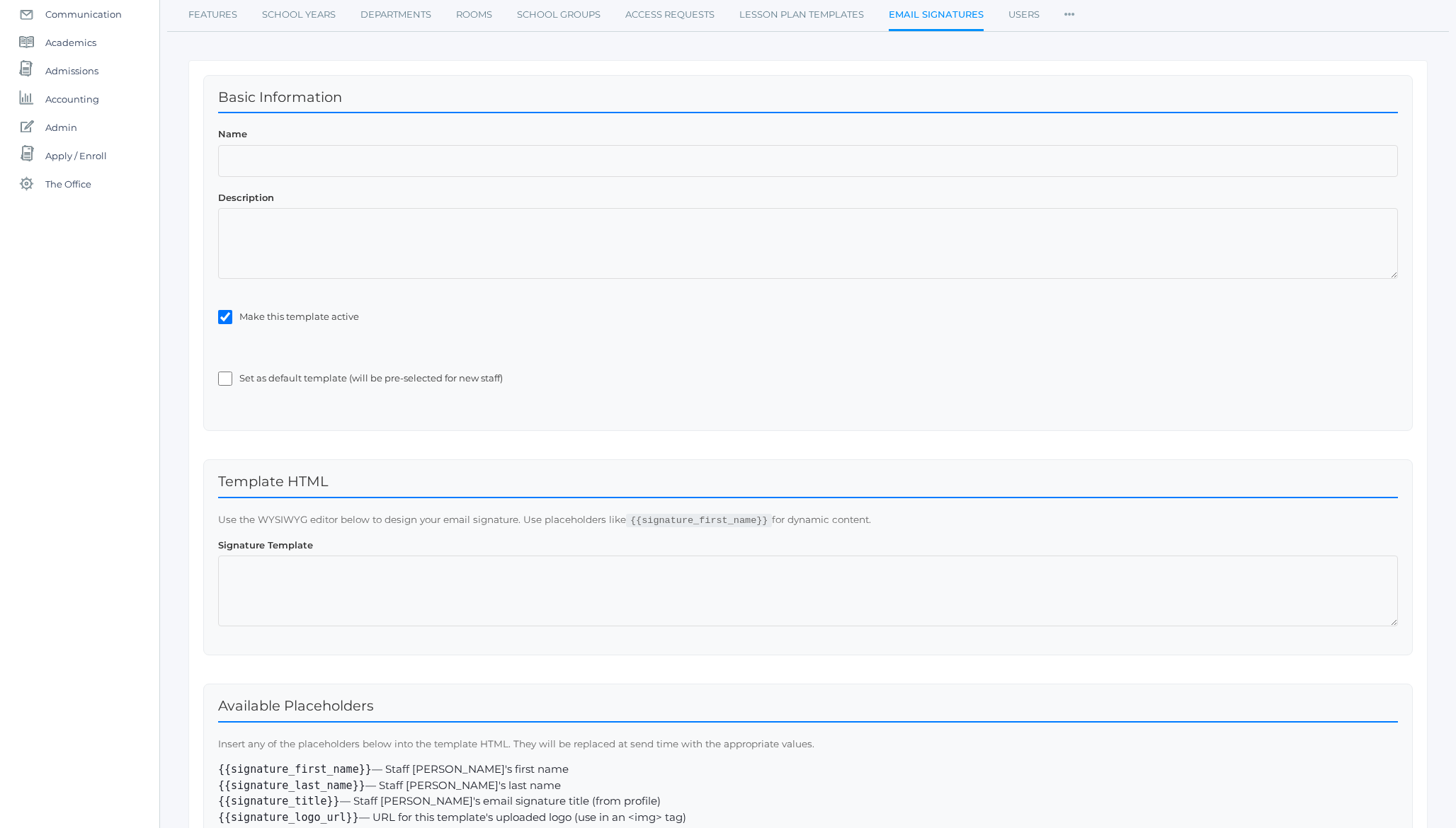
scroll to position [114, 0]
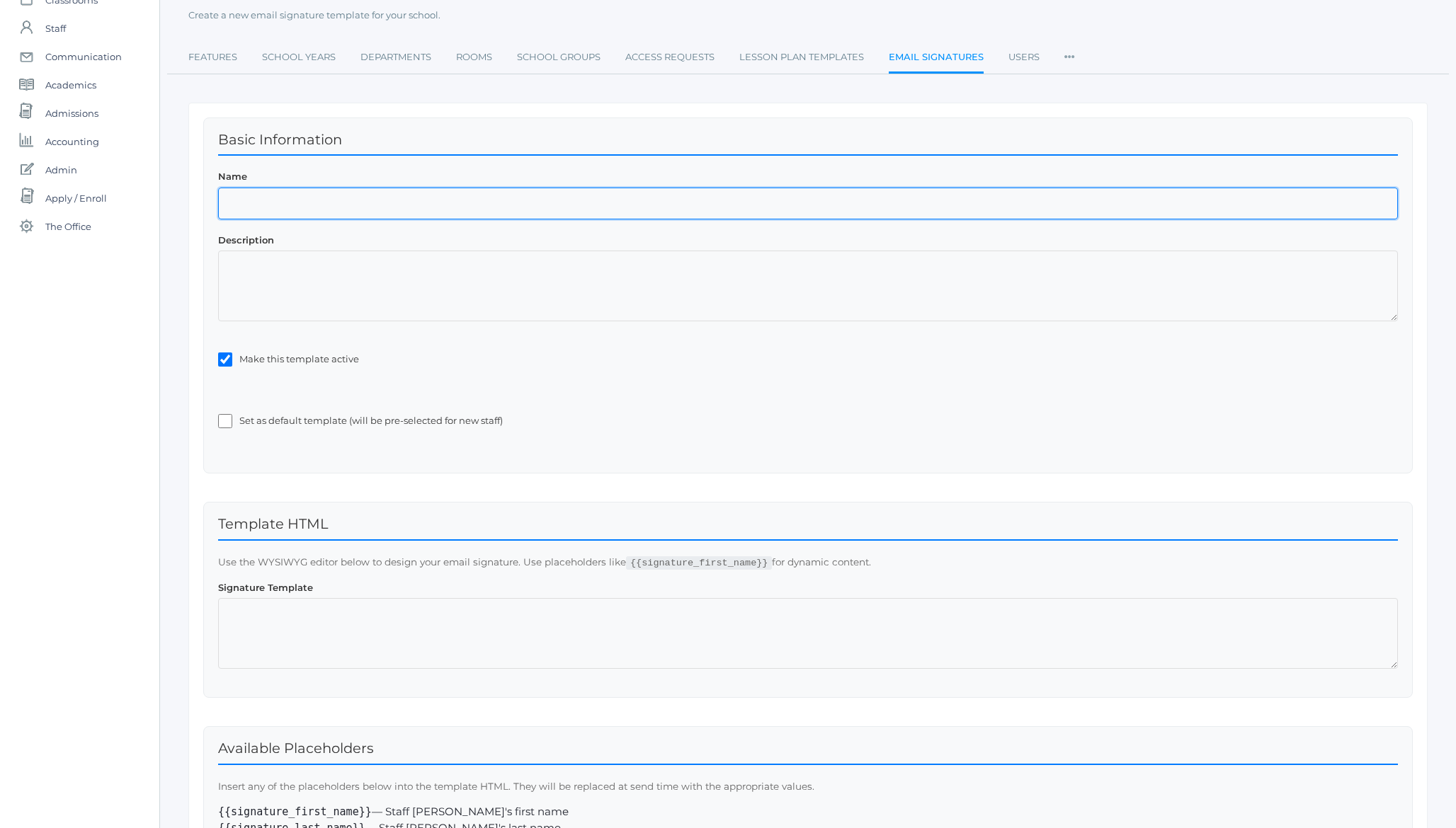
click at [396, 210] on input "Name" at bounding box center [807, 204] width 1180 height 32
type input "WayMaker Default"
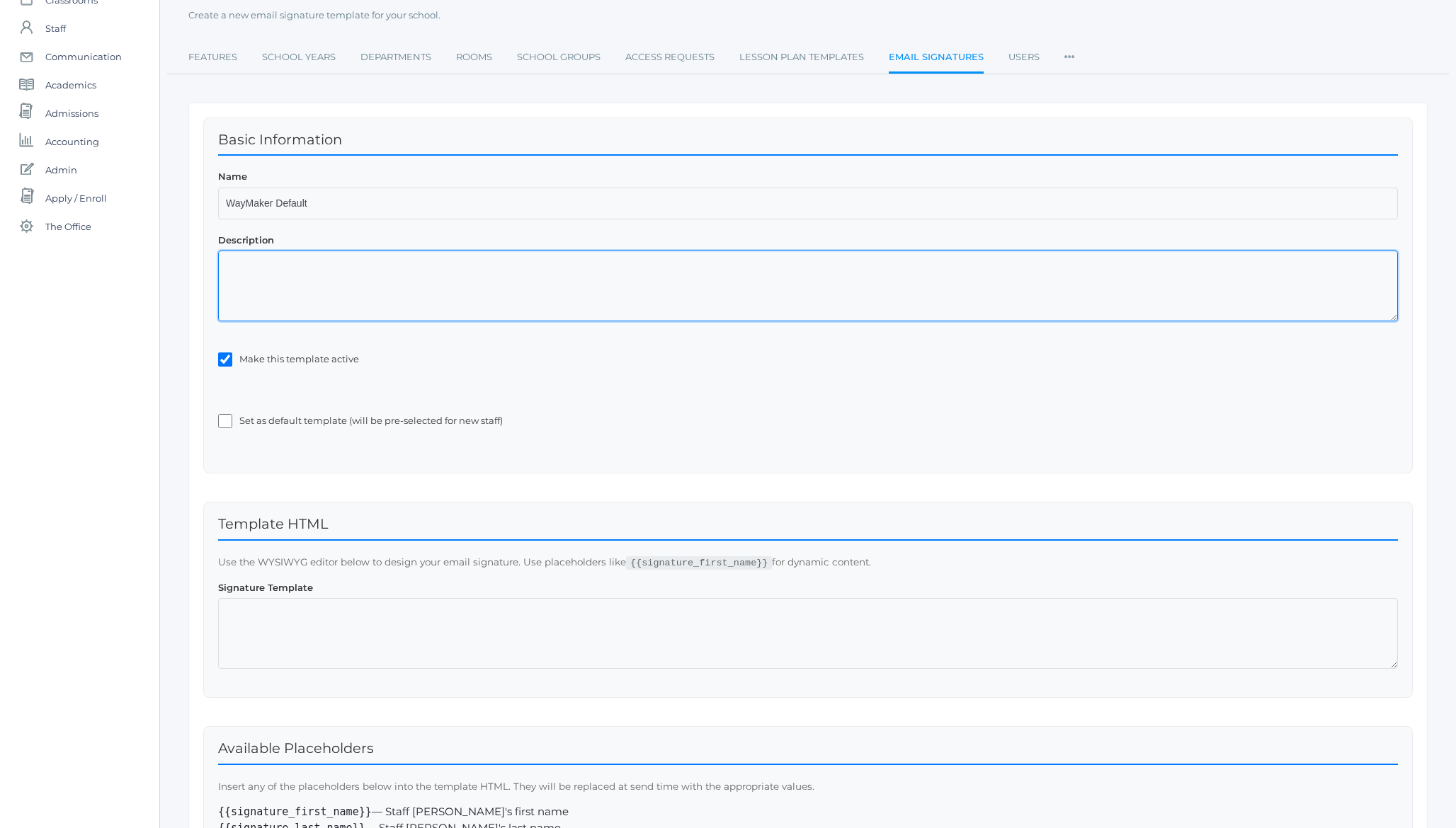
click at [483, 282] on textarea "Description" at bounding box center [807, 285] width 1180 height 71
type textarea "The default template for WayMaker"
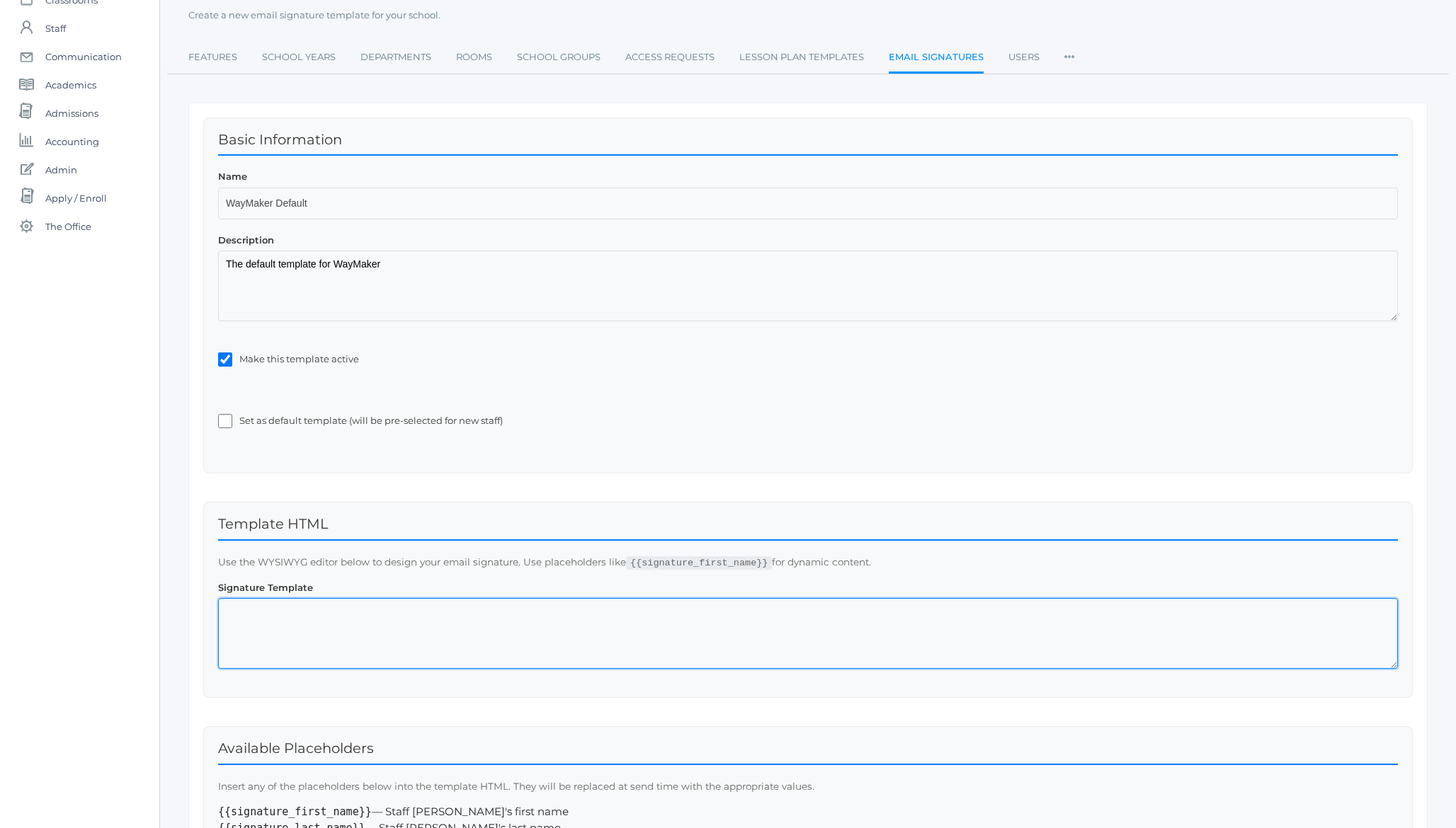
click at [278, 639] on textarea at bounding box center [807, 634] width 1180 height 71
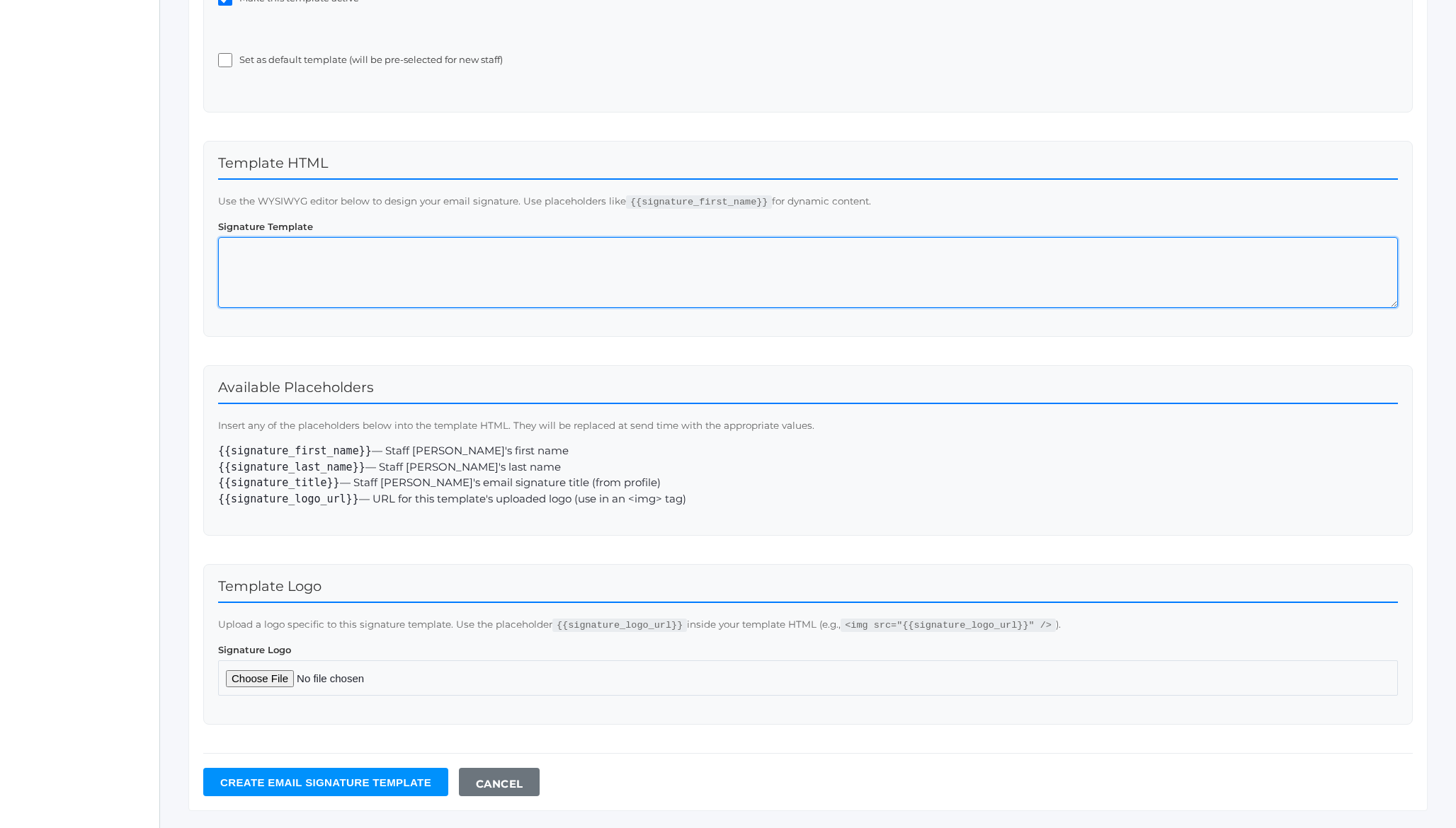
scroll to position [507, 0]
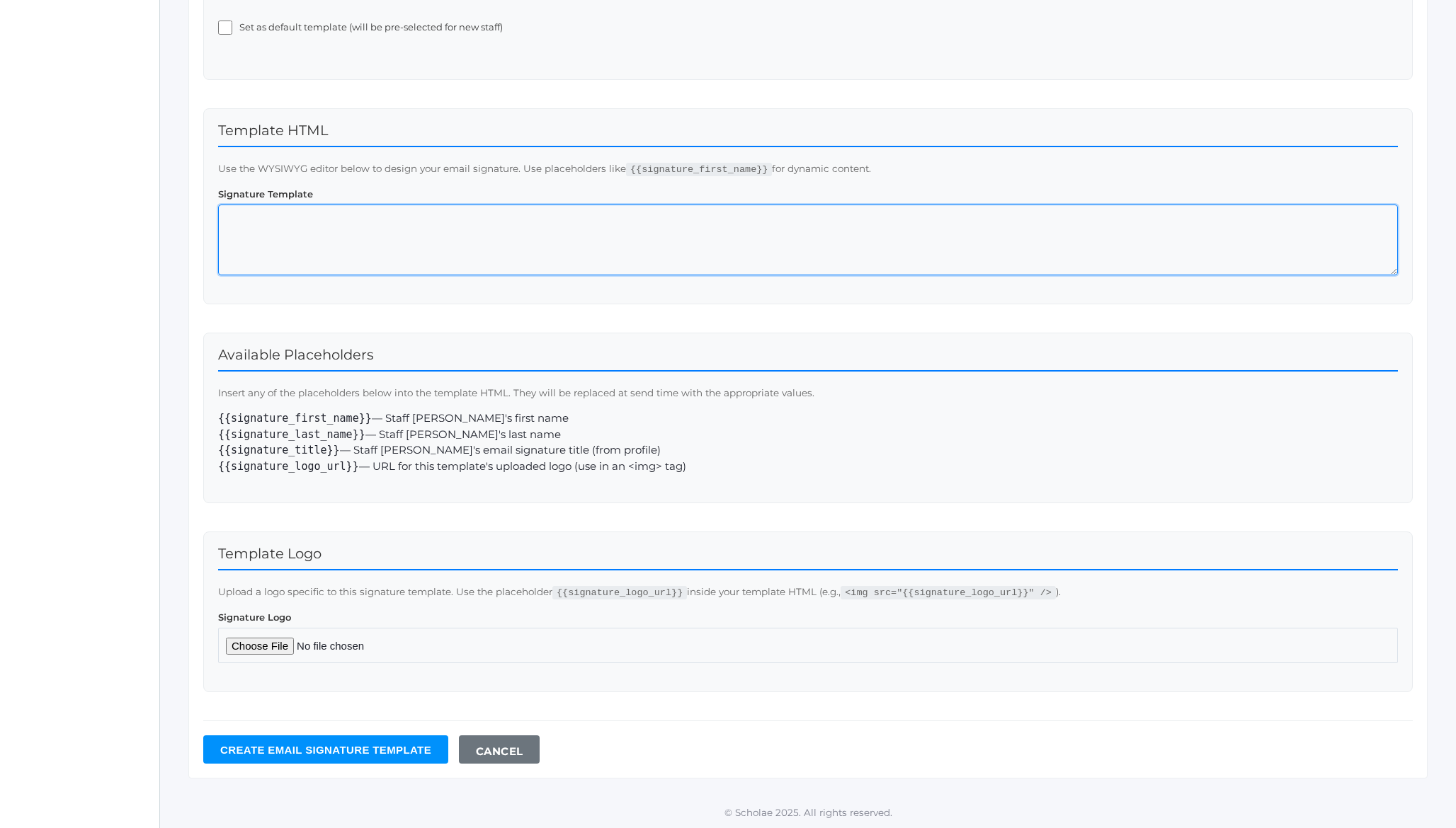
paste textarea "WayMaker Christian Academy www.waymakerchristian.com 208-682-5138"
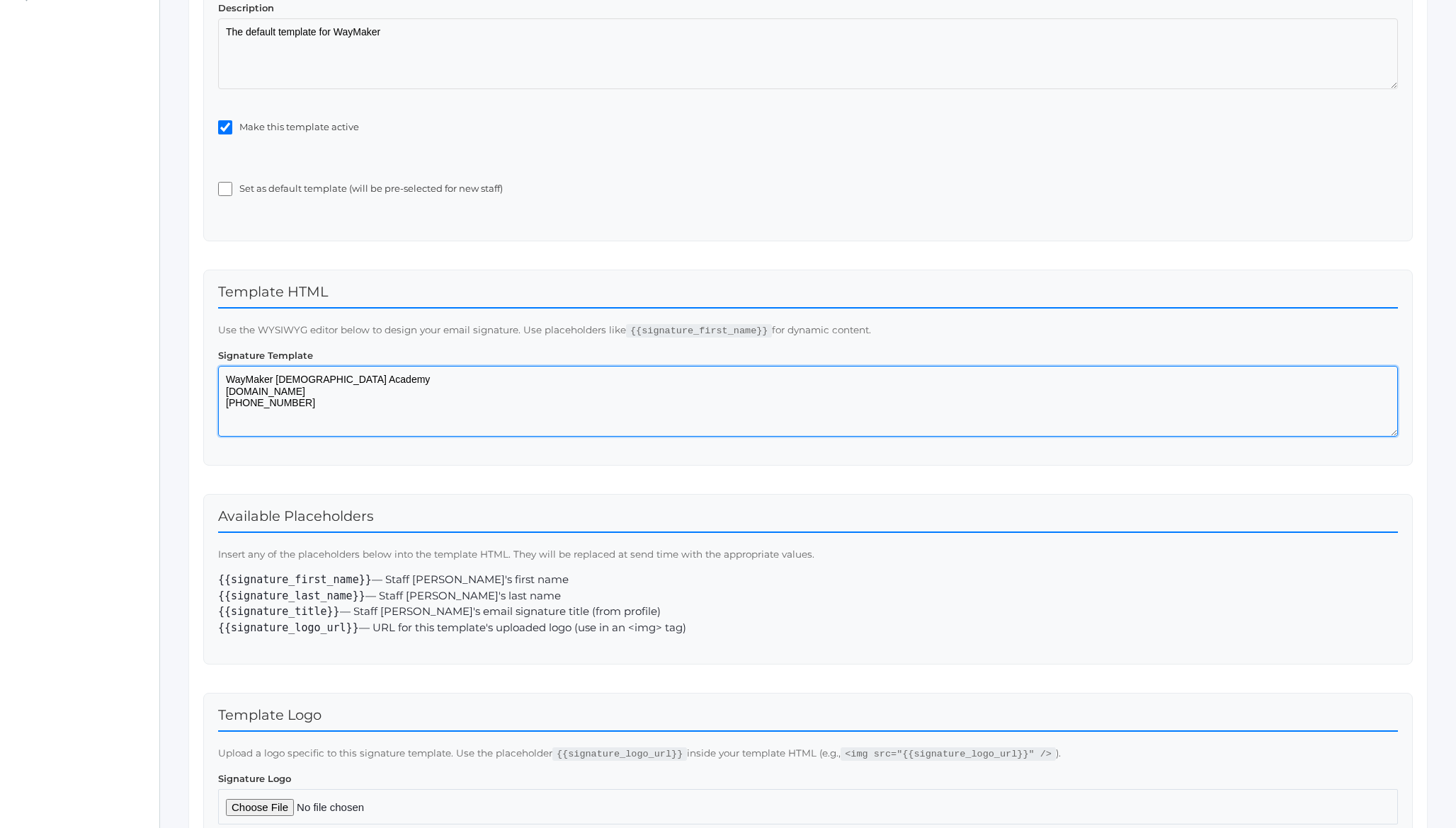
scroll to position [0, 0]
click at [427, 422] on textarea "WayMaker Christian Academy www.waymakerchristian.com 208-682-5138" at bounding box center [807, 401] width 1180 height 71
paste textarea "<table border="0" style="color: rgb(0,0,0); font-size: medium; width: 440px; fo…"
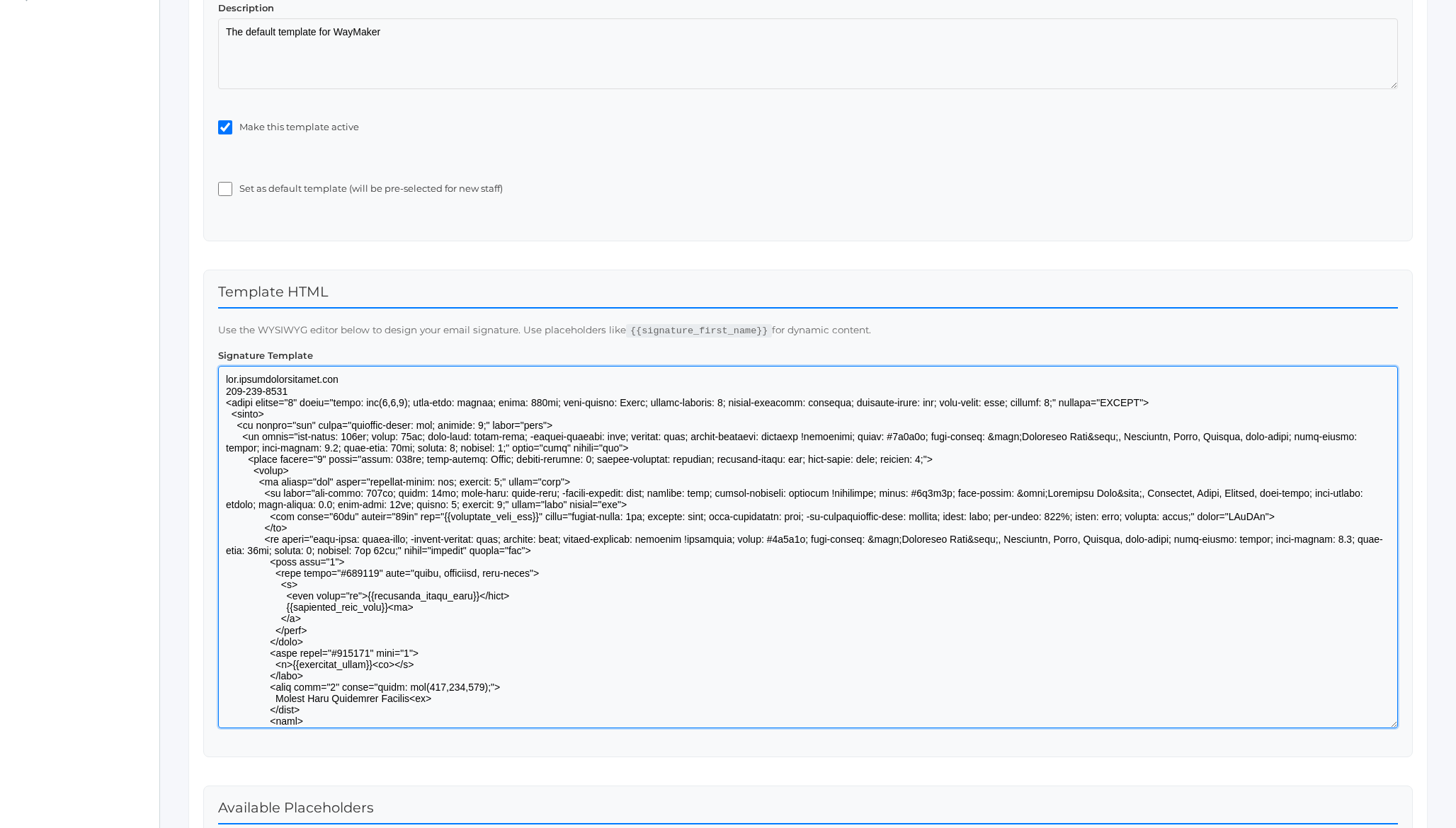
drag, startPoint x: 1391, startPoint y: 433, endPoint x: 1357, endPoint y: 724, distance: 293.0
click at [1357, 724] on textarea at bounding box center [807, 547] width 1180 height 362
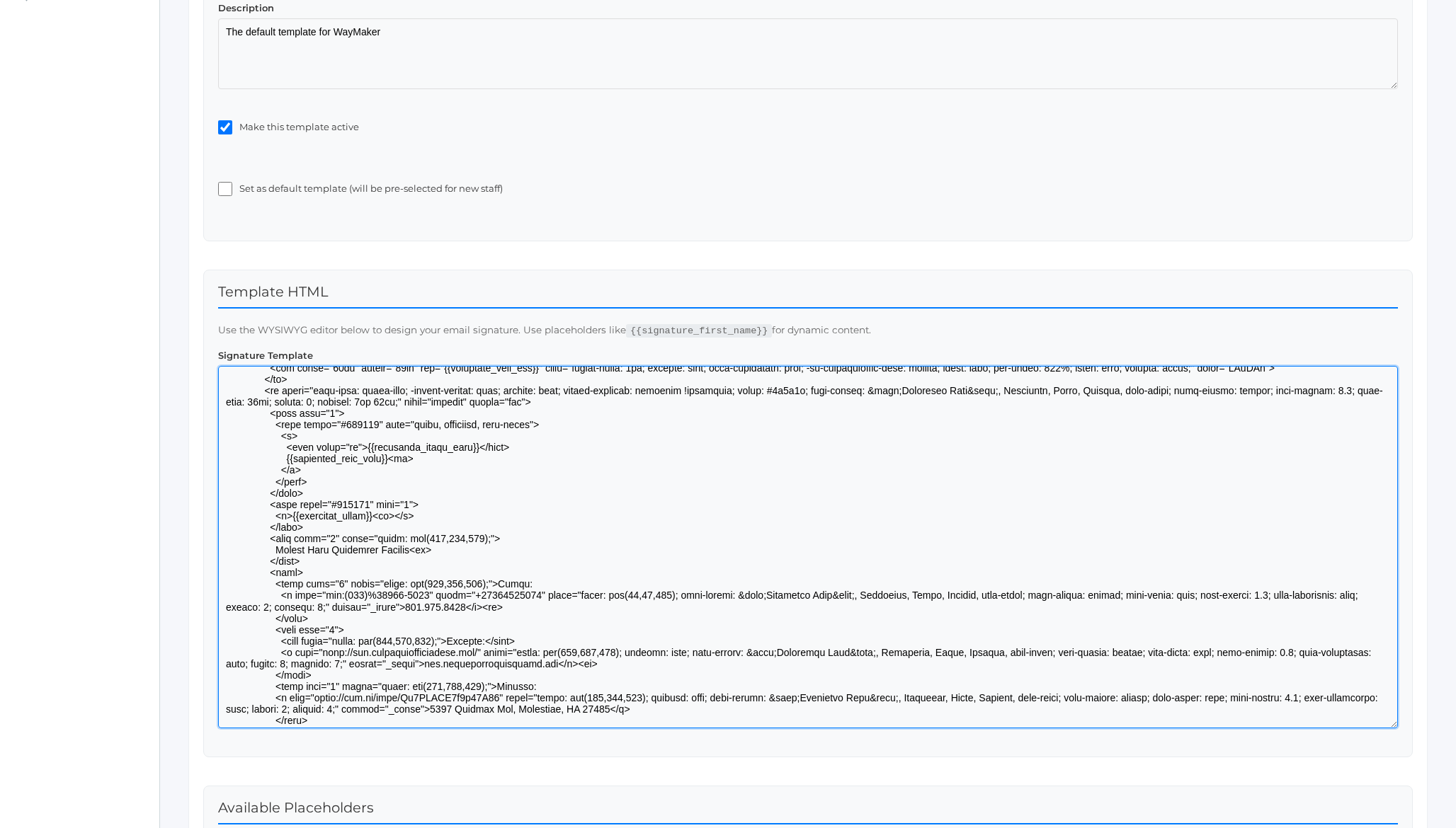
scroll to position [160, 0]
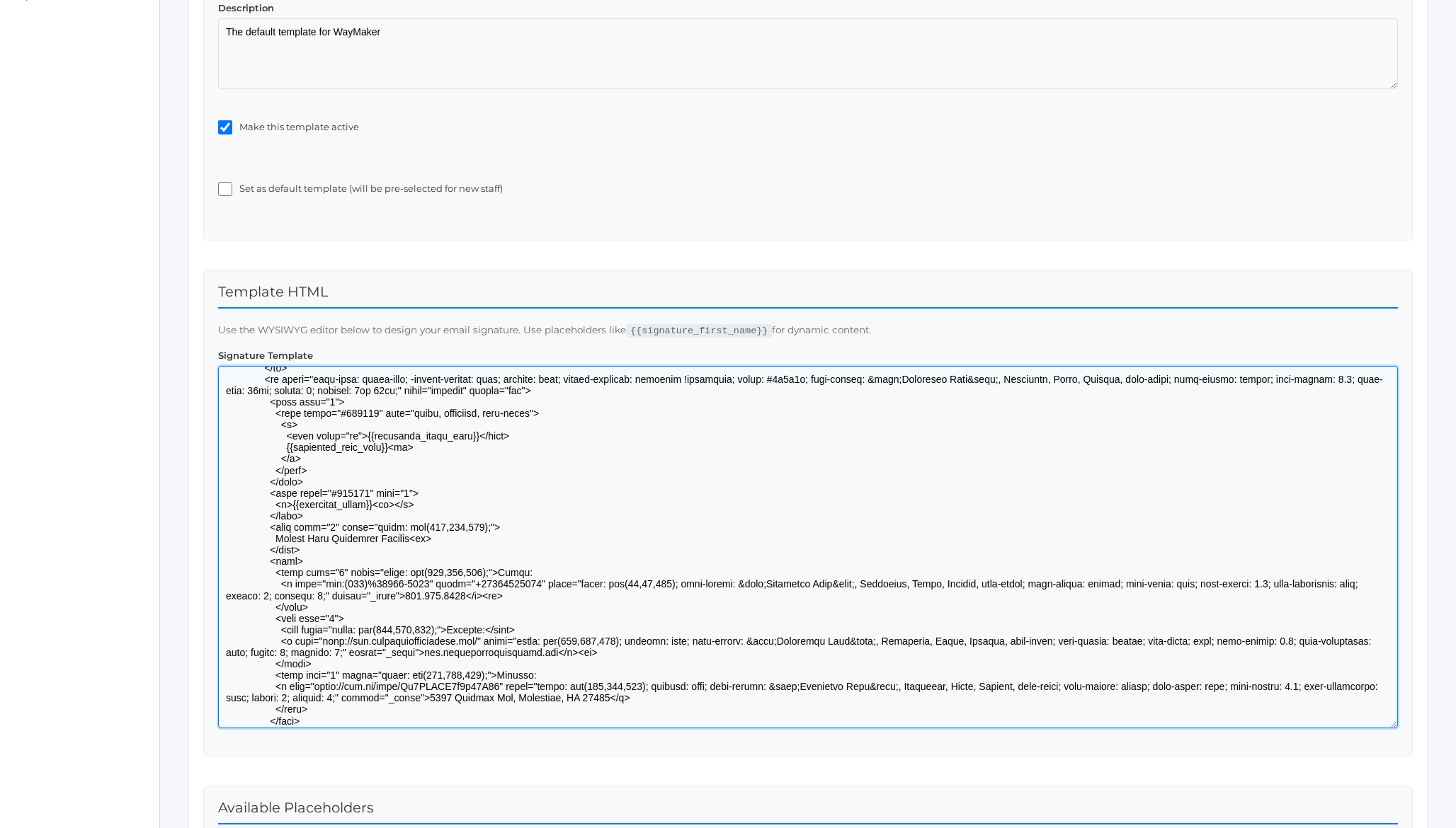
click at [395, 538] on textarea at bounding box center [807, 547] width 1180 height 362
drag, startPoint x: 395, startPoint y: 538, endPoint x: 301, endPoint y: 538, distance: 94.0
click at [301, 538] on textarea at bounding box center [807, 547] width 1180 height 362
paste textarea "WayMaker Christian"
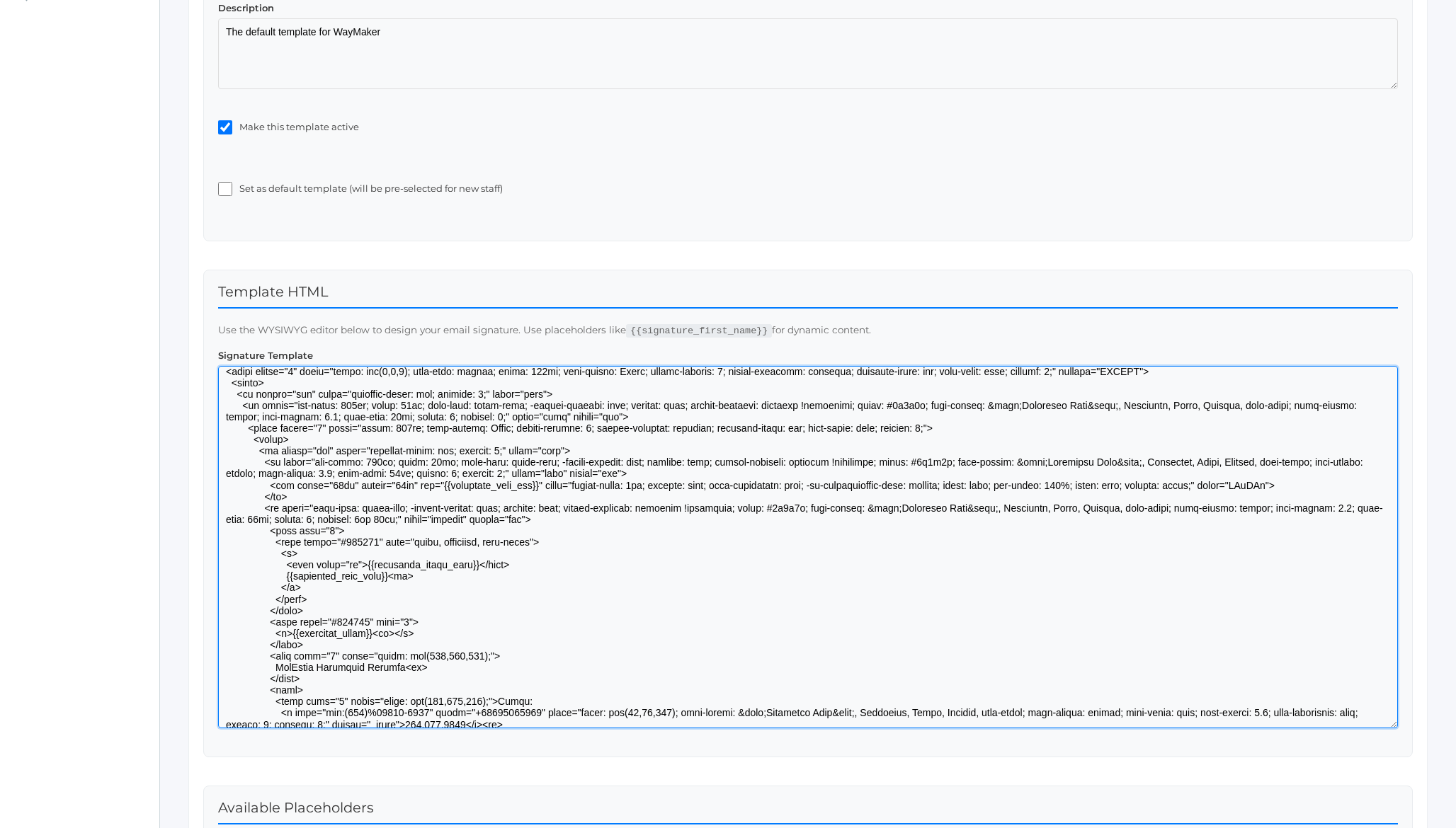
scroll to position [0, 0]
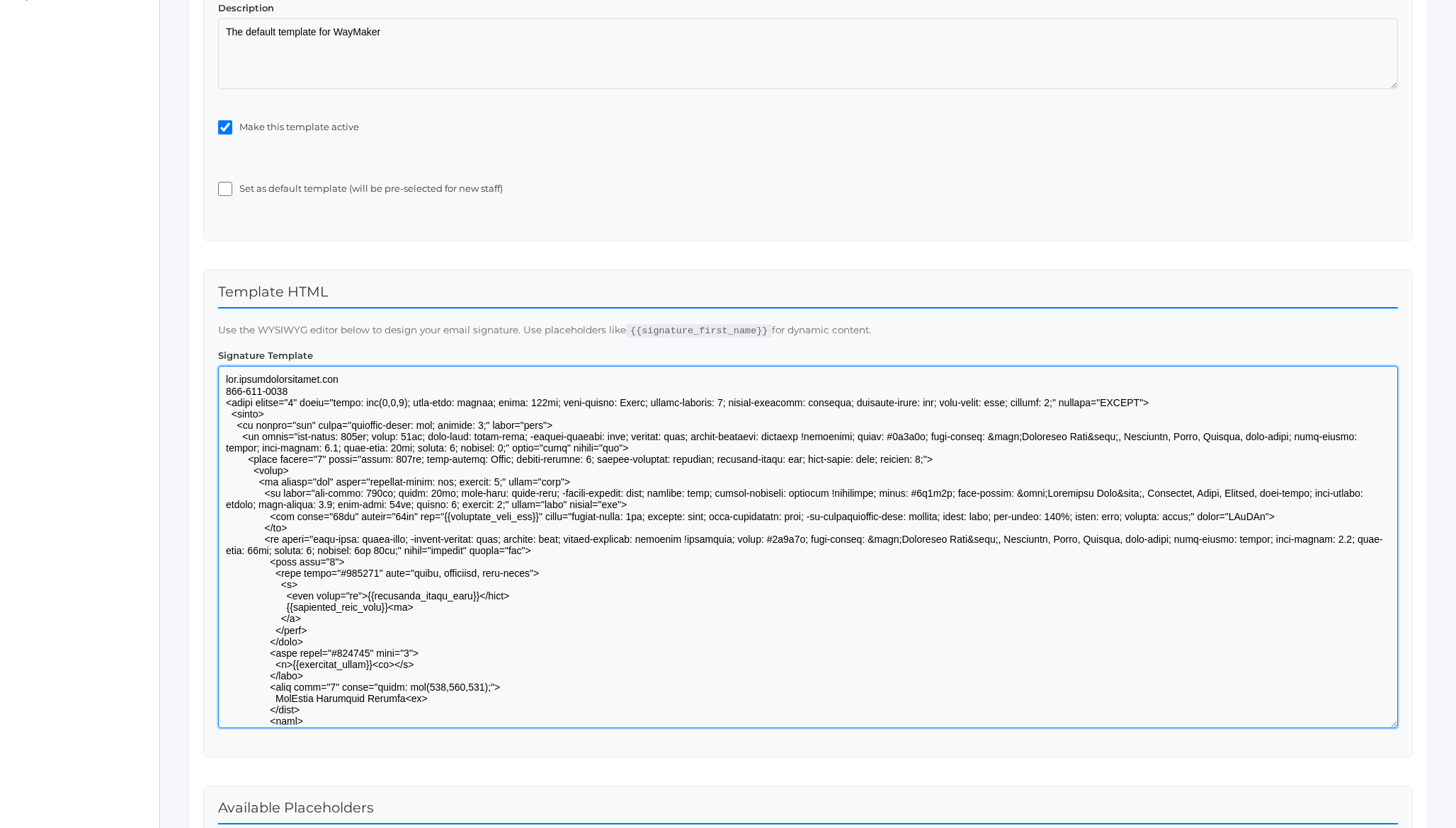
click at [346, 379] on textarea at bounding box center [807, 547] width 1180 height 362
drag, startPoint x: 346, startPoint y: 379, endPoint x: 239, endPoint y: 380, distance: 107.0
click at [239, 380] on textarea at bounding box center [807, 547] width 1180 height 362
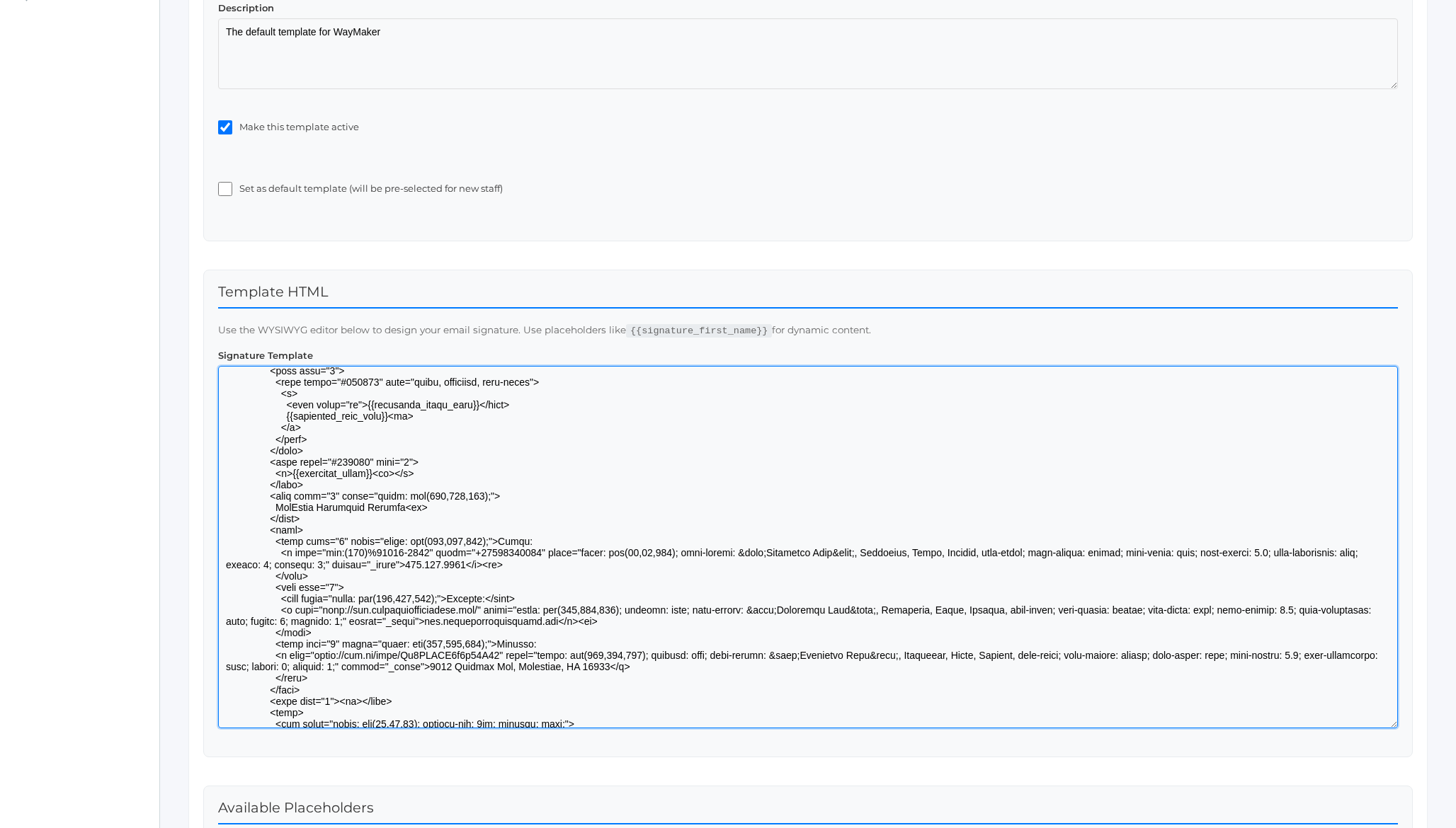
scroll to position [193, 0]
click at [560, 621] on textarea at bounding box center [807, 547] width 1180 height 362
drag, startPoint x: 560, startPoint y: 621, endPoint x: 446, endPoint y: 623, distance: 114.0
click at [446, 623] on textarea at bounding box center [807, 547] width 1180 height 362
paste textarea "waymakerchristian.com"
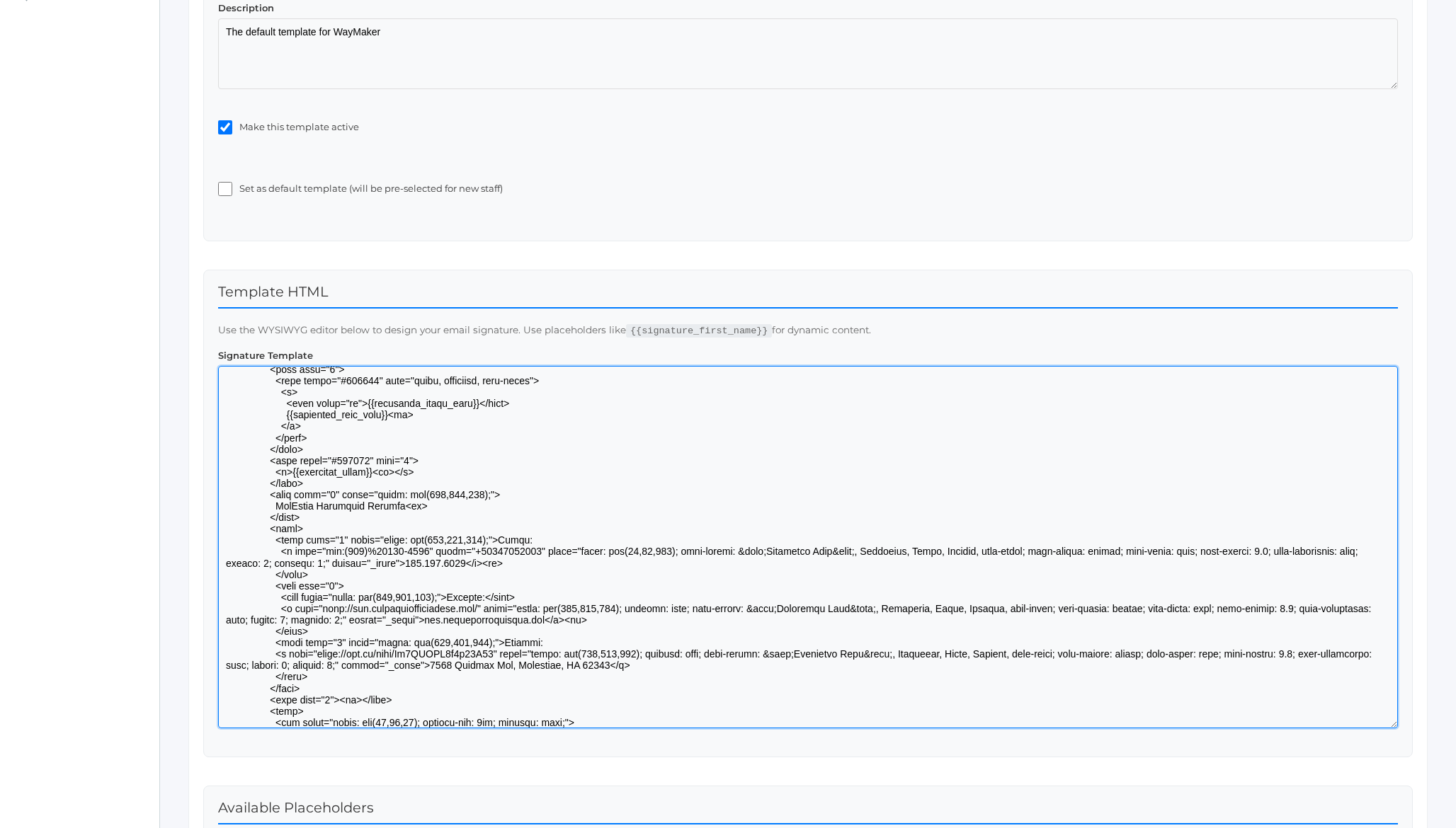
click at [469, 610] on textarea at bounding box center [807, 547] width 1180 height 362
drag, startPoint x: 469, startPoint y: 610, endPoint x: 351, endPoint y: 605, distance: 118.1
click at [351, 605] on textarea at bounding box center [807, 547] width 1180 height 362
paste textarea "waymakerchristian.com"
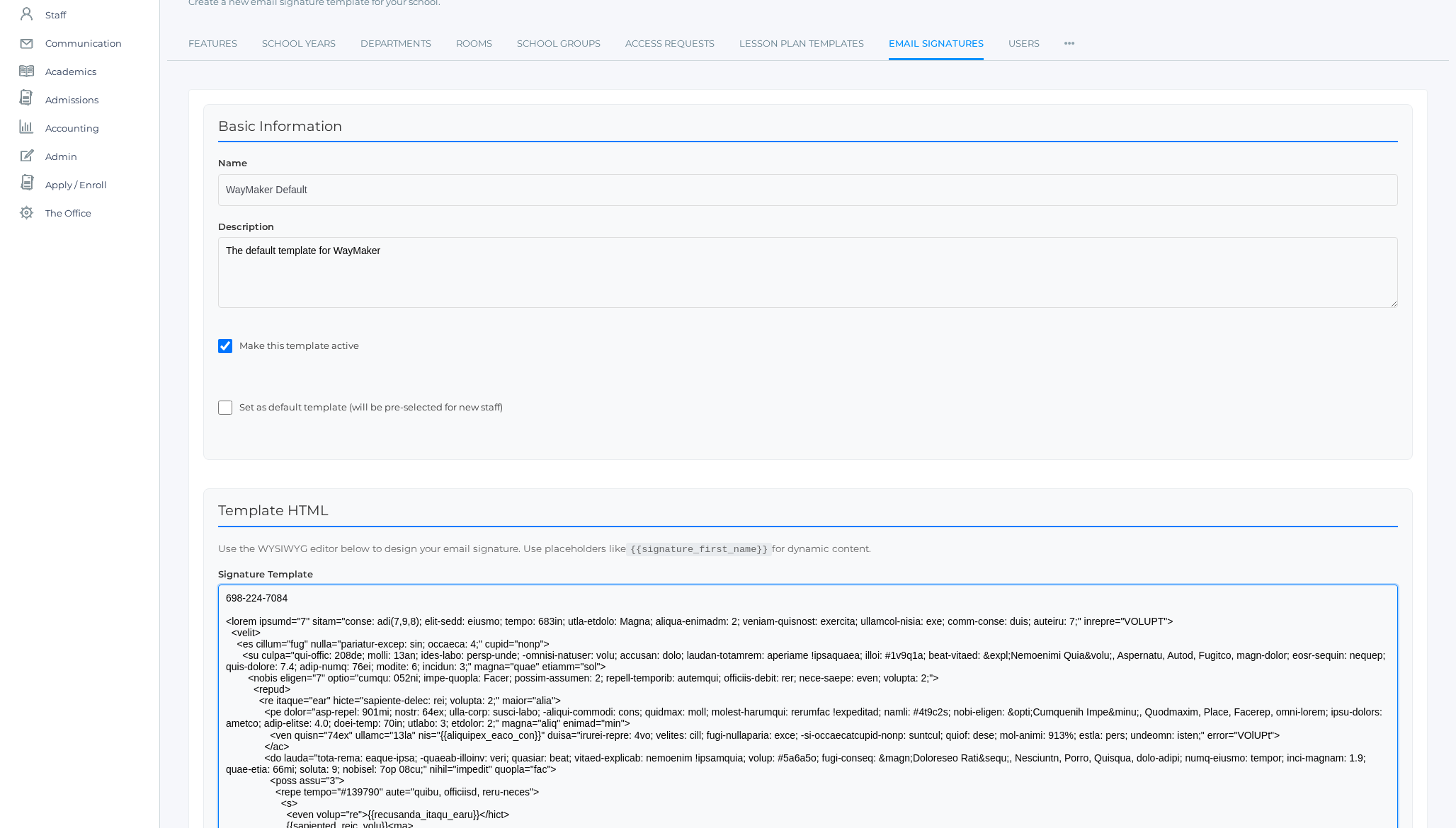
scroll to position [119, 0]
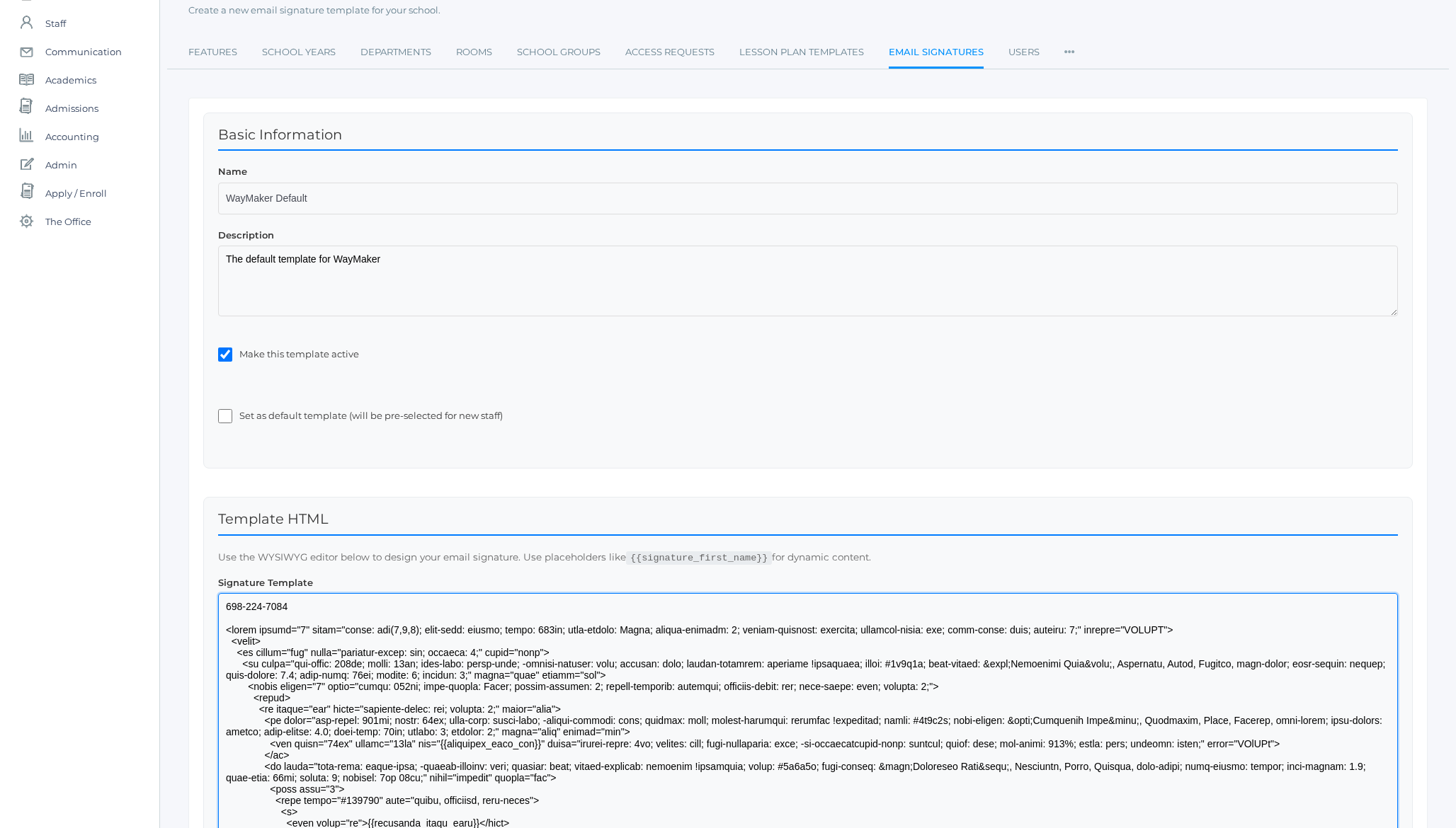
click at [285, 608] on textarea at bounding box center [807, 775] width 1180 height 362
drag, startPoint x: 285, startPoint y: 608, endPoint x: 235, endPoint y: 600, distance: 50.6
click at [235, 600] on textarea at bounding box center [807, 775] width 1180 height 362
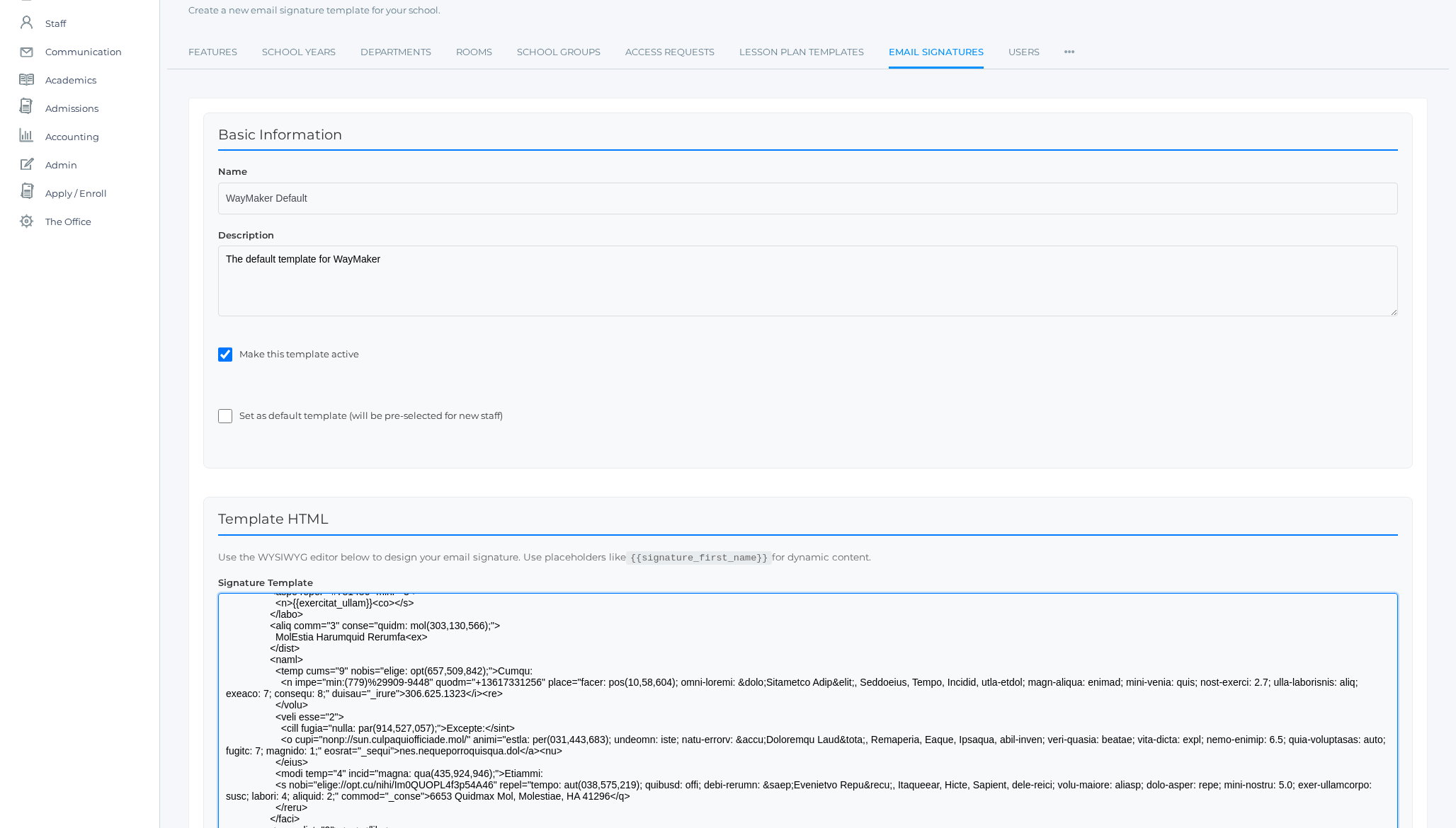
scroll to position [268, 0]
click at [466, 694] on textarea at bounding box center [807, 775] width 1180 height 362
drag, startPoint x: 466, startPoint y: 694, endPoint x: 442, endPoint y: 694, distance: 24.0
click at [442, 694] on textarea at bounding box center [807, 775] width 1180 height 362
paste textarea "208-682-5138"
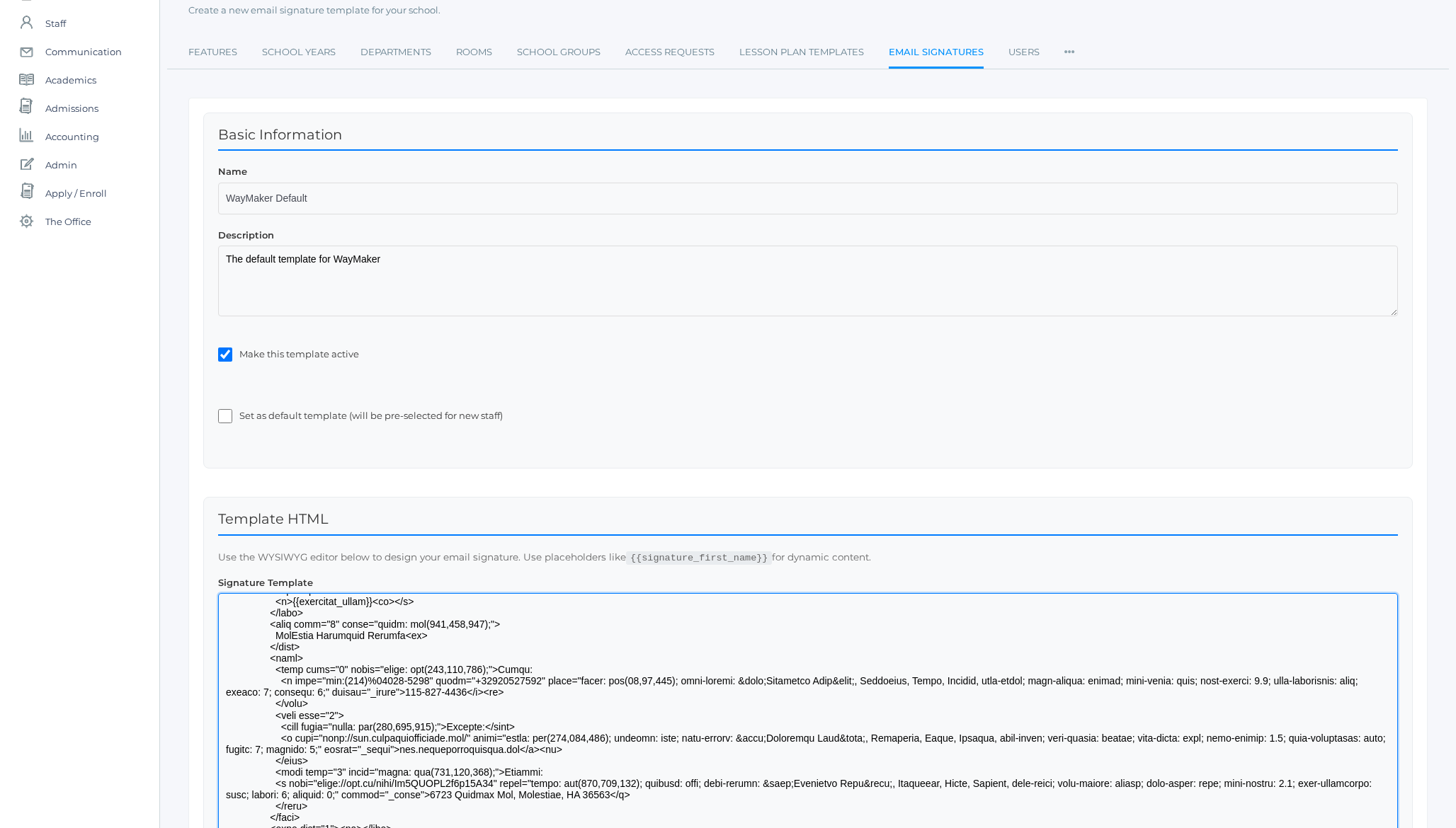
click at [418, 679] on textarea at bounding box center [807, 775] width 1180 height 362
click at [417, 679] on textarea at bounding box center [807, 775] width 1180 height 362
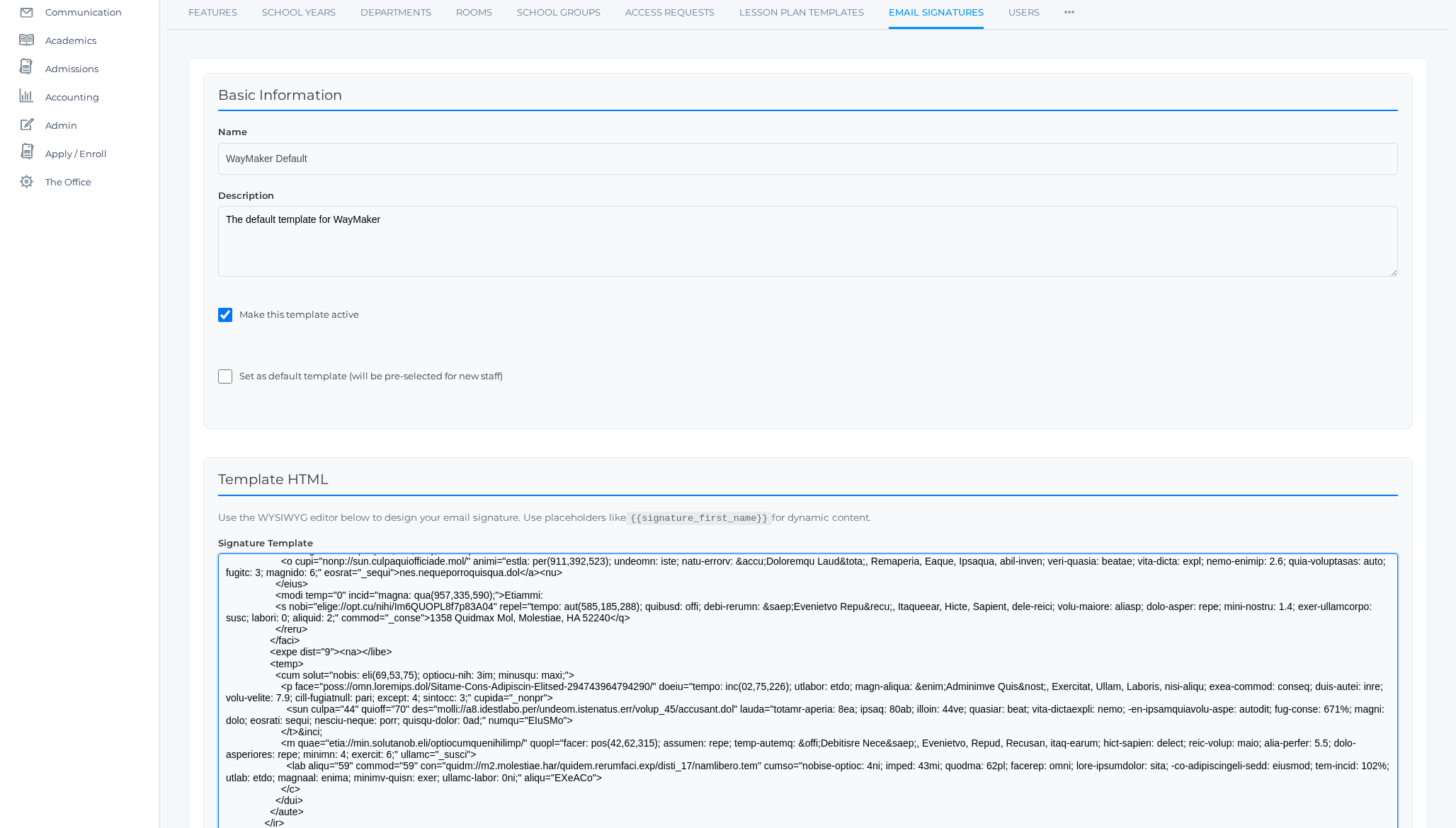
scroll to position [175, 0]
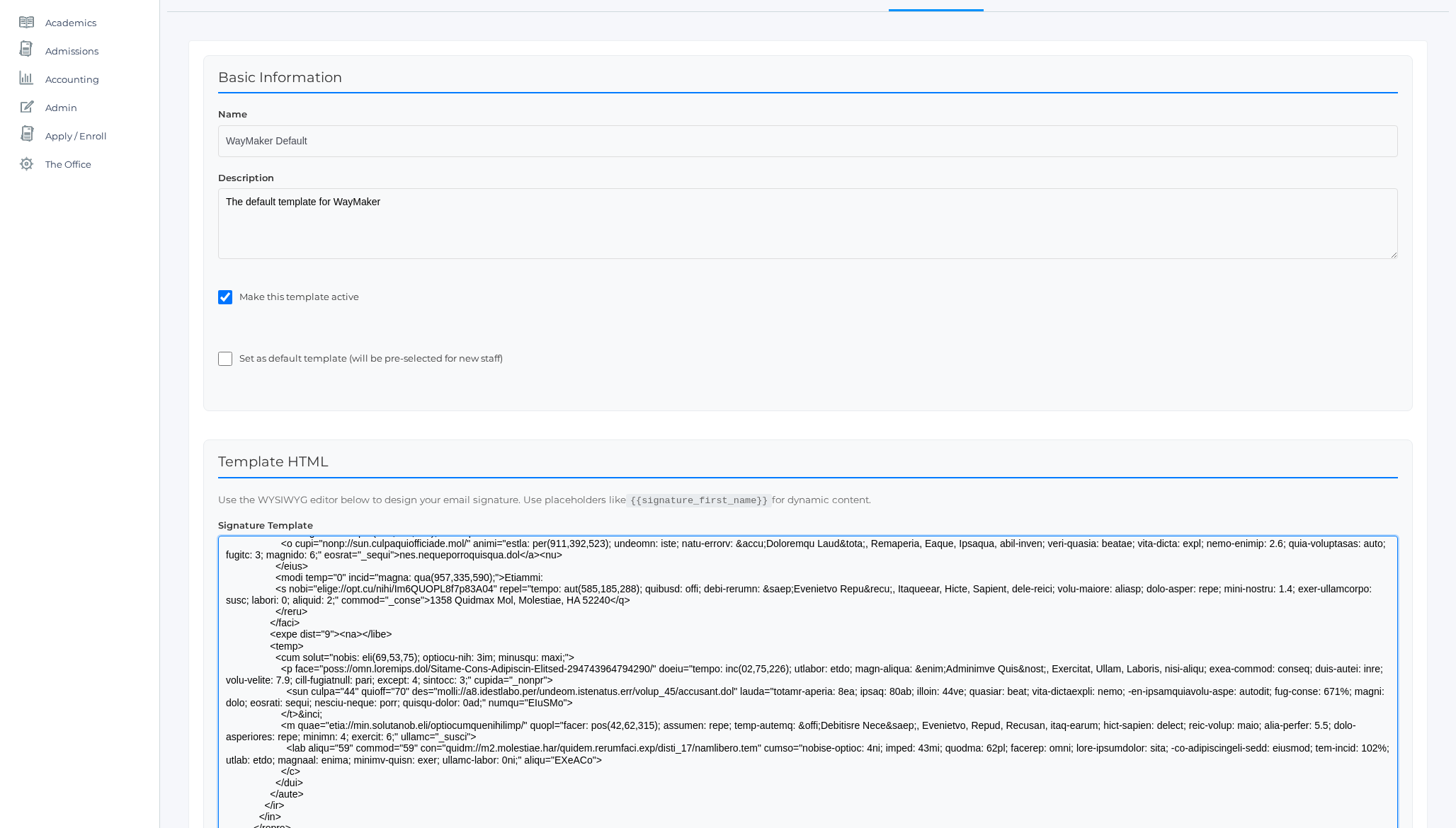
click at [685, 637] on textarea at bounding box center [807, 717] width 1180 height 362
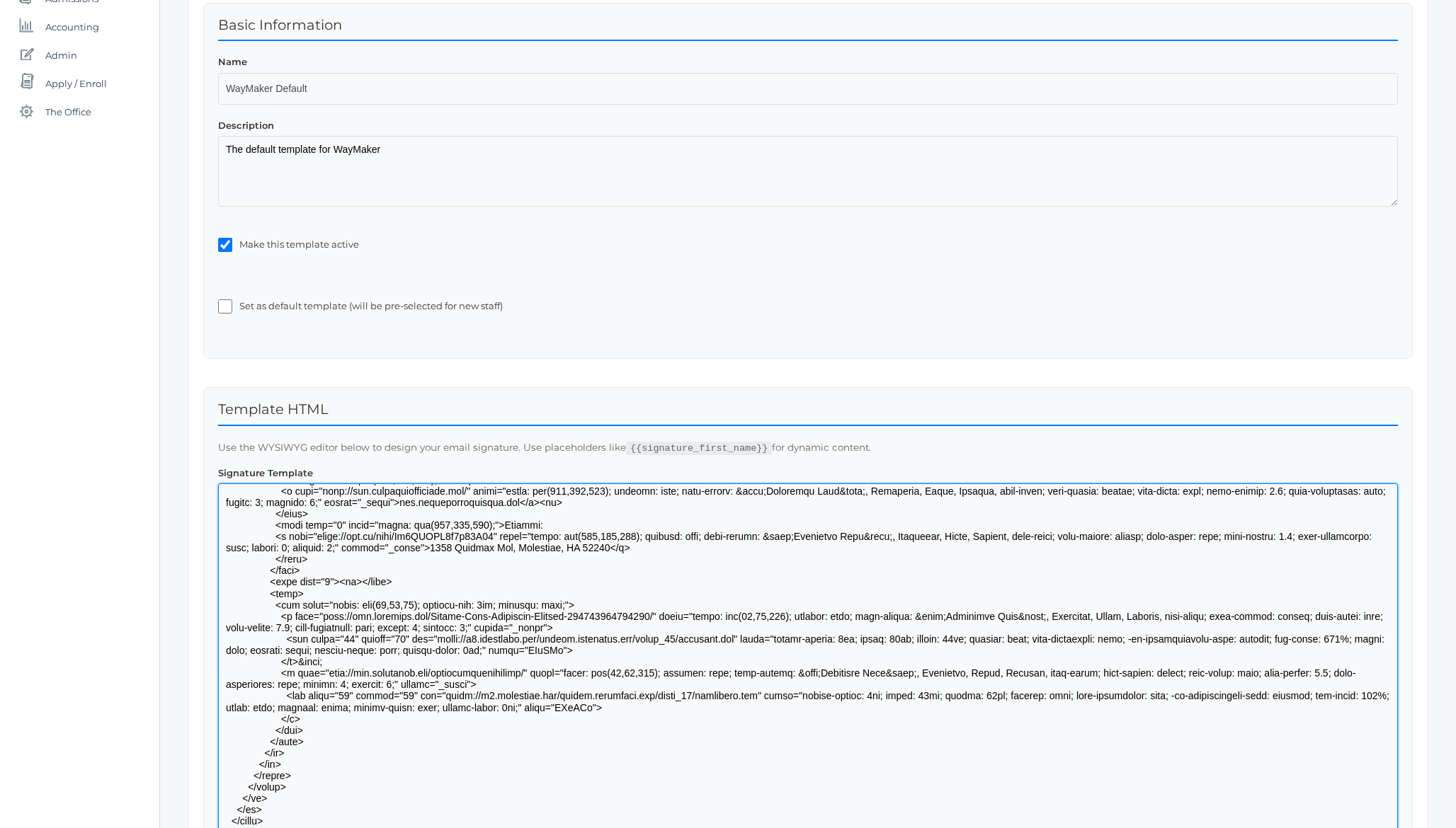
scroll to position [239, 0]
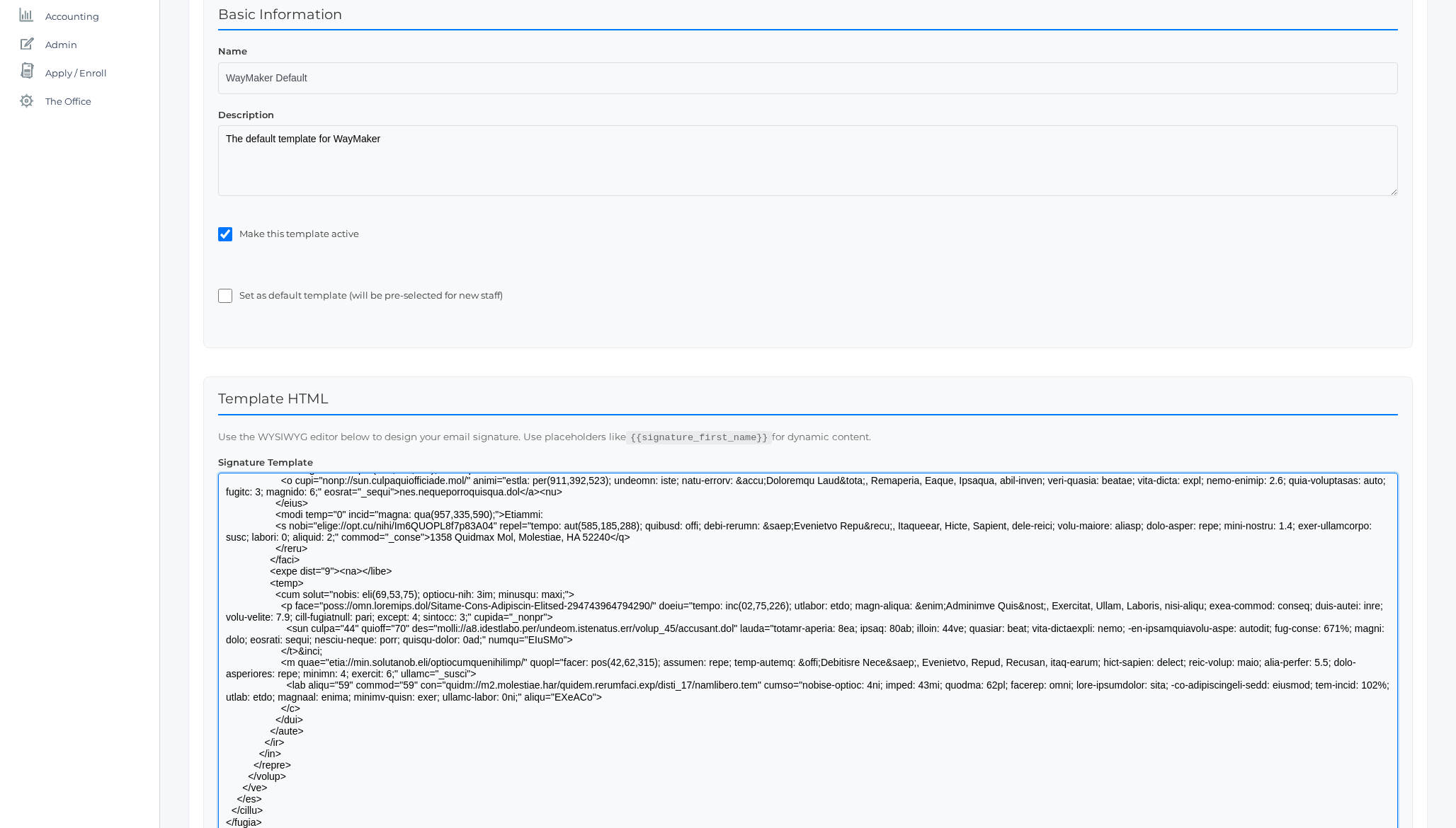
click at [713, 601] on textarea at bounding box center [807, 654] width 1180 height 362
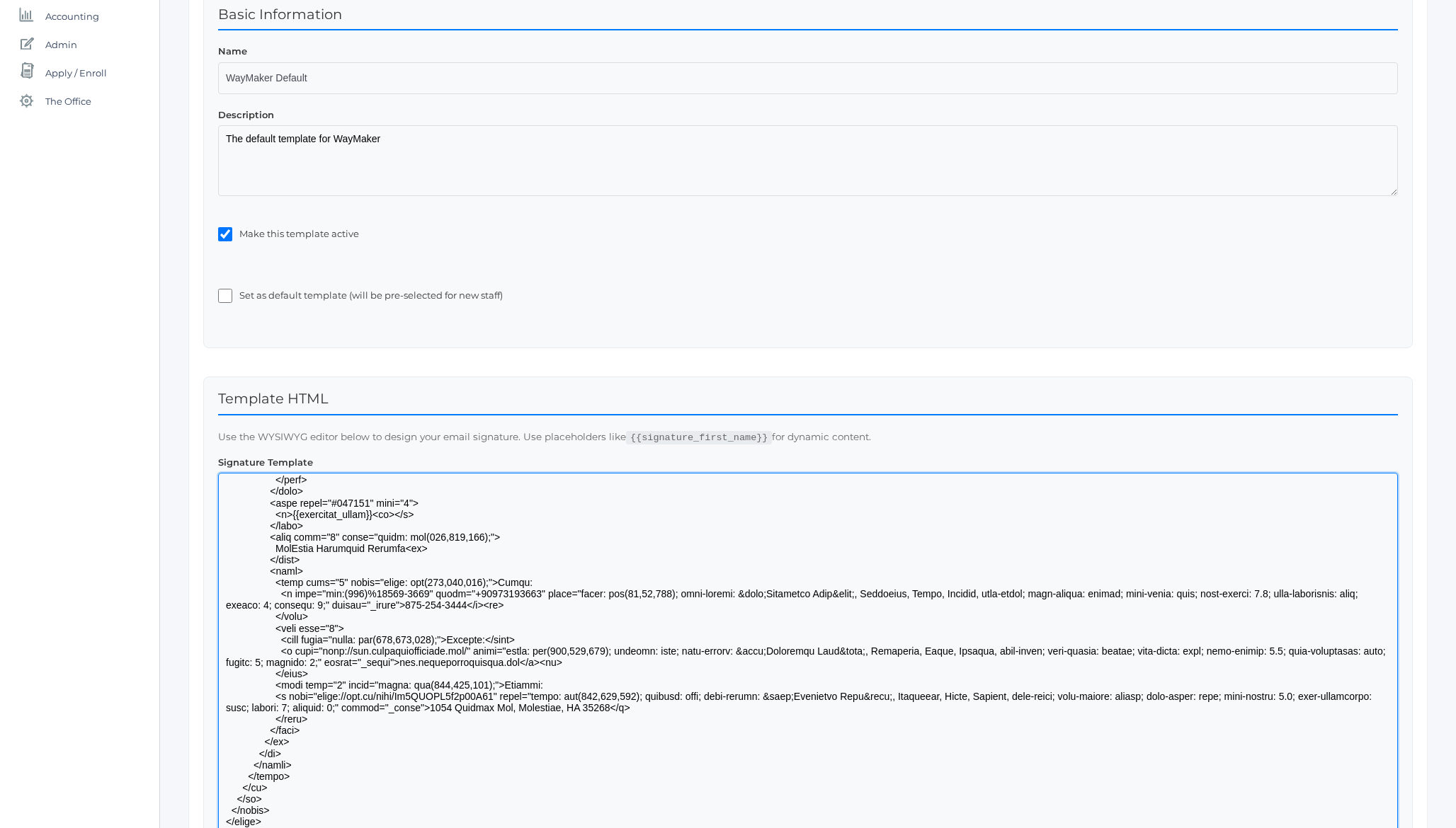
scroll to position [235, 0]
click at [329, 700] on textarea at bounding box center [807, 654] width 1180 height 362
drag, startPoint x: 329, startPoint y: 700, endPoint x: 442, endPoint y: 692, distance: 113.3
click at [442, 692] on textarea at bounding box center [807, 654] width 1180 height 362
paste textarea "maps.app.goo.gl/NKQZgvKJ6aJWp8ek6"
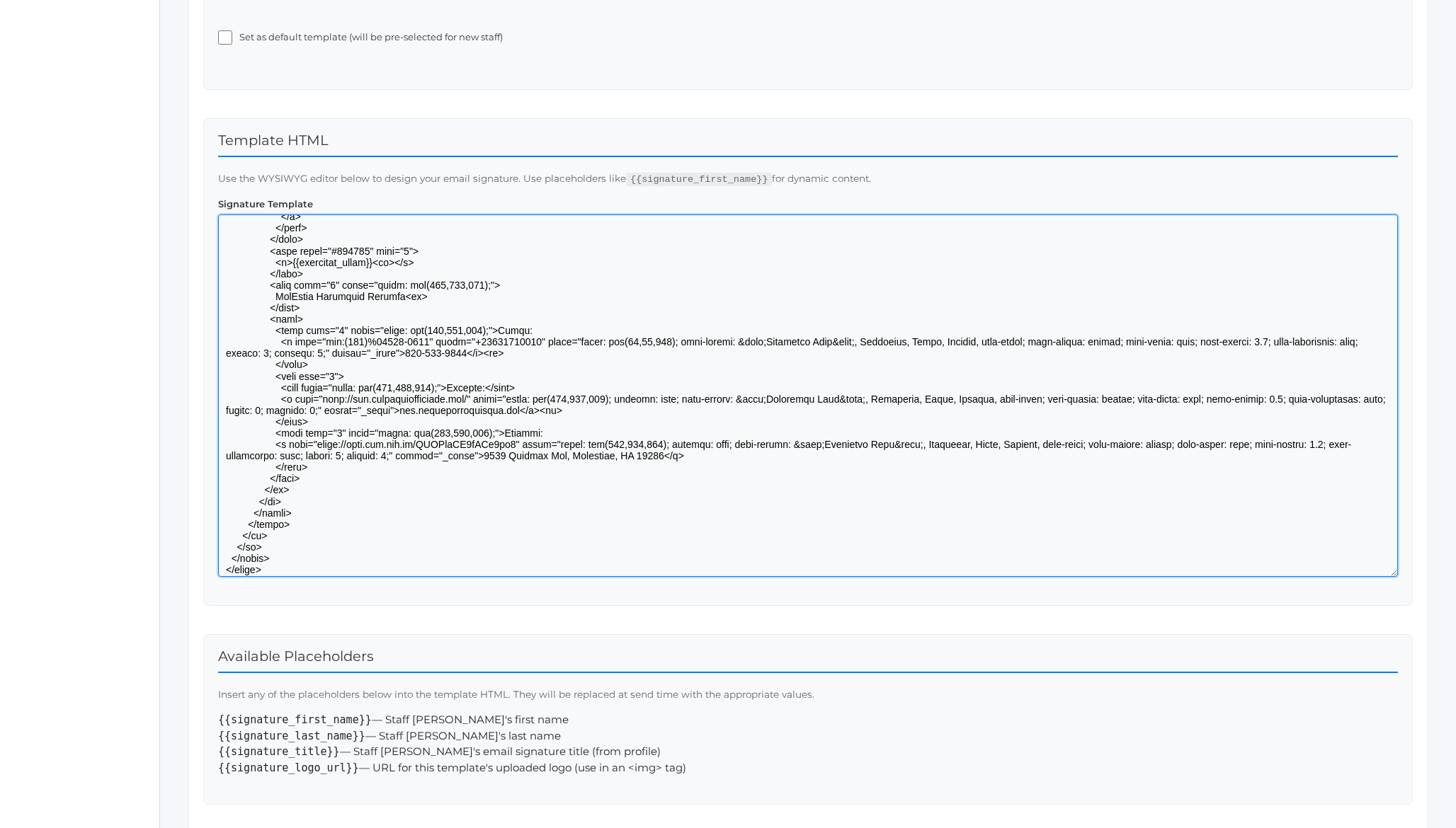
scroll to position [467, 0]
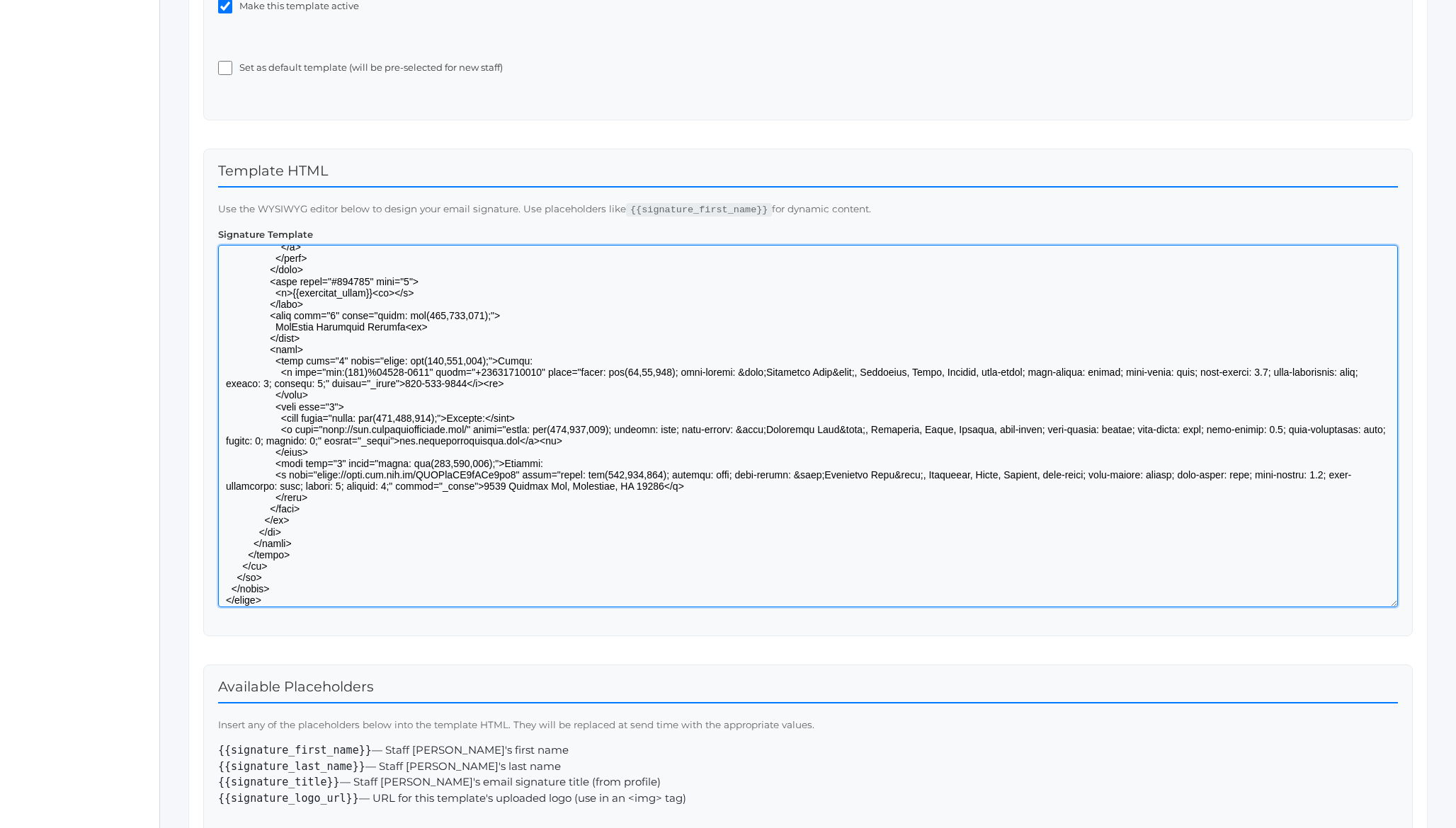
click at [500, 489] on textarea at bounding box center [807, 426] width 1180 height 362
drag, startPoint x: 500, startPoint y: 489, endPoint x: 650, endPoint y: 481, distance: 150.2
click at [650, 481] on textarea at bounding box center [807, 426] width 1180 height 362
paste textarea "[STREET_ADDRESS]"
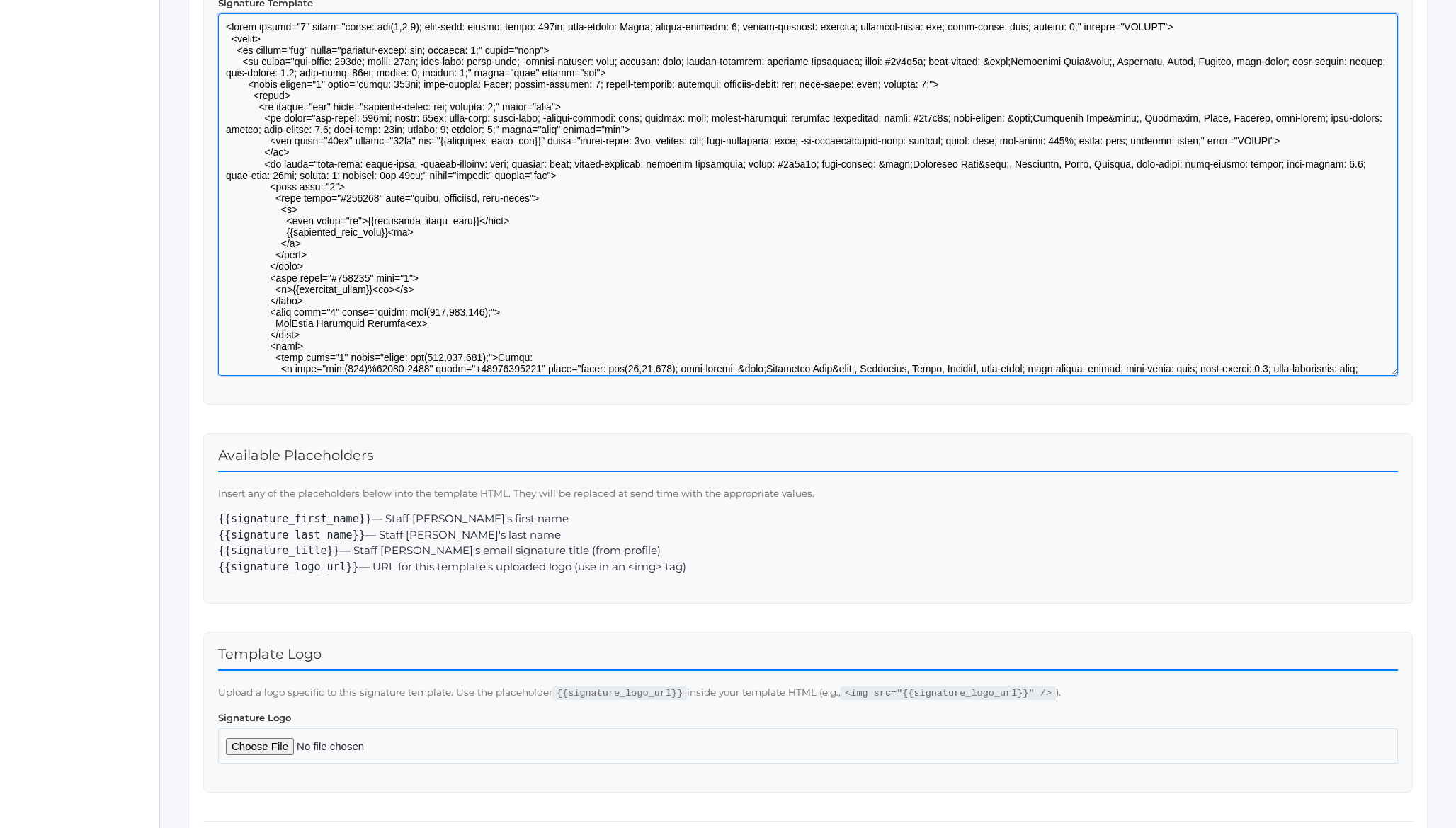
scroll to position [799, 0]
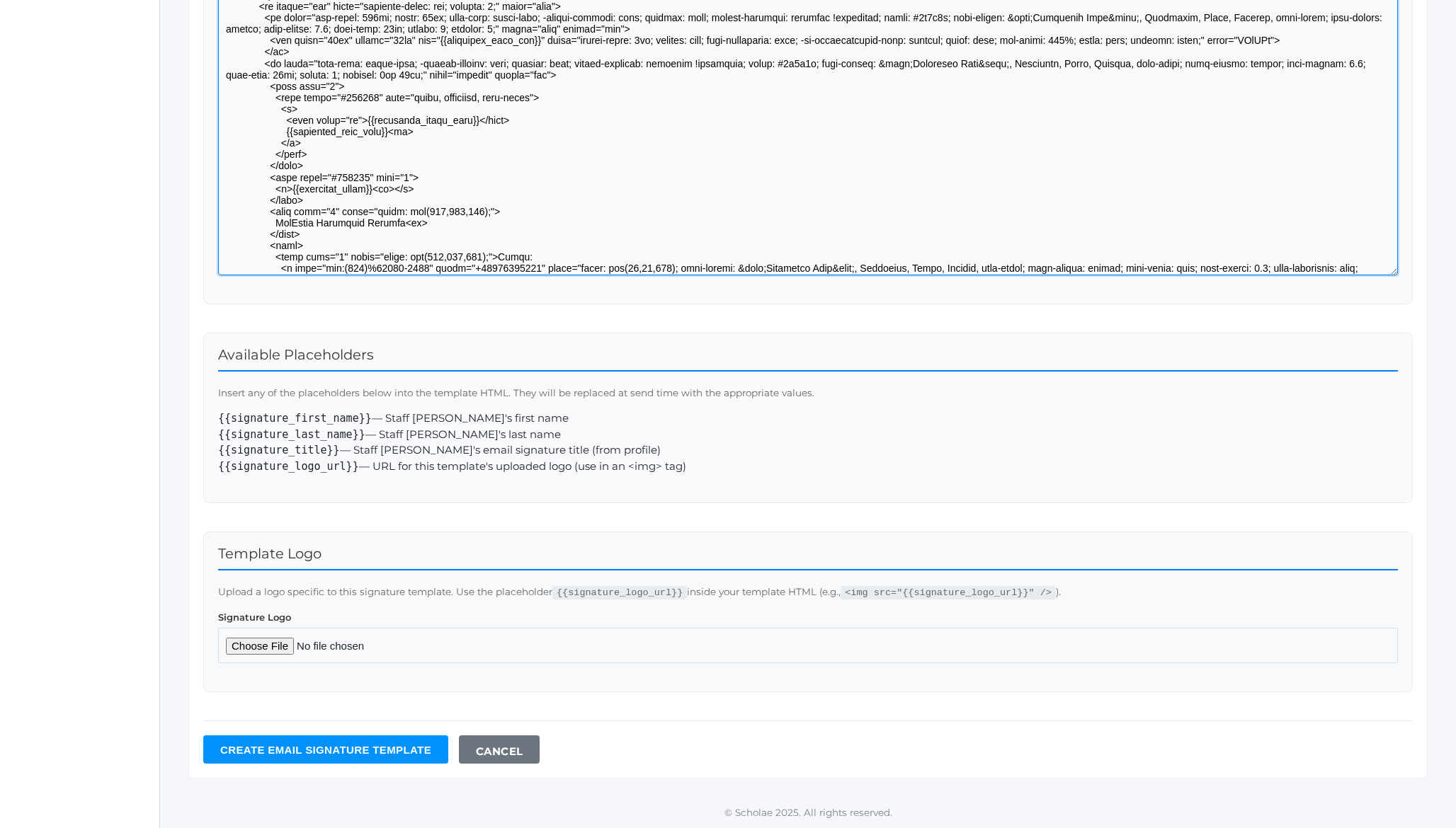
type textarea "<table border="0" style="color: rgb(0,0,0); font-size: medium; width: 440px; fo…"
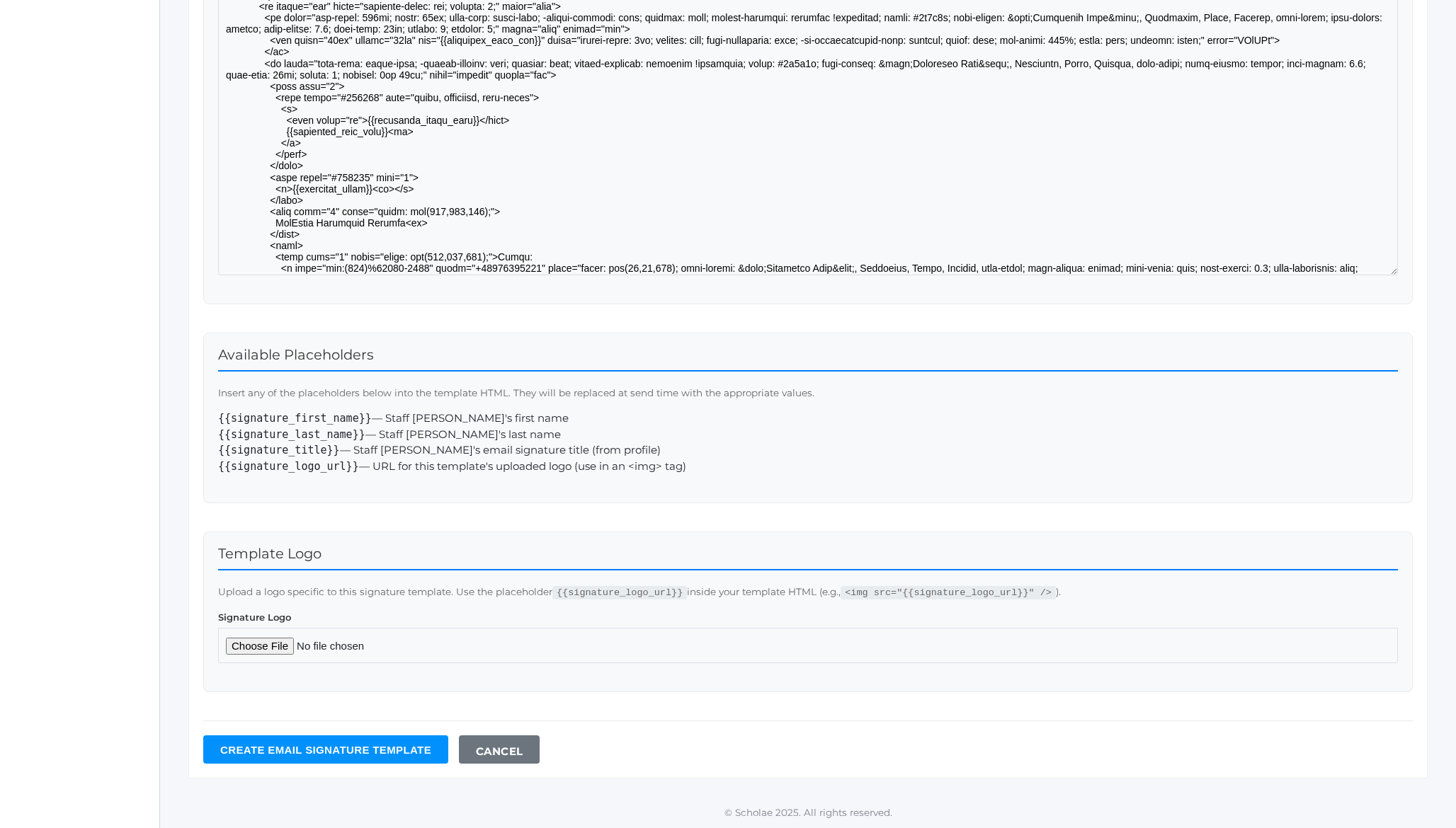
click at [325, 749] on input "Create Email signature template" at bounding box center [325, 750] width 245 height 28
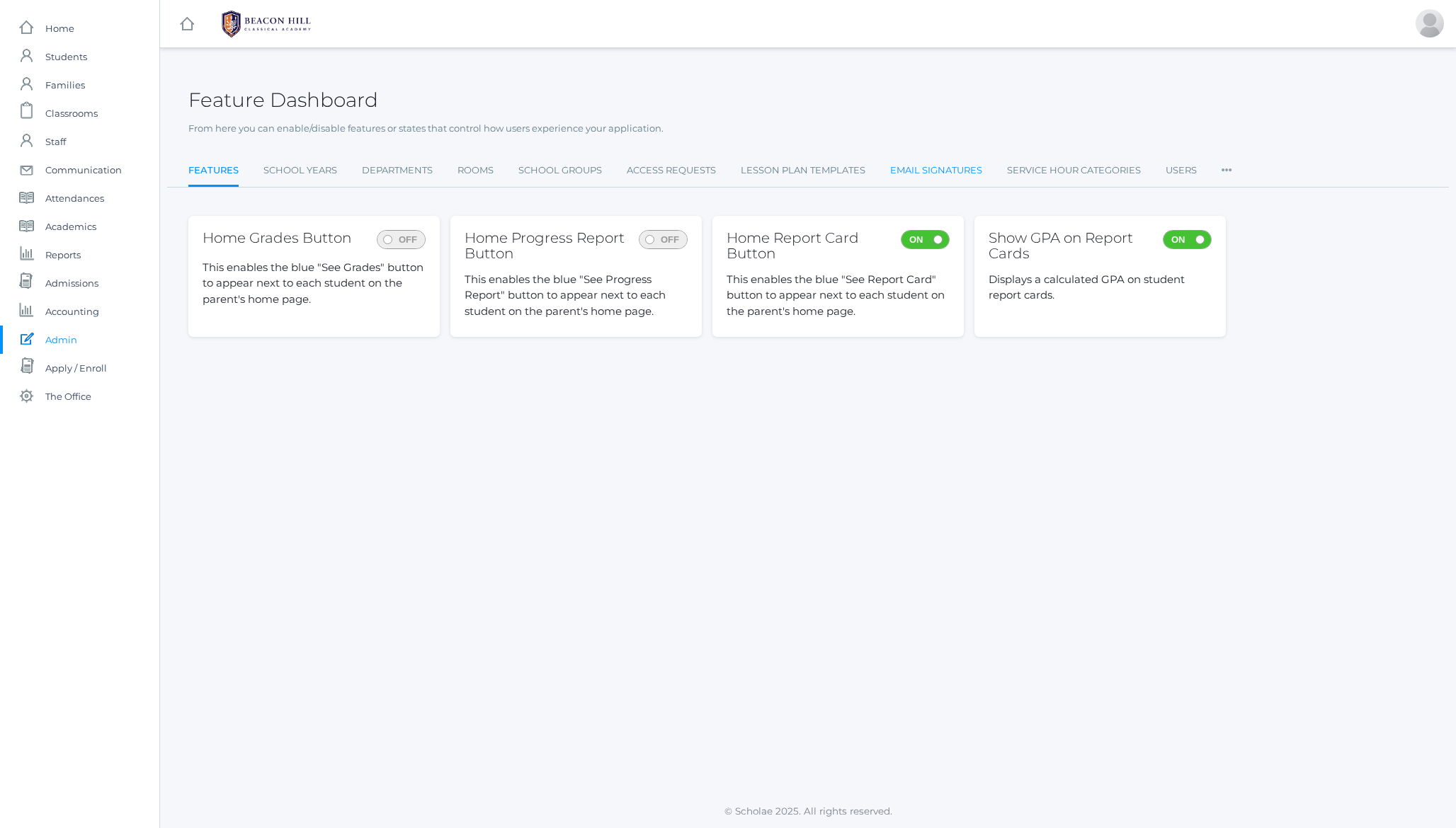
click at [948, 170] on link "Email Signatures" at bounding box center [936, 170] width 92 height 28
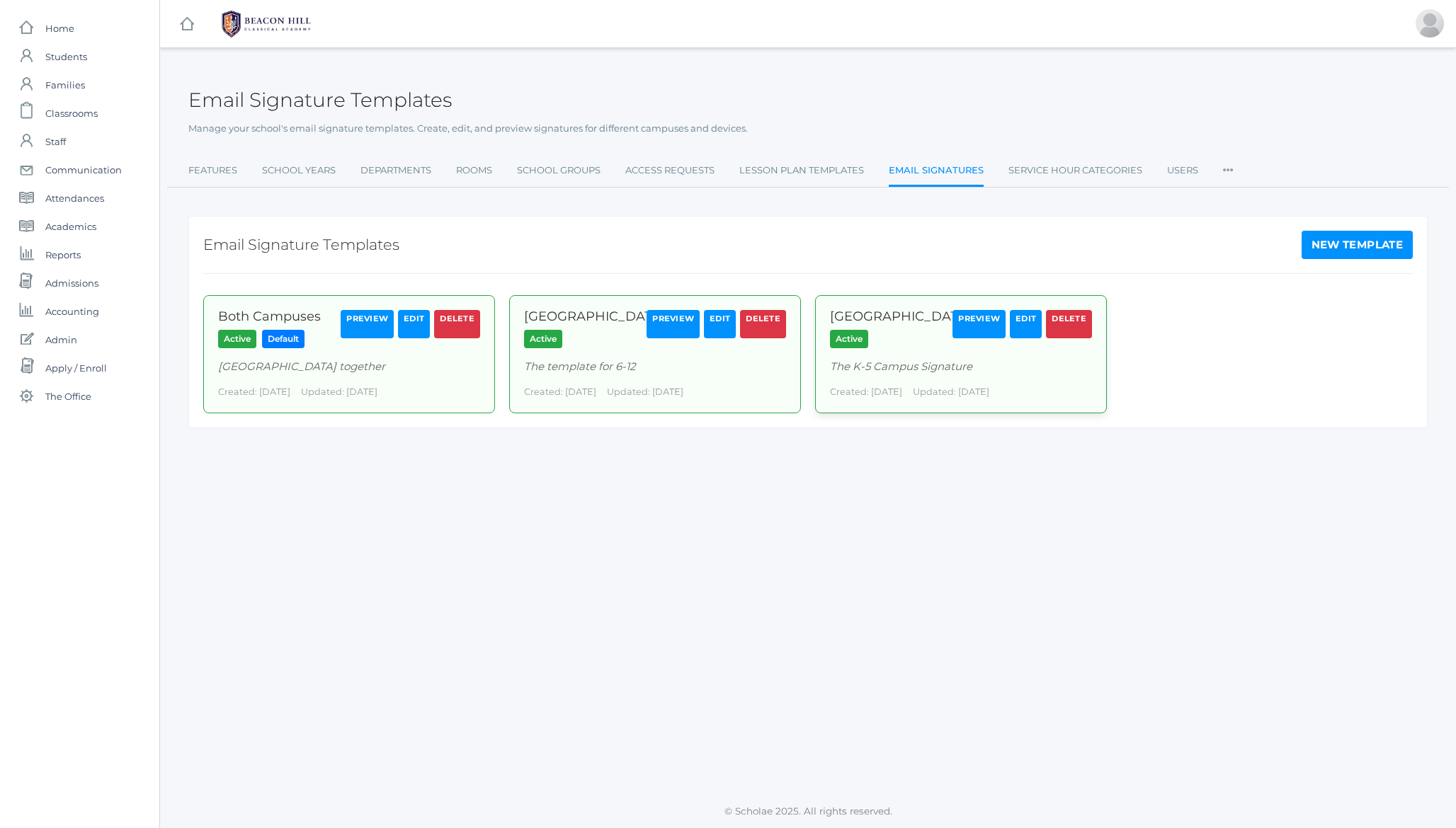
click at [1029, 321] on link "Edit" at bounding box center [1025, 324] width 32 height 28
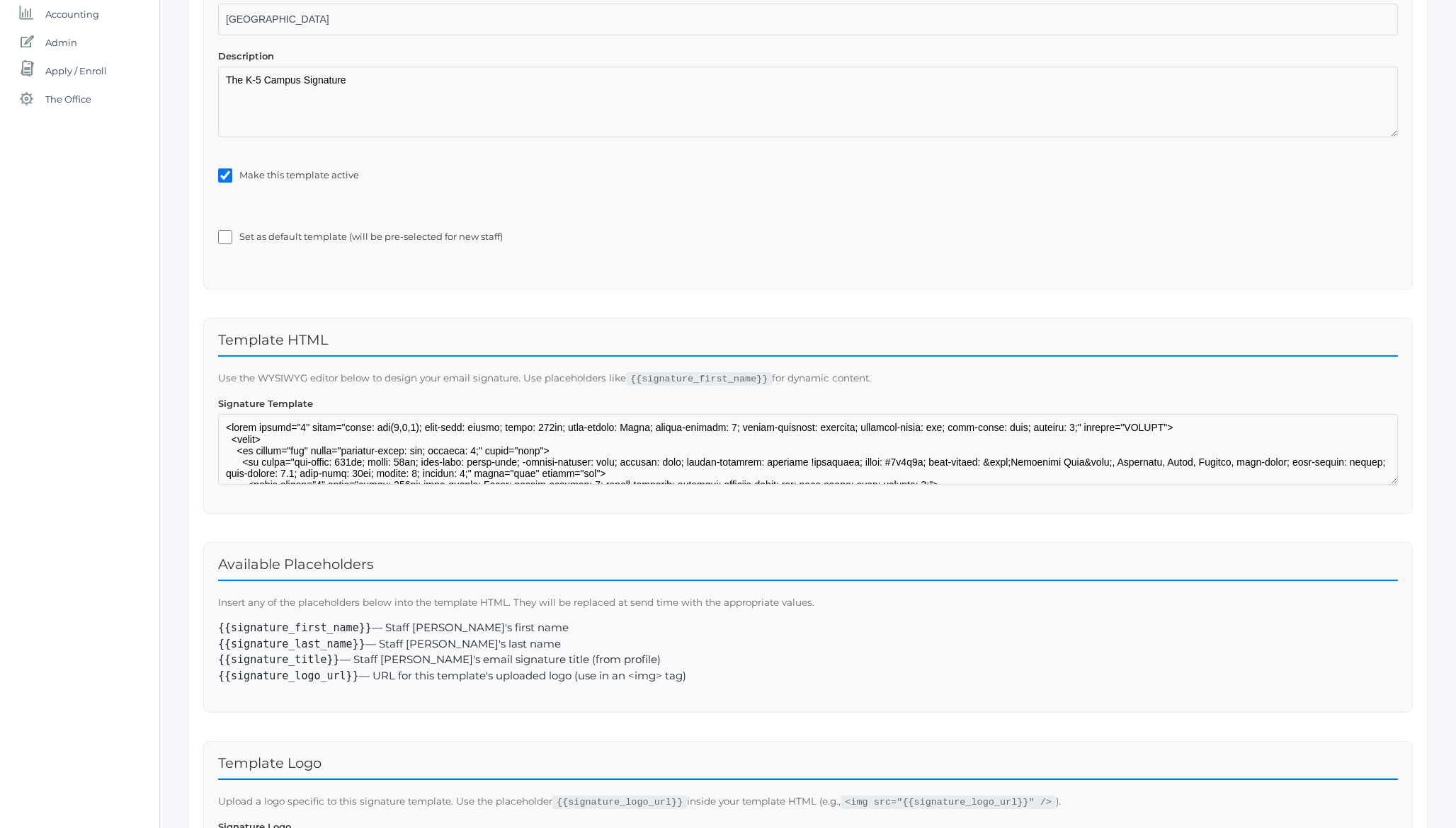
scroll to position [376, 0]
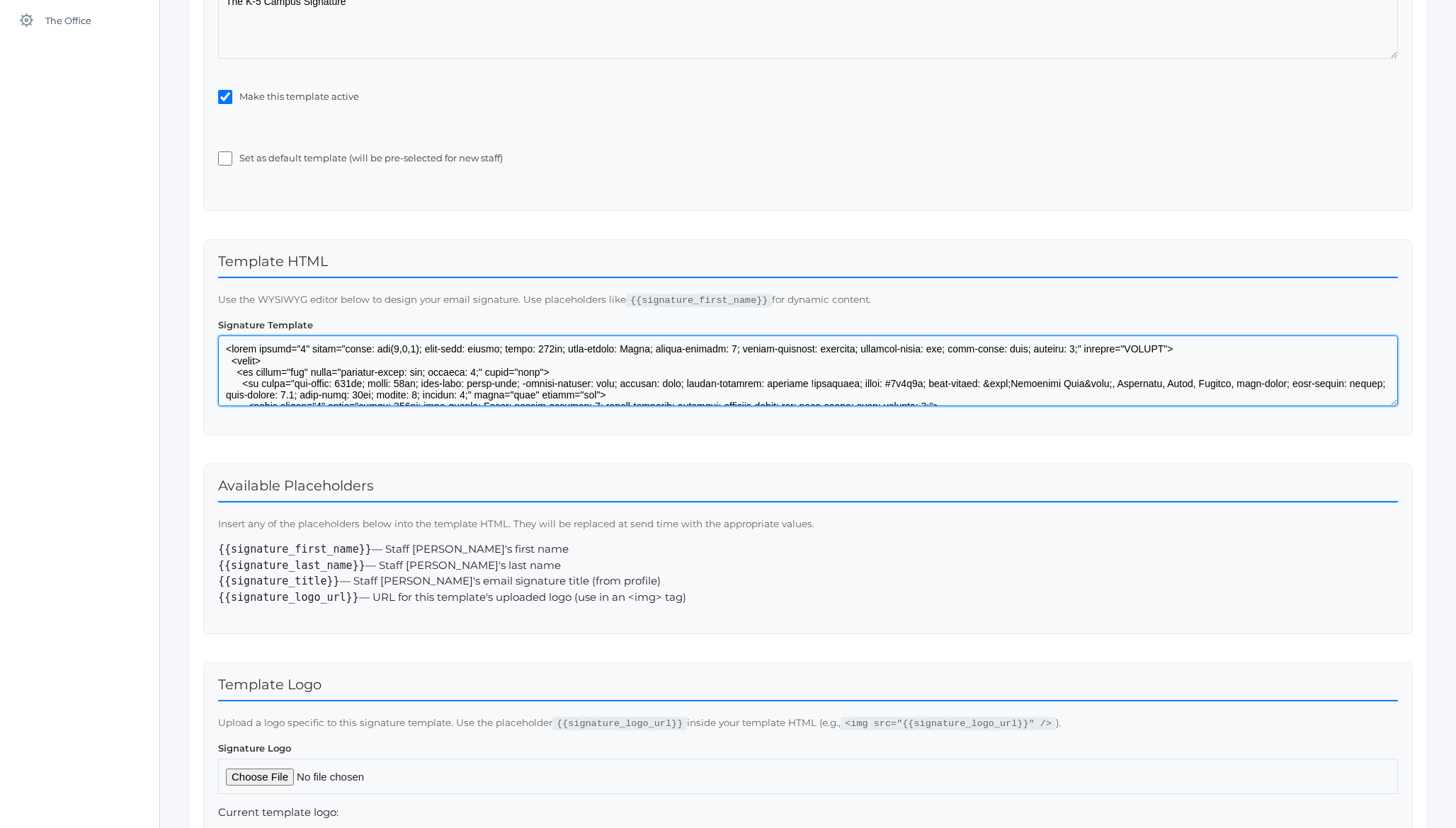
click at [372, 346] on textarea at bounding box center [807, 371] width 1180 height 71
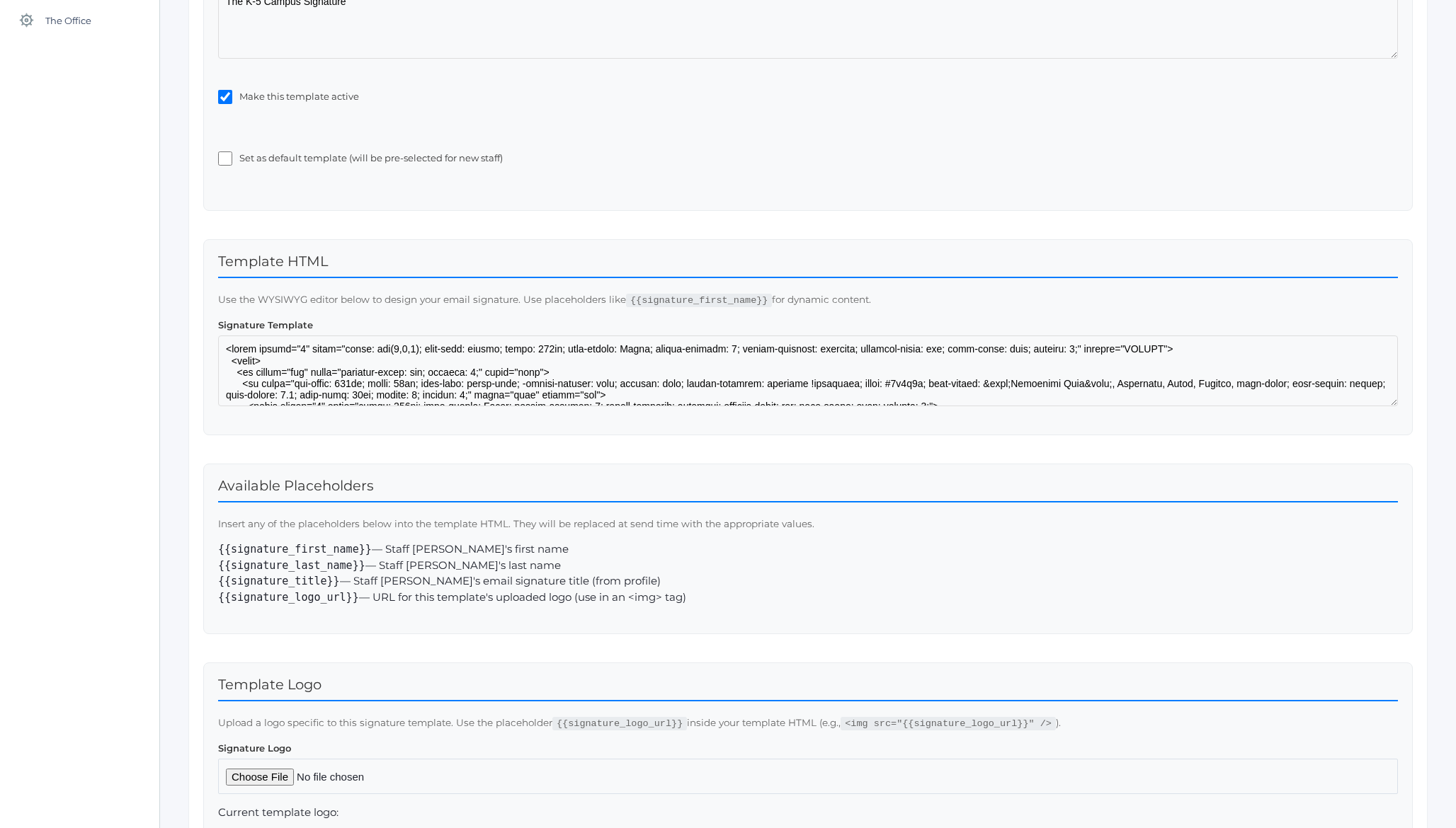
click at [174, 274] on div "Edit Email Signature Template Edit the email signature template for your school…" at bounding box center [808, 356] width 1296 height 1332
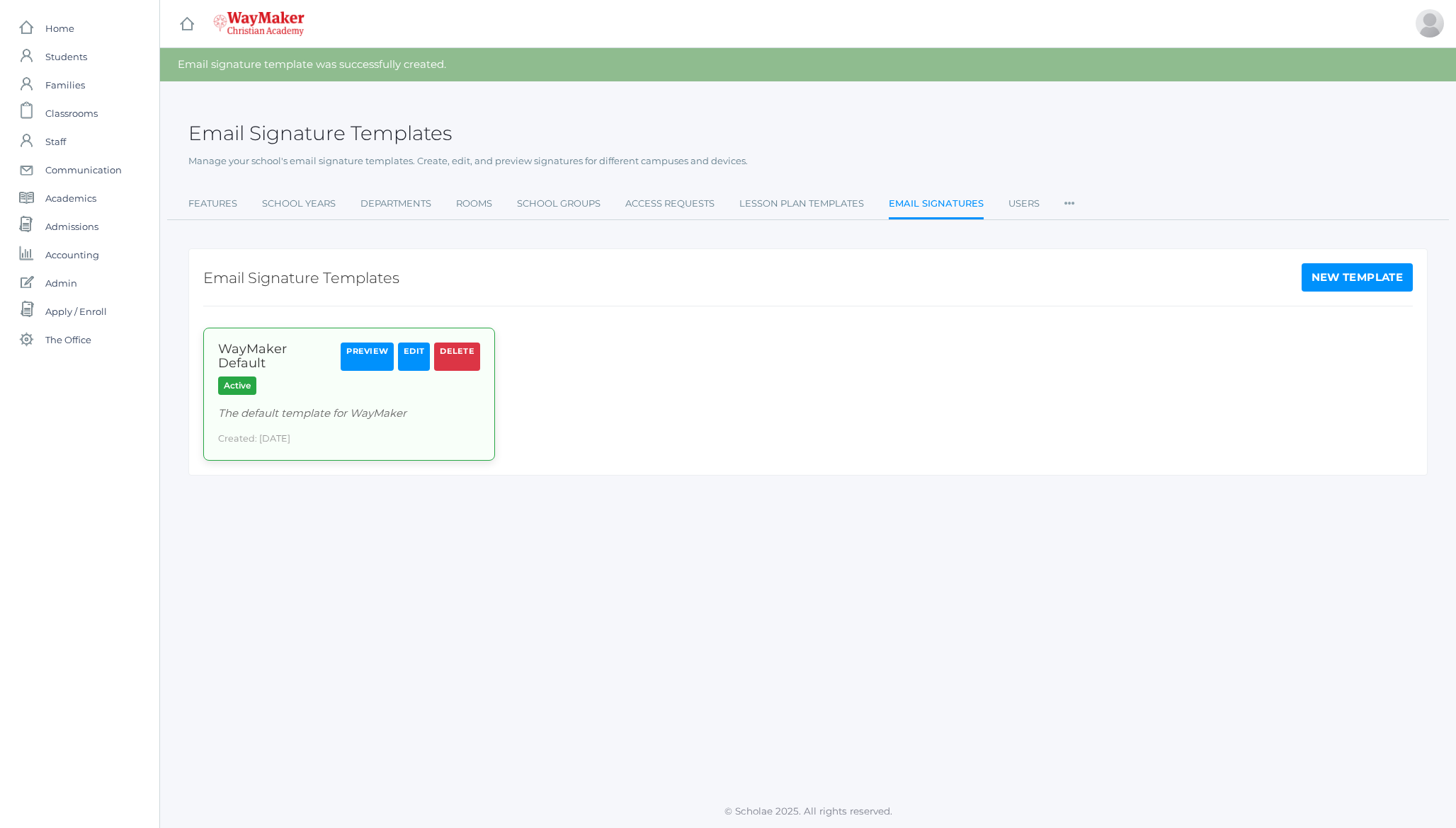
click at [418, 356] on link "Edit" at bounding box center [414, 356] width 32 height 28
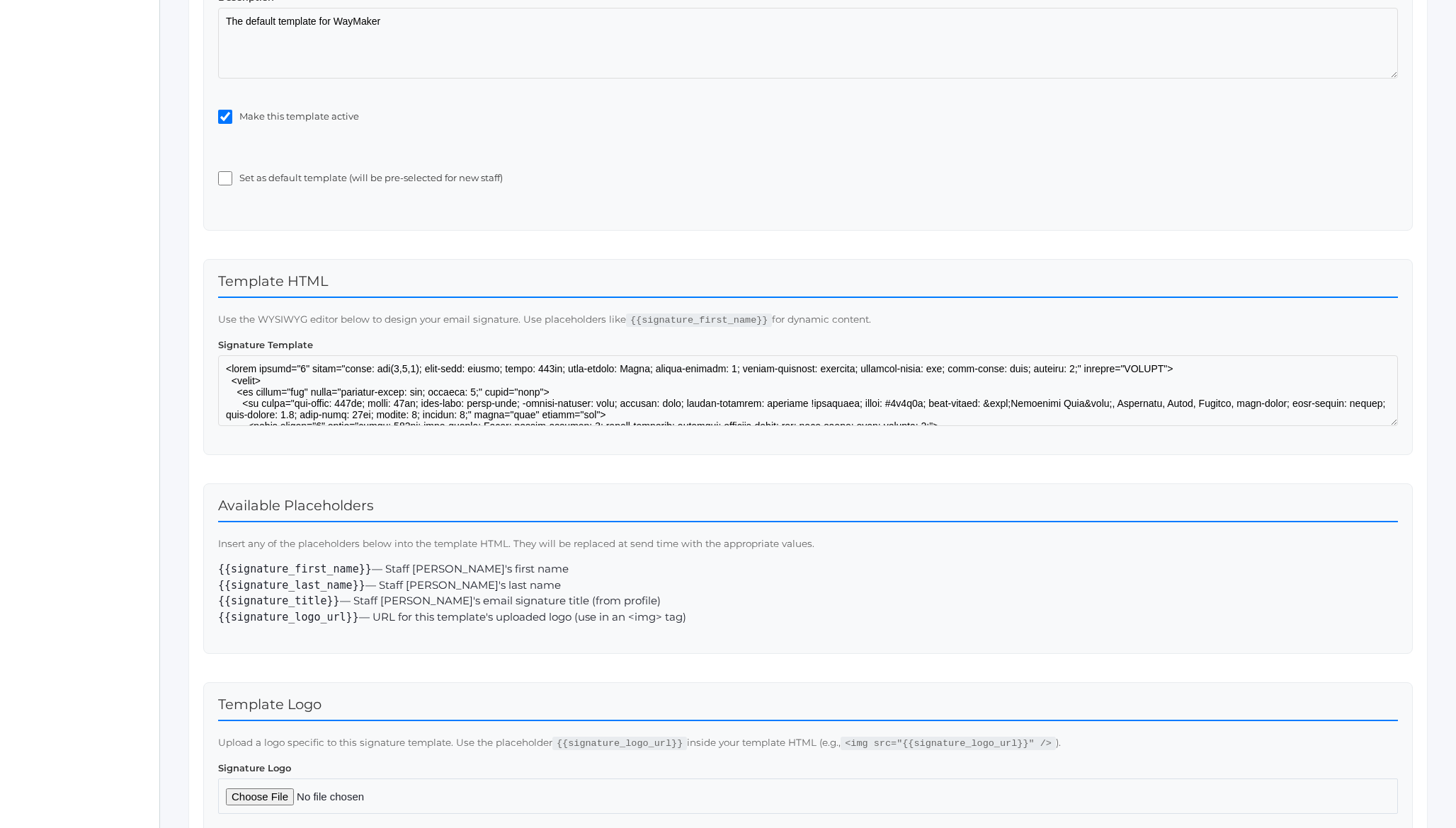
scroll to position [507, 0]
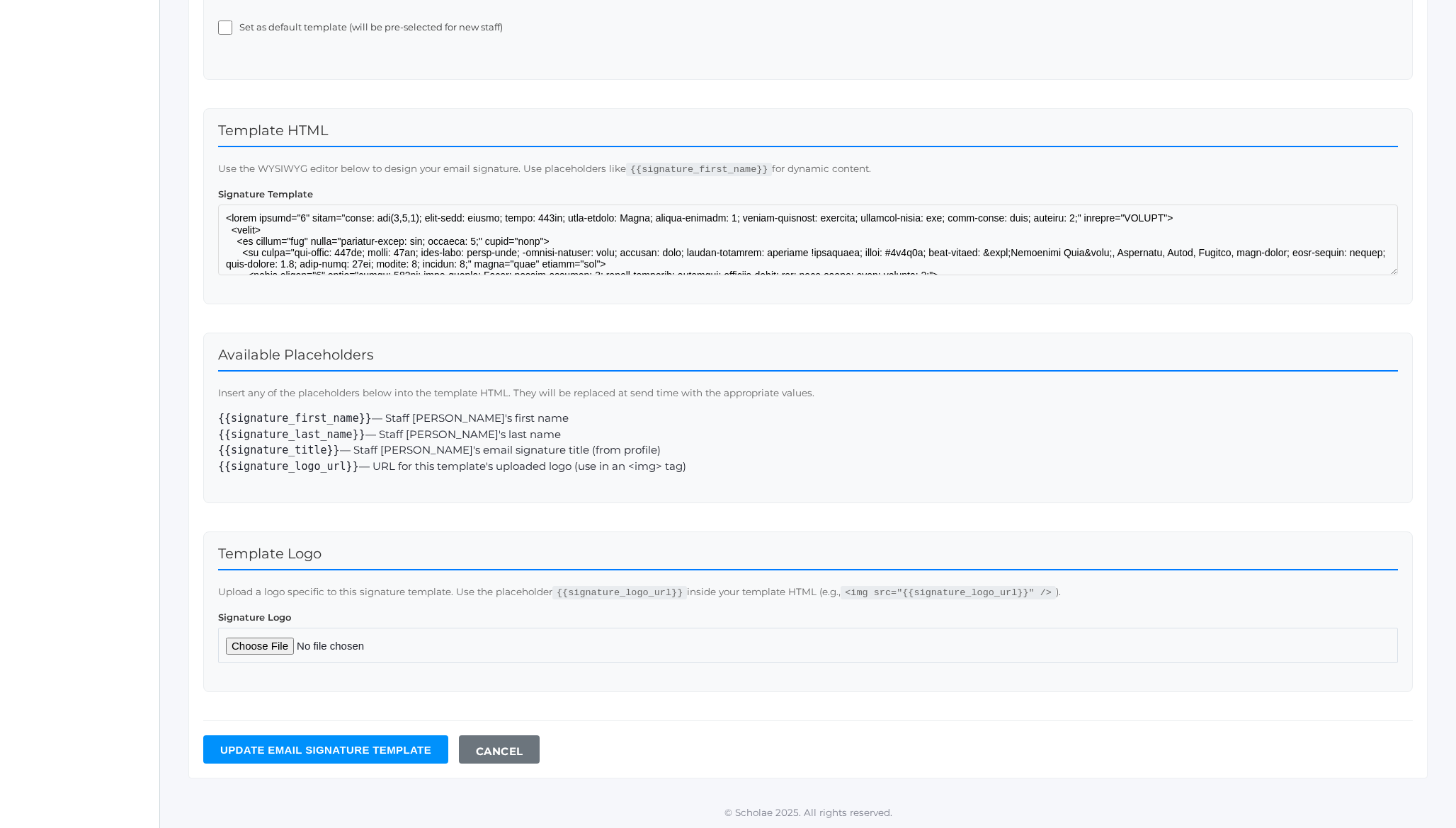
click at [278, 645] on input "Signature Logo" at bounding box center [807, 645] width 1180 height 35
type input "C:\fakepath\waymaker-logo-stack-white.png"
click at [316, 754] on input "Update Email signature template" at bounding box center [325, 750] width 245 height 28
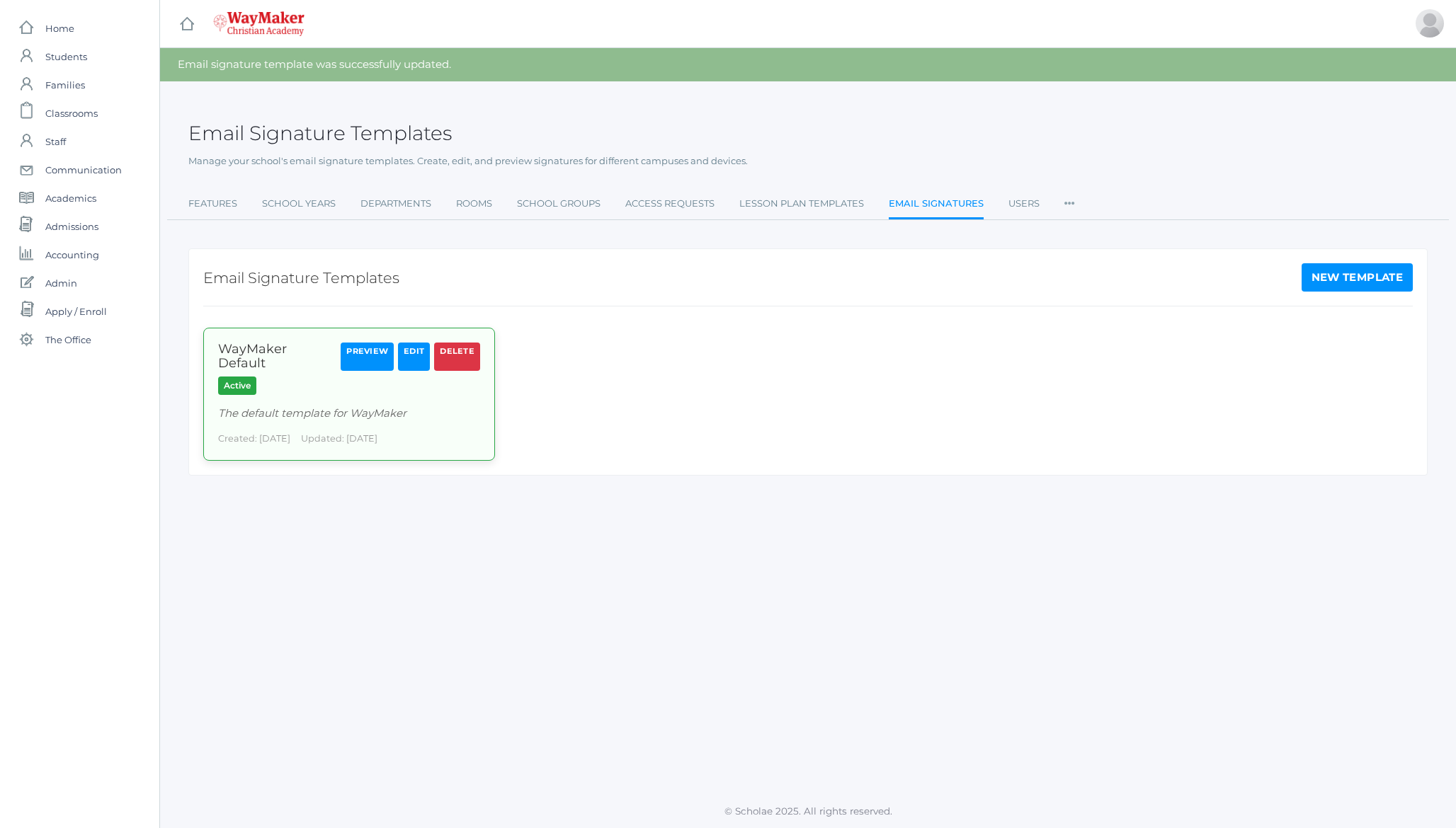
click at [359, 358] on link "Preview" at bounding box center [367, 356] width 53 height 28
click at [929, 199] on link "Email Signatures" at bounding box center [936, 204] width 95 height 30
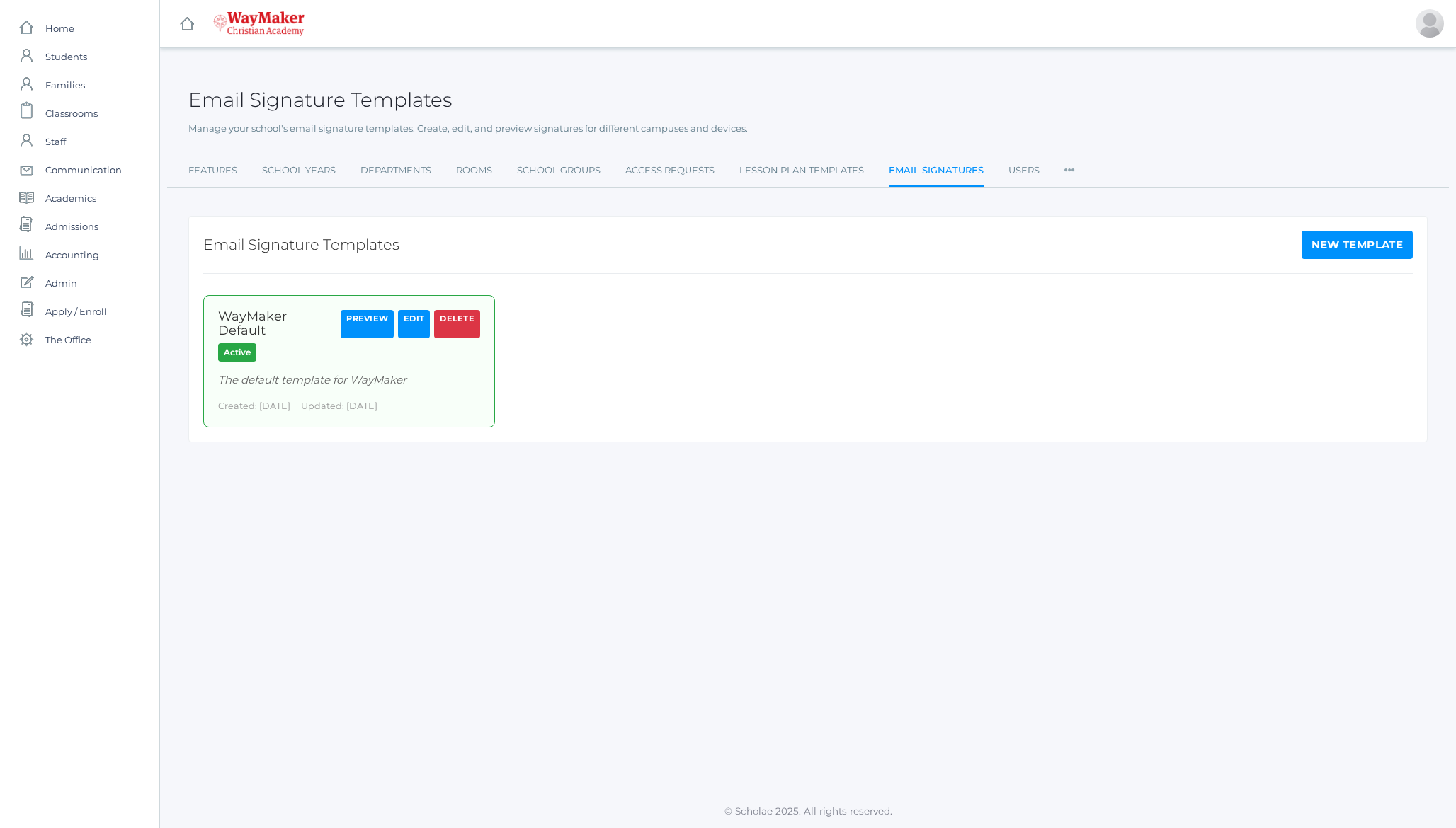
click at [320, 98] on h2 "Email Signature Templates" at bounding box center [320, 100] width 263 height 22
click at [265, 99] on h2 "Email Signature Templates" at bounding box center [320, 100] width 263 height 22
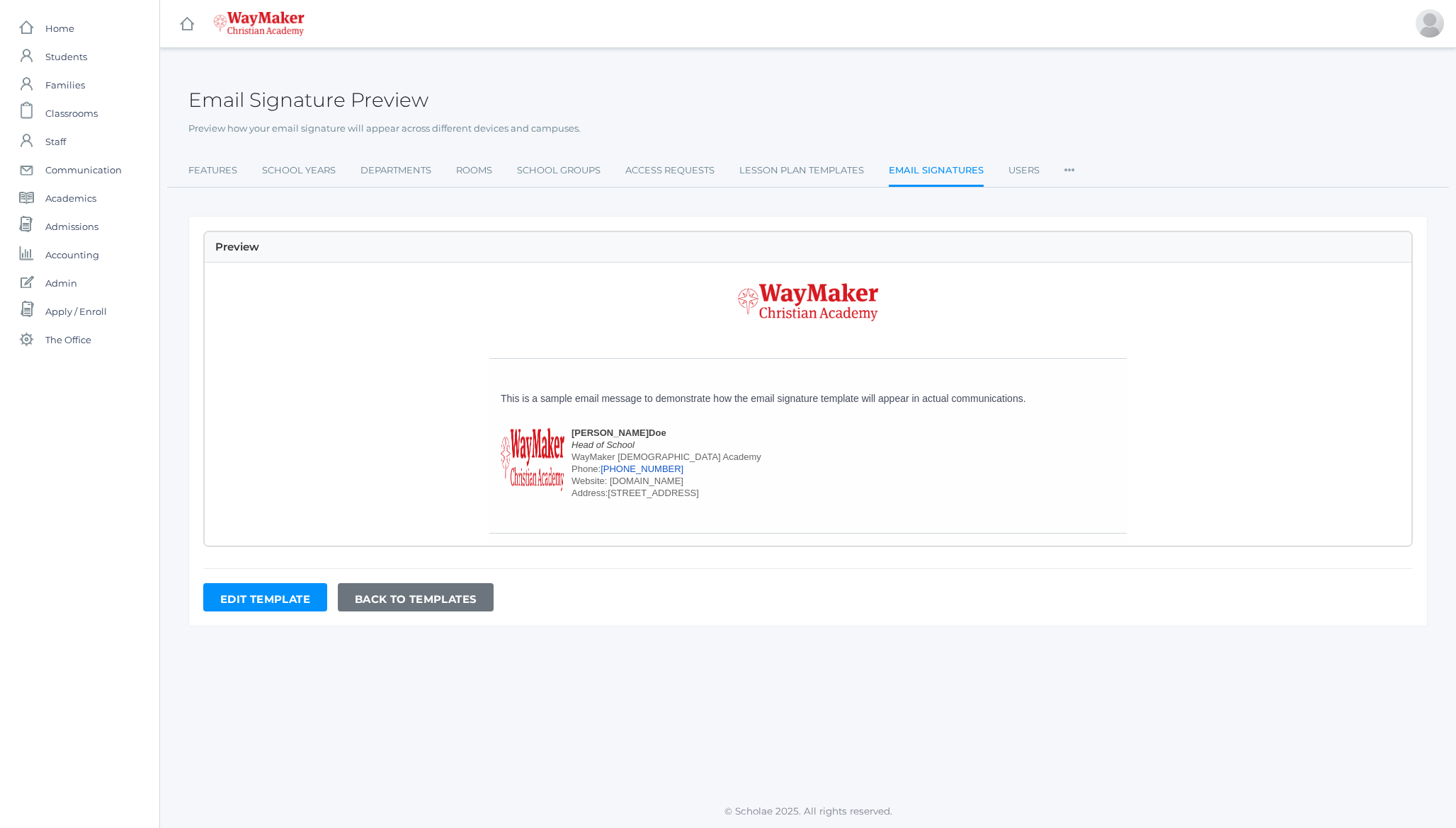
scroll to position [120, 0]
click at [280, 595] on link "Edit Template" at bounding box center [265, 598] width 124 height 28
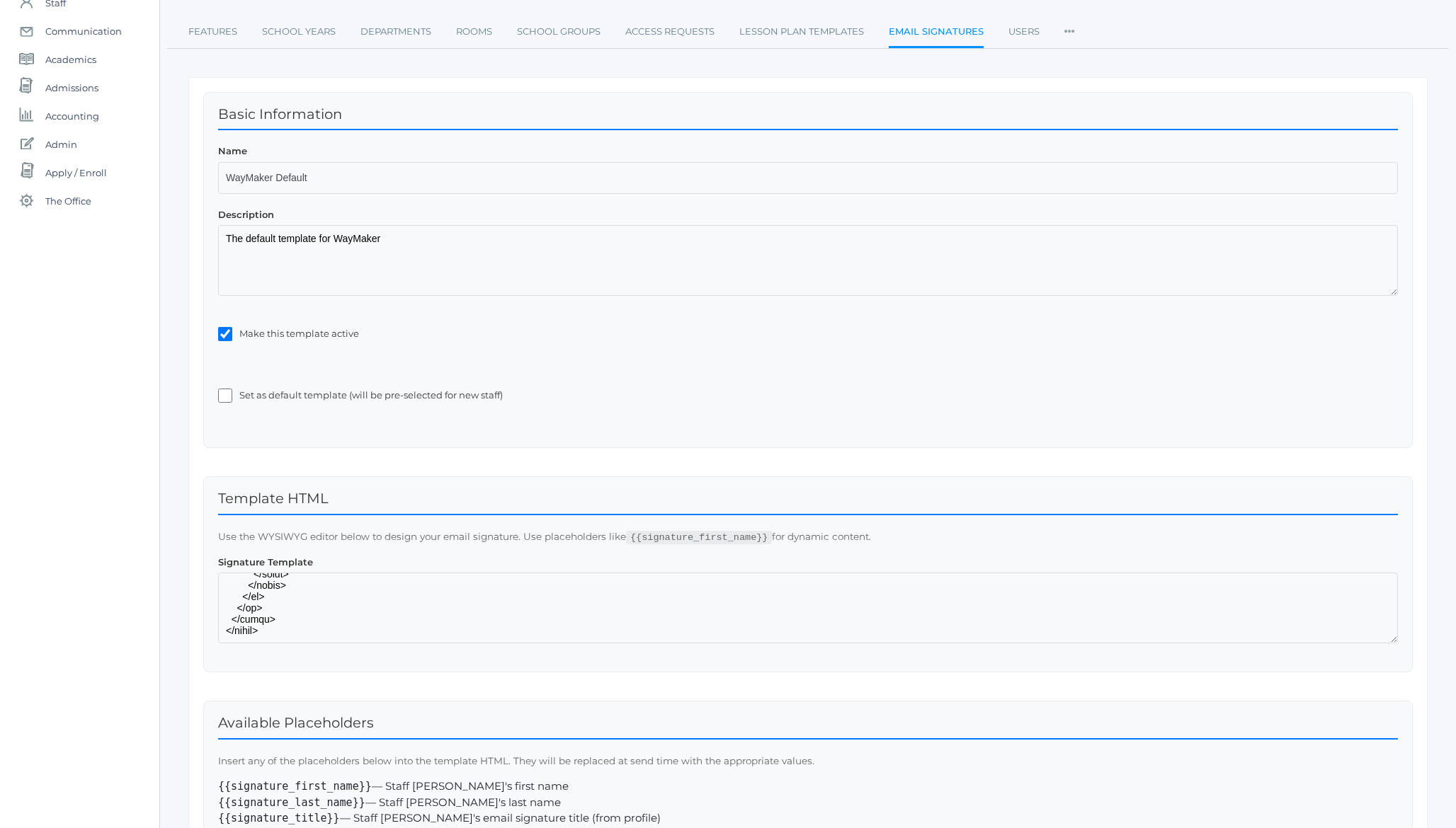
scroll to position [586, 0]
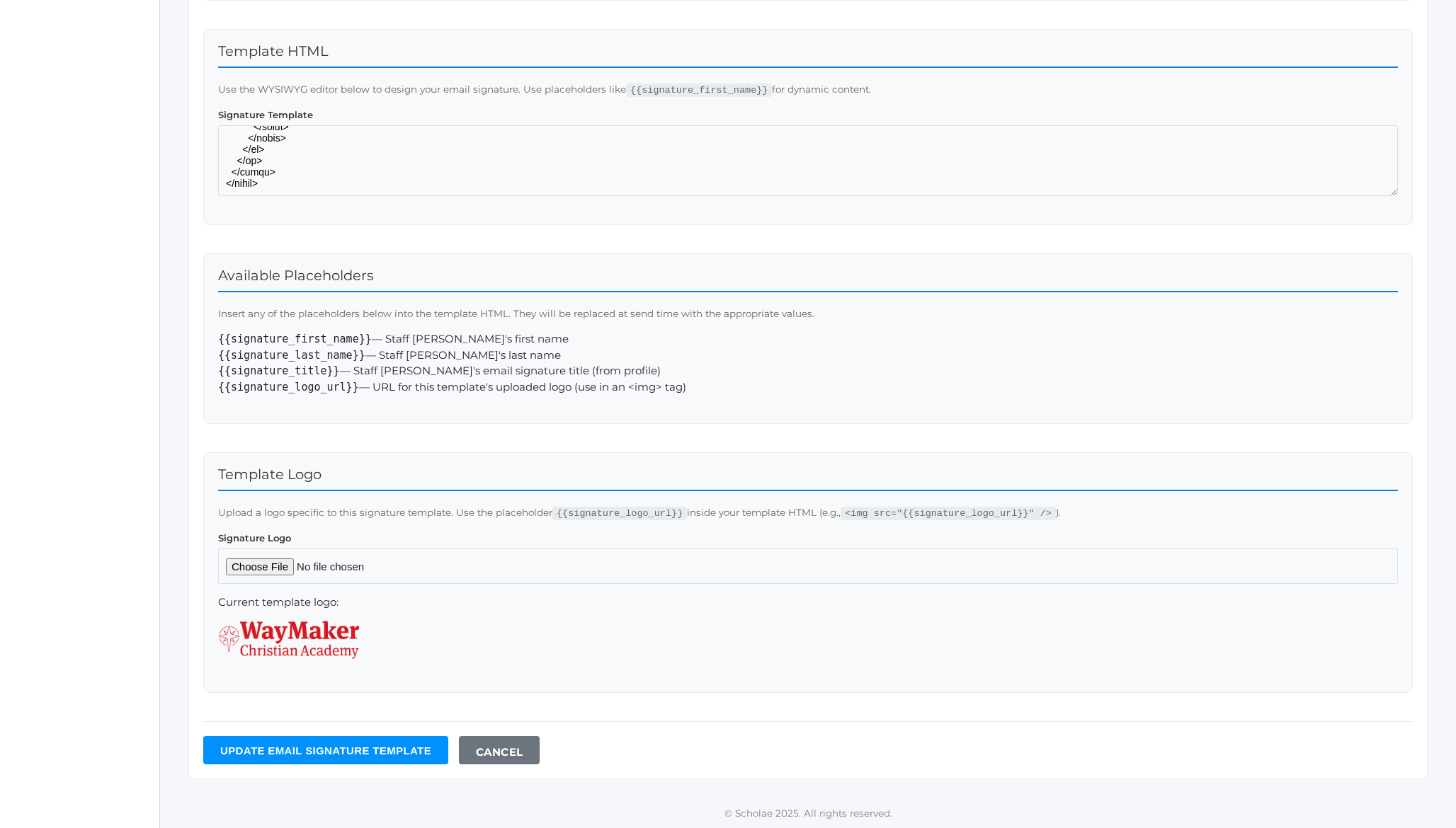
click at [261, 566] on input "Signature Logo" at bounding box center [807, 566] width 1180 height 35
type input "C:\fakepath\waymaker-icon.svg"
click at [357, 746] on input "Update Email signature template" at bounding box center [325, 750] width 245 height 28
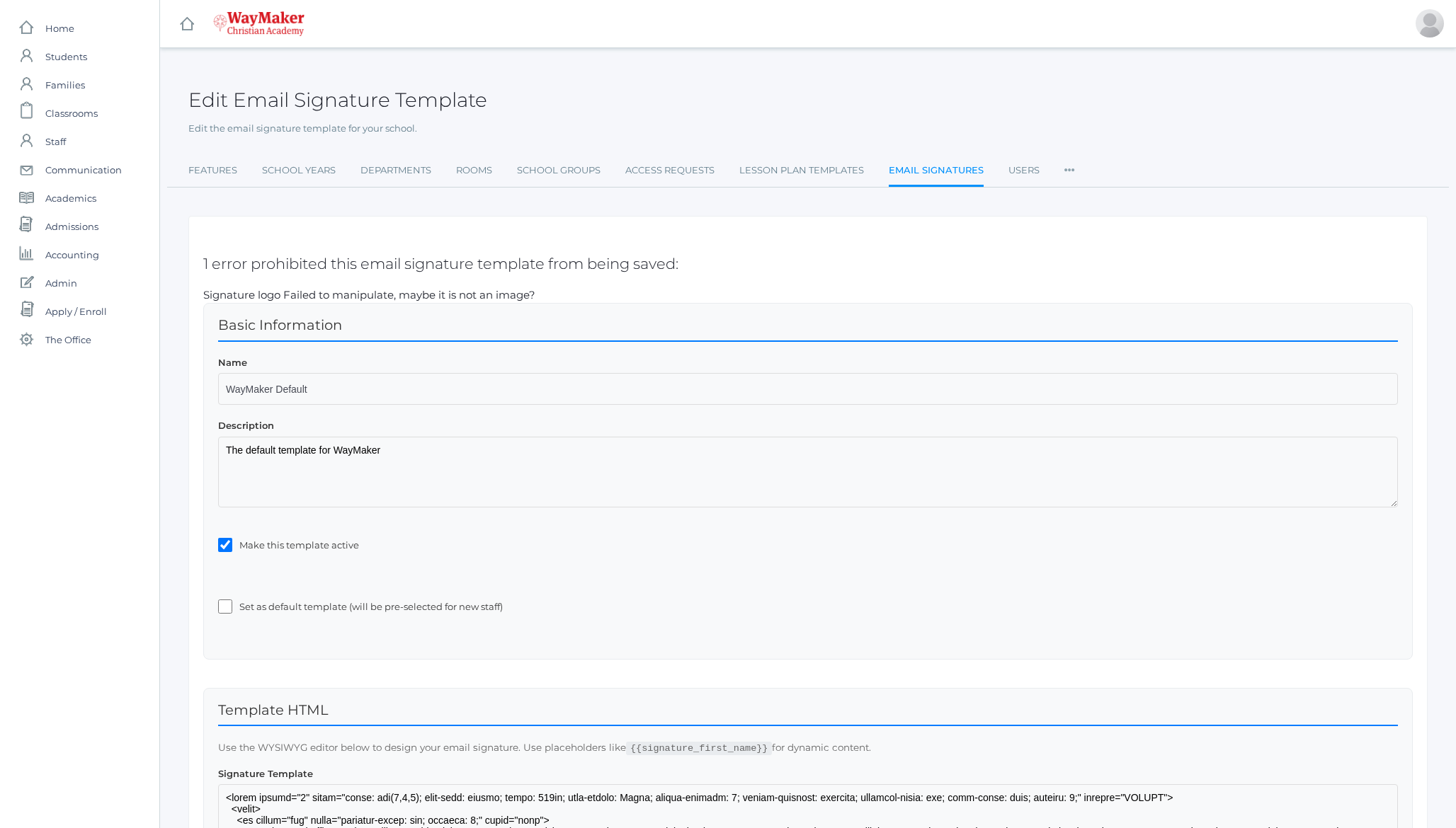
click at [373, 296] on li "Signature logo Failed to manipulate, maybe it is not an image?" at bounding box center [807, 295] width 1210 height 17
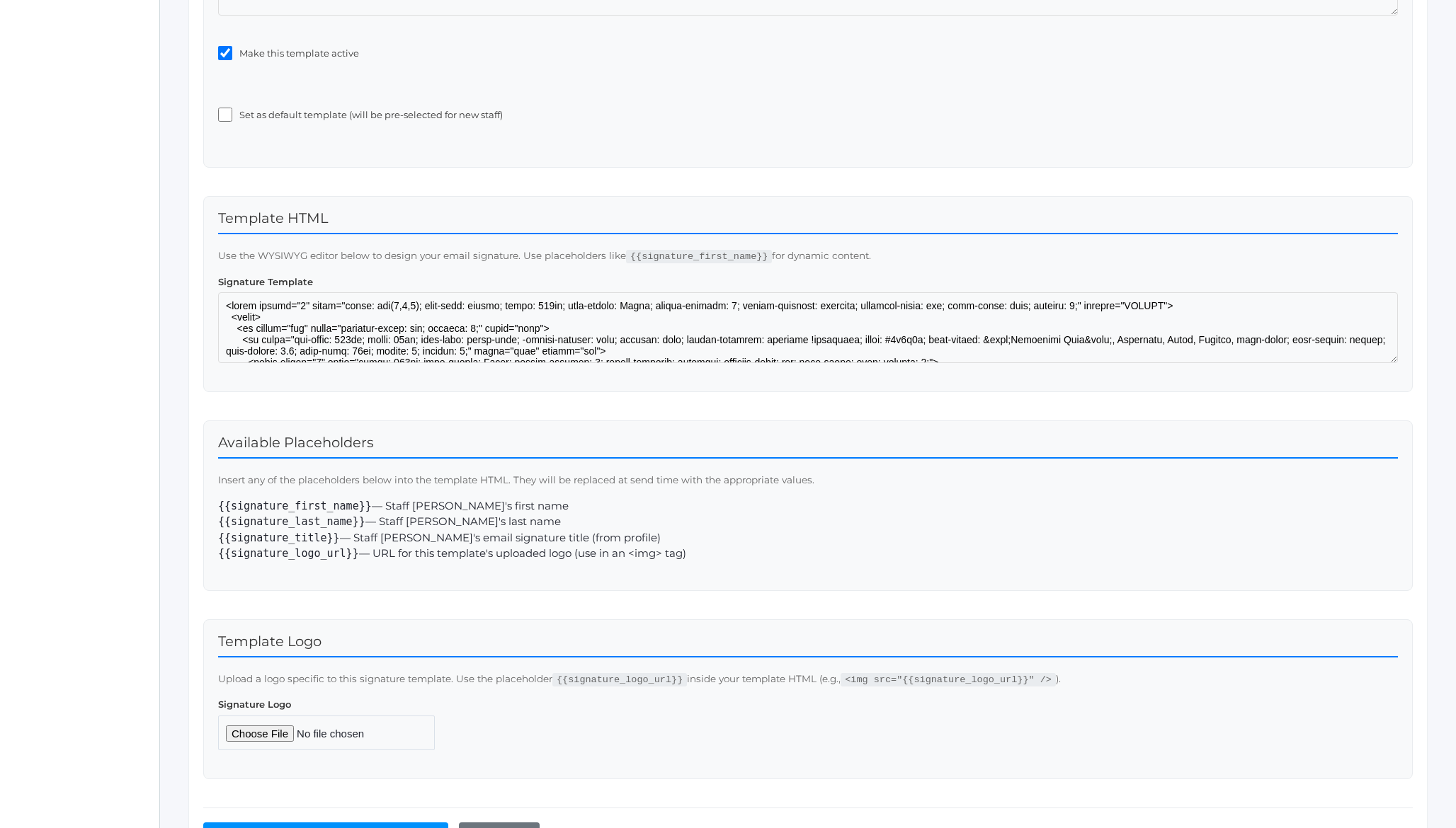
scroll to position [579, 0]
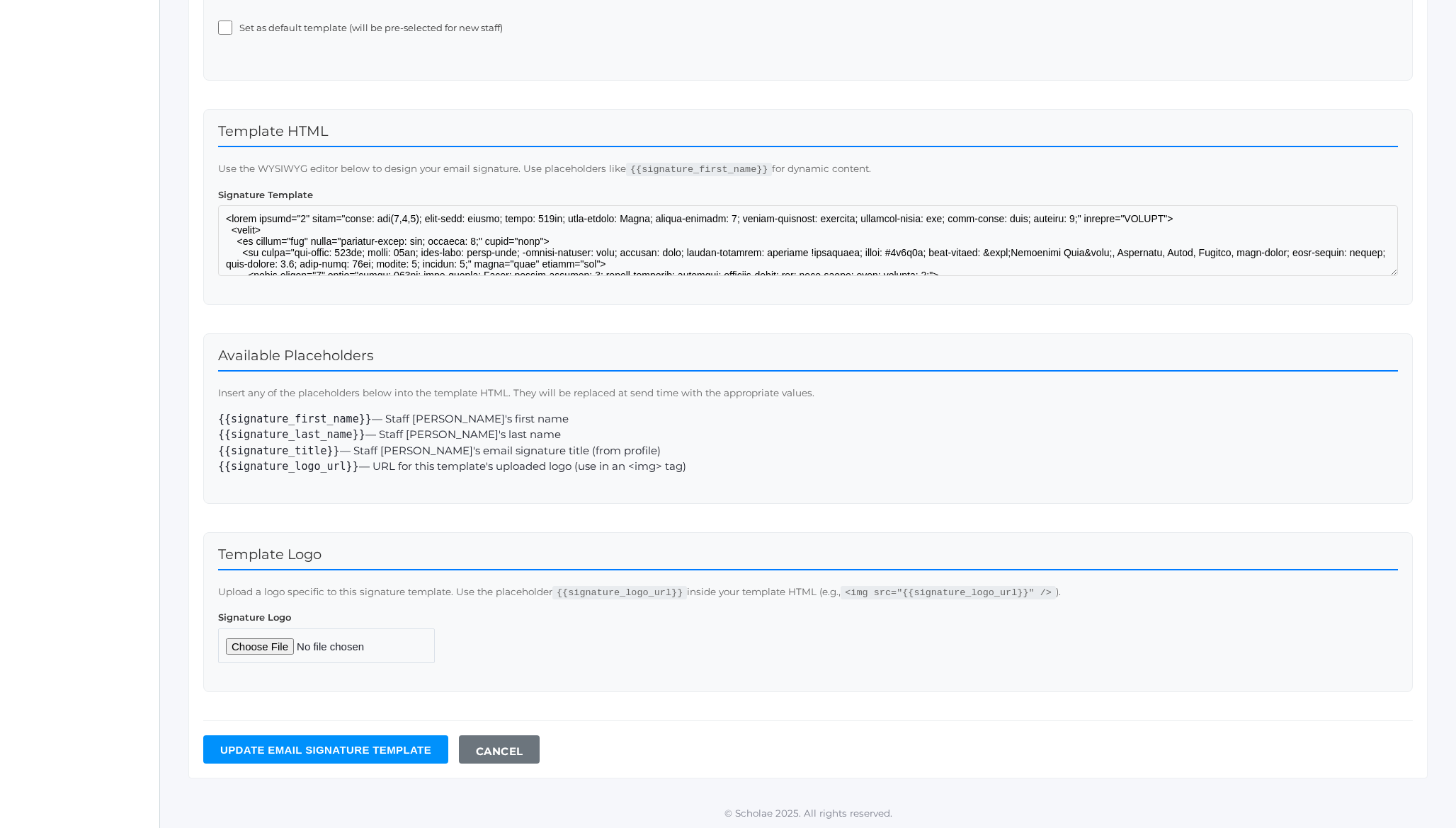
click at [276, 648] on input "Signature Logo" at bounding box center [326, 646] width 217 height 35
type input "C:\fakepath\waymaker-icon.png"
click at [397, 744] on input "Update Email signature template" at bounding box center [325, 750] width 245 height 28
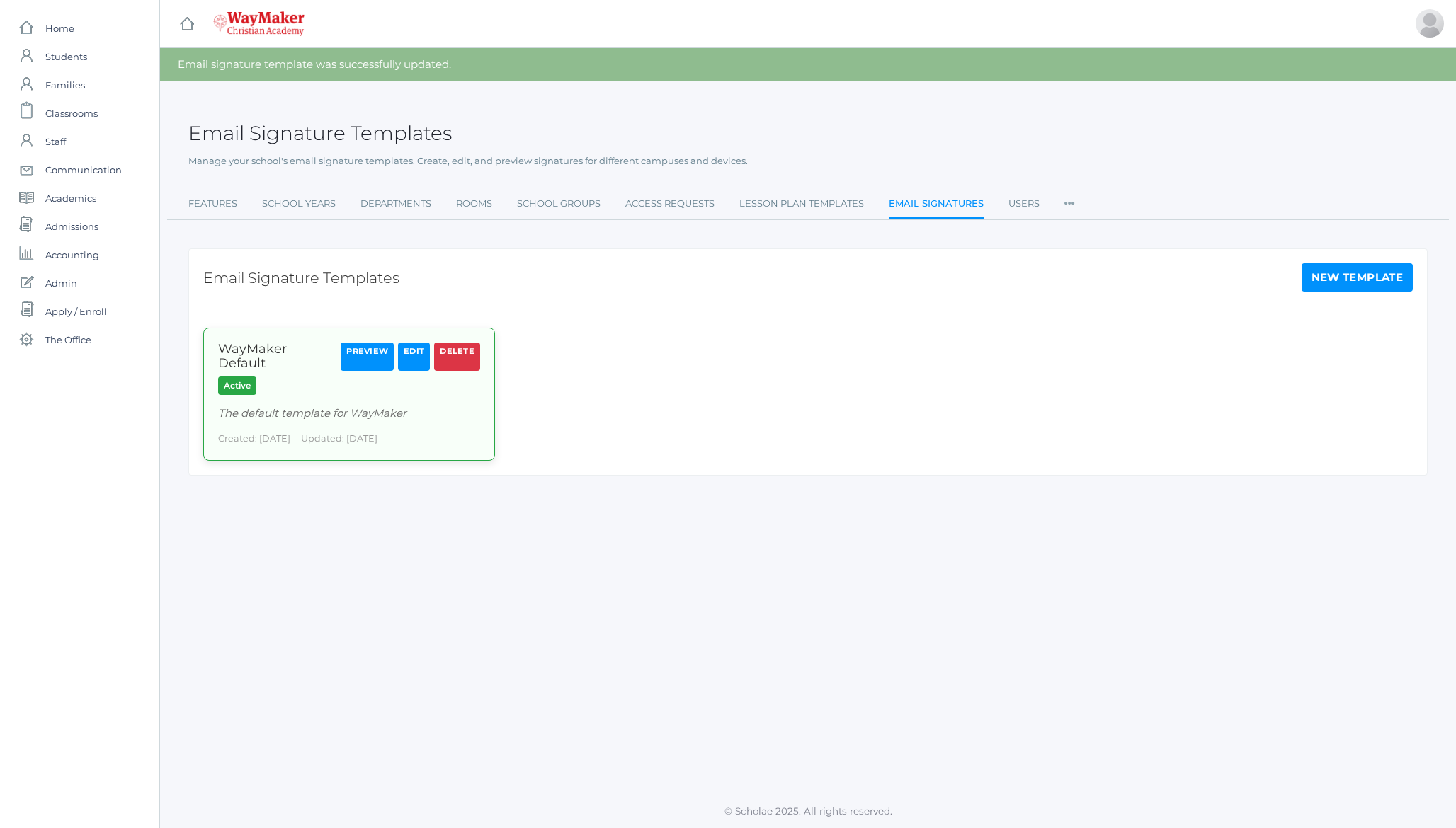
click at [363, 356] on link "Preview" at bounding box center [367, 356] width 53 height 28
click at [237, 60] on div "Email signature template was successfully updated." at bounding box center [808, 65] width 1296 height 33
click at [198, 148] on div "Email Signature Templates" at bounding box center [808, 125] width 1239 height 53
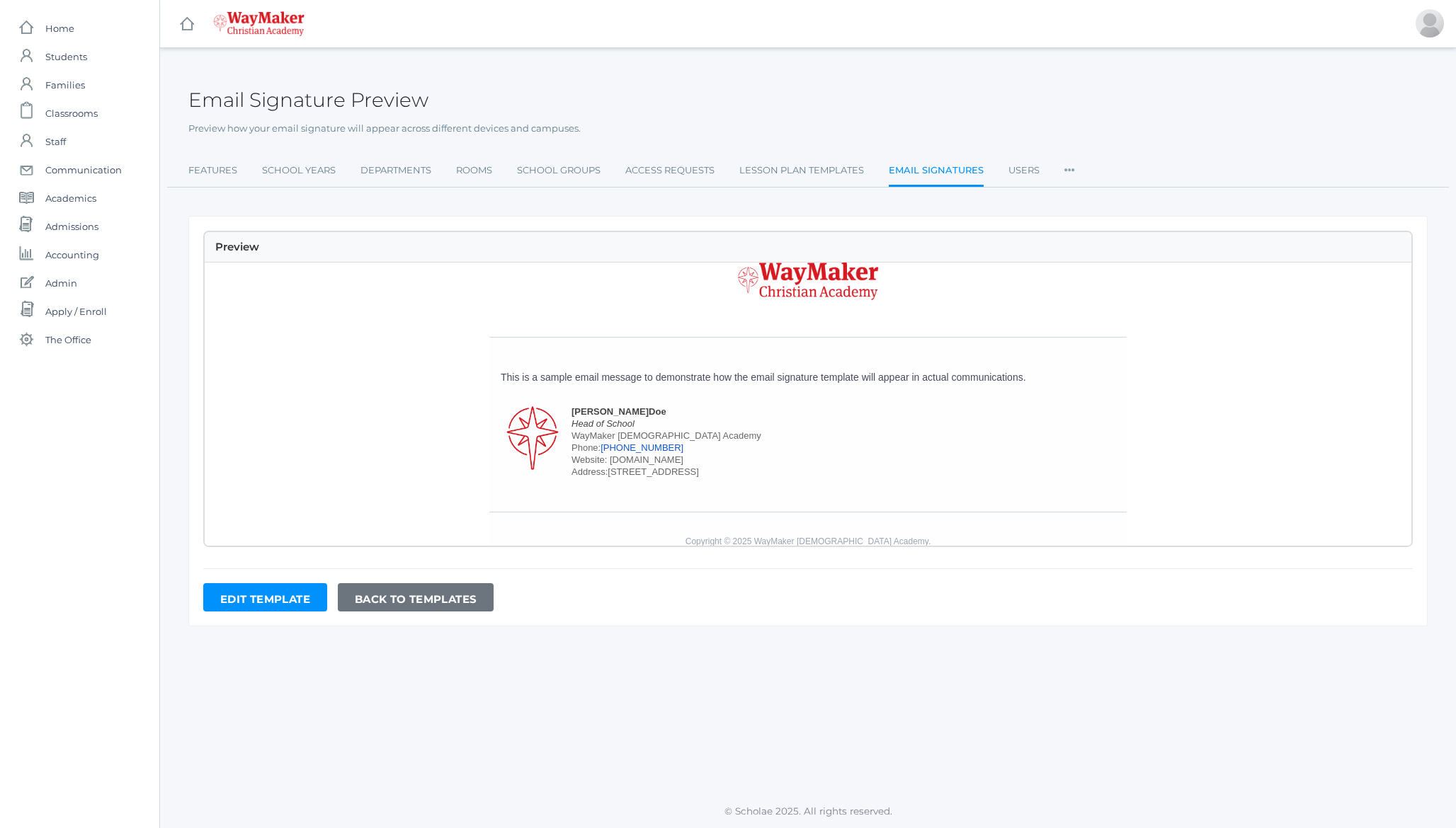
scroll to position [137, 0]
click at [609, 376] on p "This is a sample email message to demonstrate how the email signature template …" at bounding box center [808, 380] width 614 height 15
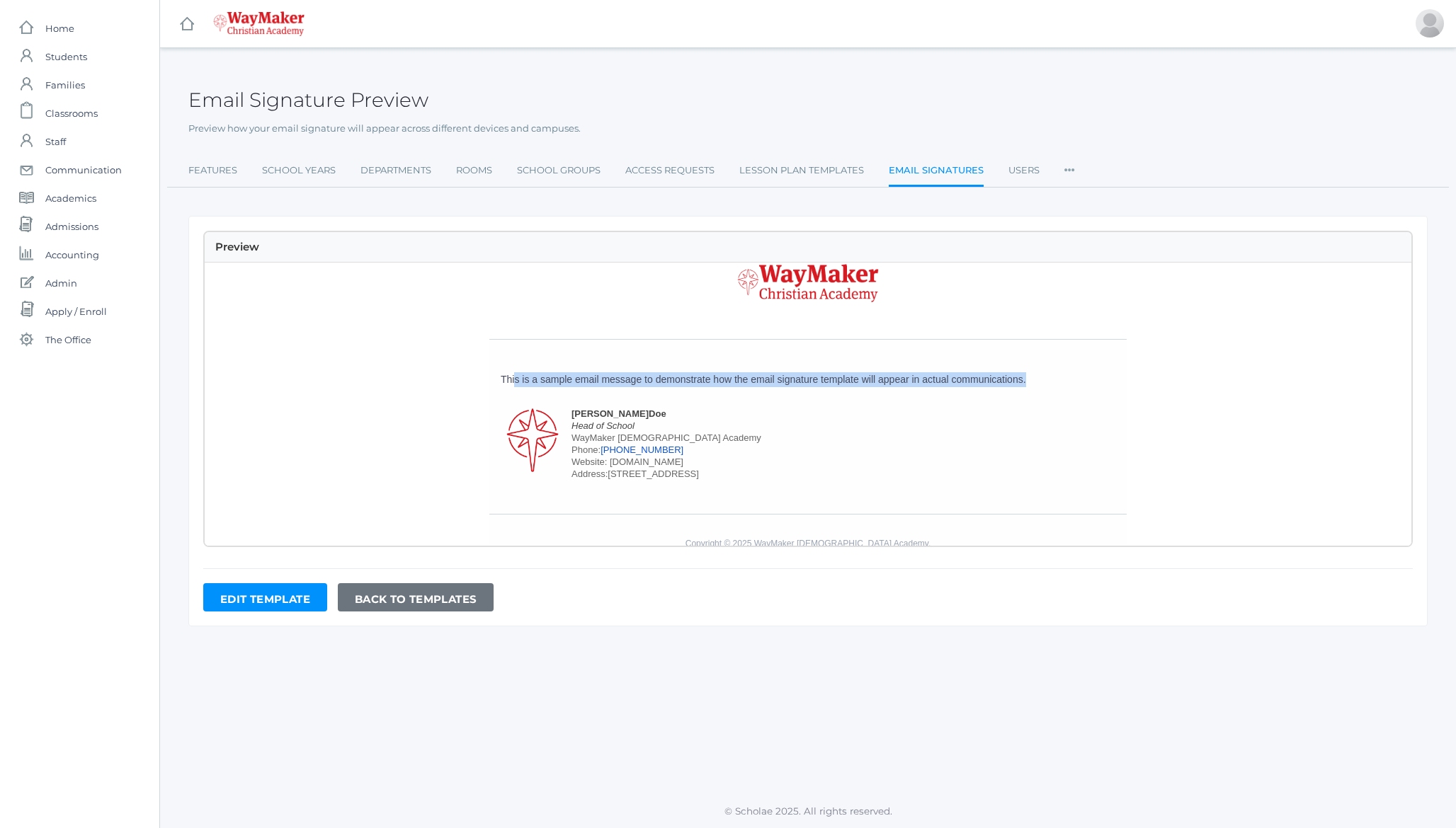
click at [609, 376] on p "This is a sample email message to demonstrate how the email signature template …" at bounding box center [808, 380] width 614 height 15
click at [560, 376] on p "This is a sample email message to demonstrate how the email signature template …" at bounding box center [808, 380] width 614 height 15
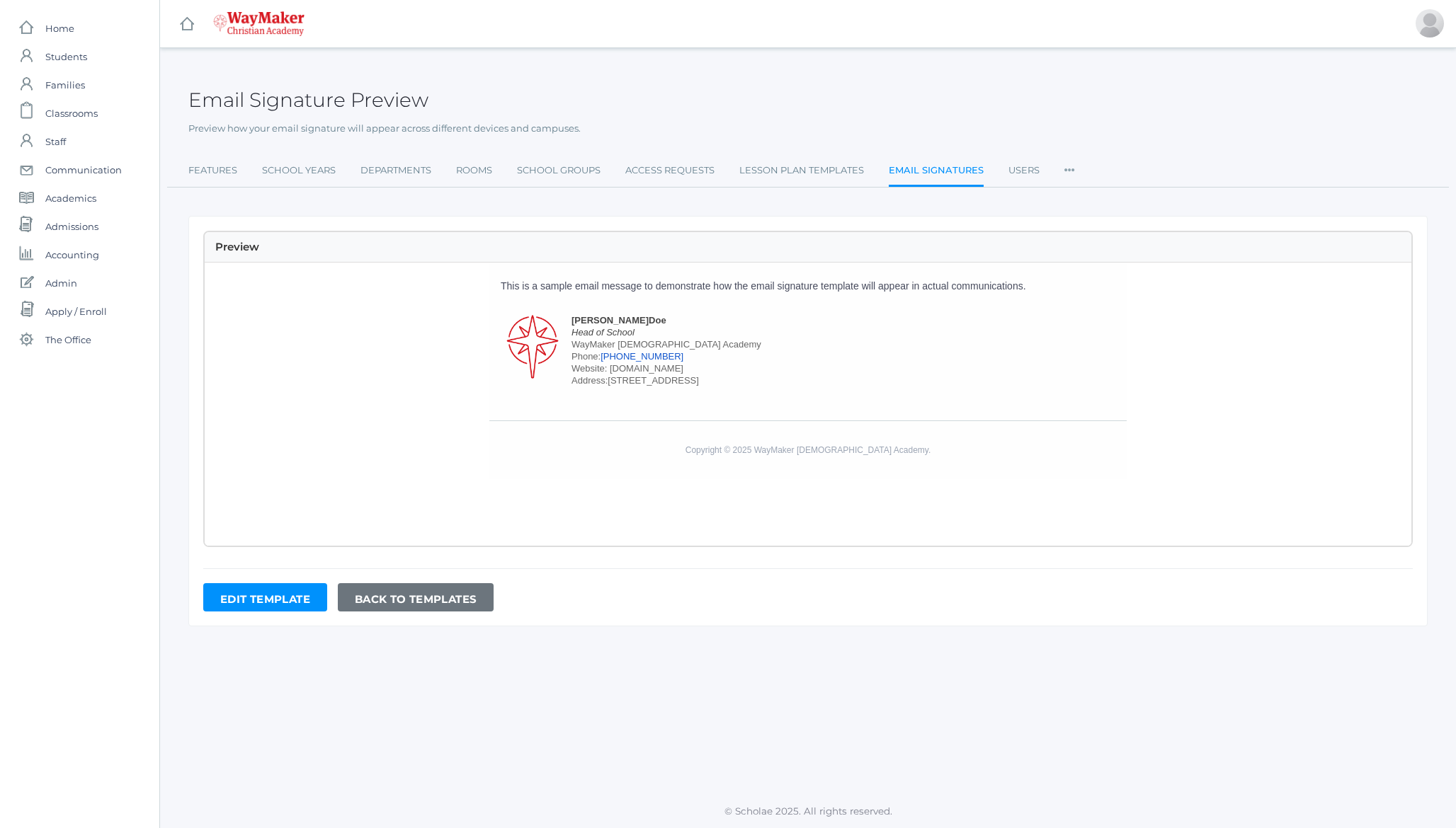
scroll to position [231, 0]
click at [296, 95] on h2 "Email Signature Preview" at bounding box center [308, 100] width 240 height 22
click at [277, 95] on h2 "Email Signature Preview" at bounding box center [308, 100] width 240 height 22
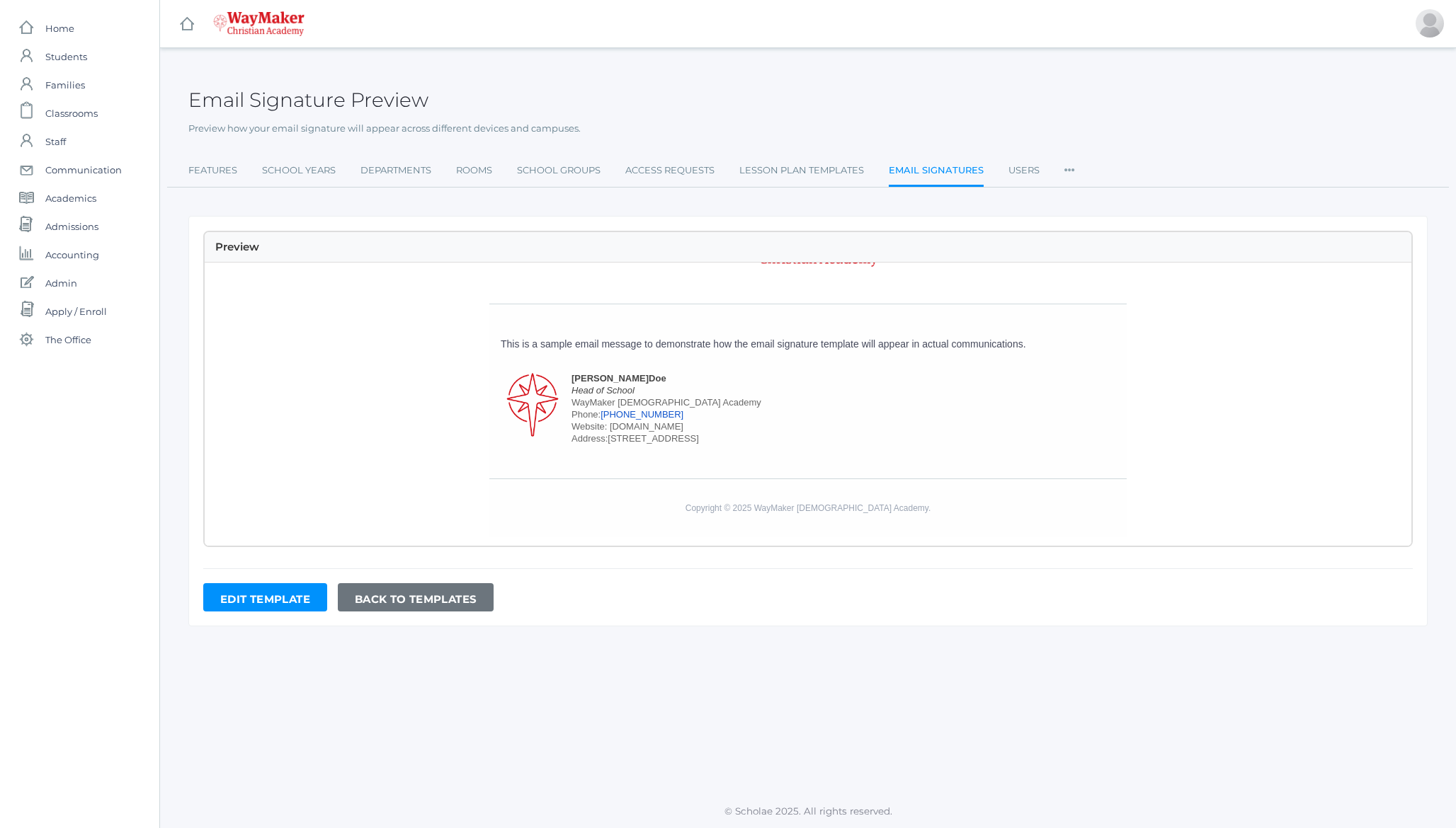
scroll to position [166, 0]
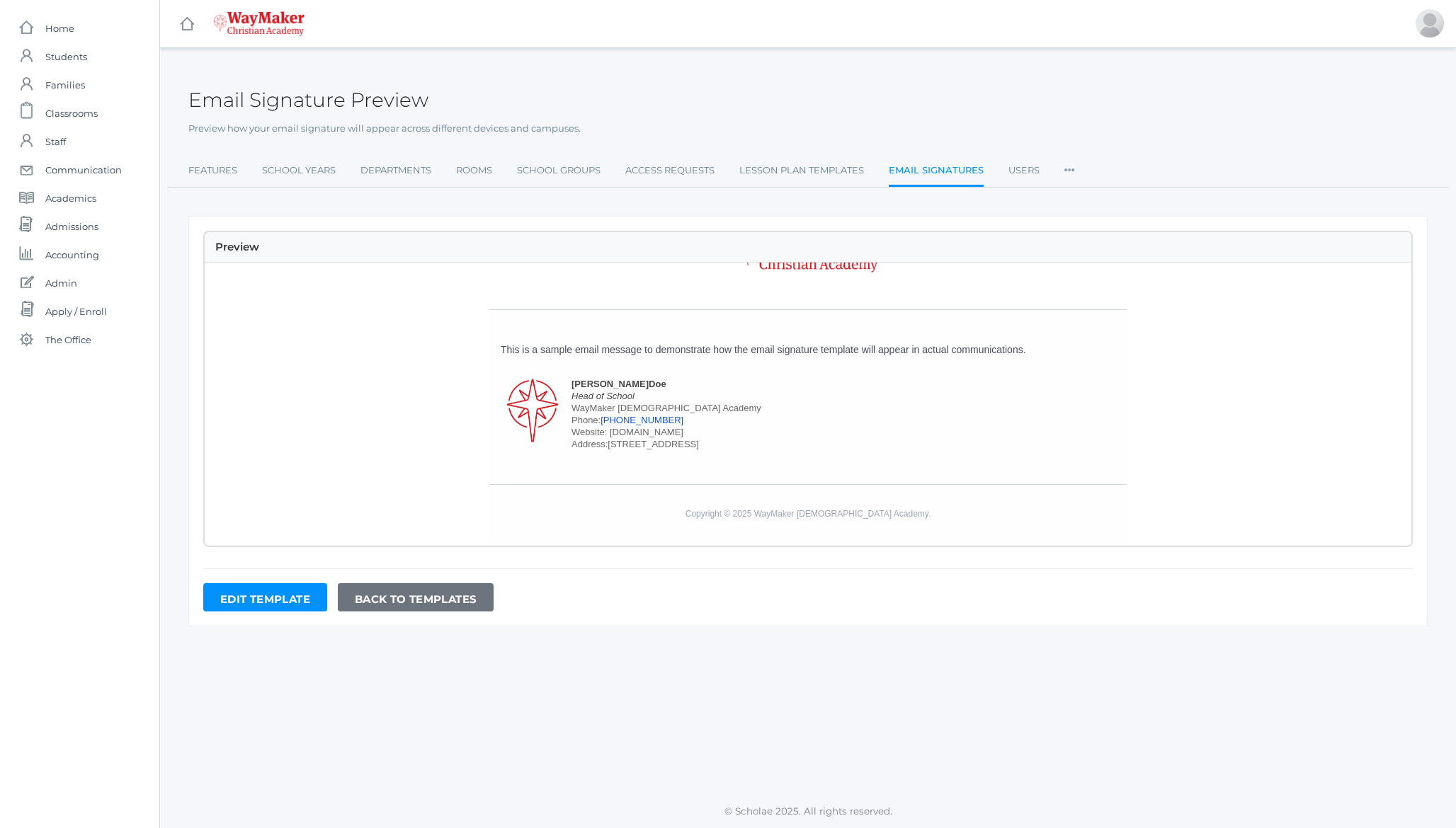
click at [645, 450] on link "[STREET_ADDRESS]" at bounding box center [653, 444] width 91 height 11
click at [616, 347] on p "This is a sample email message to demonstrate how the email signature template …" at bounding box center [808, 350] width 614 height 15
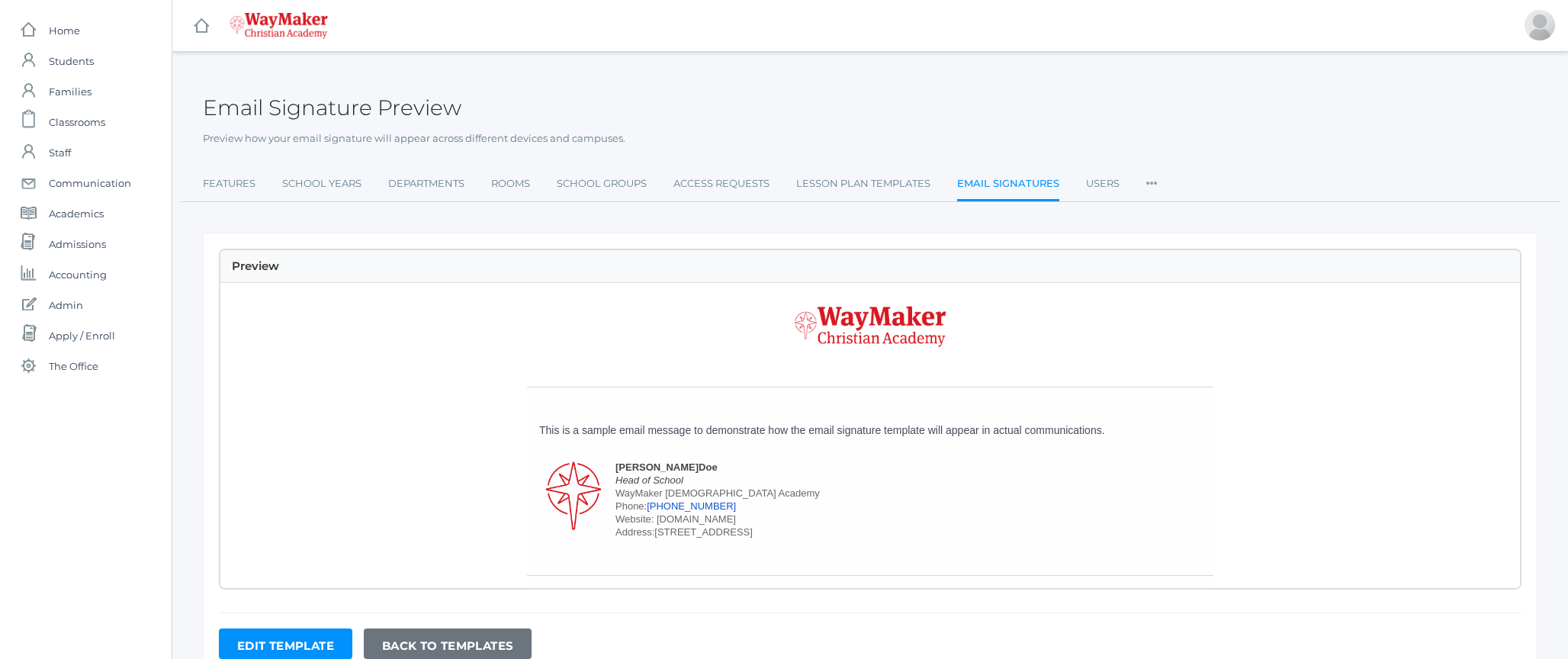
scroll to position [0, 0]
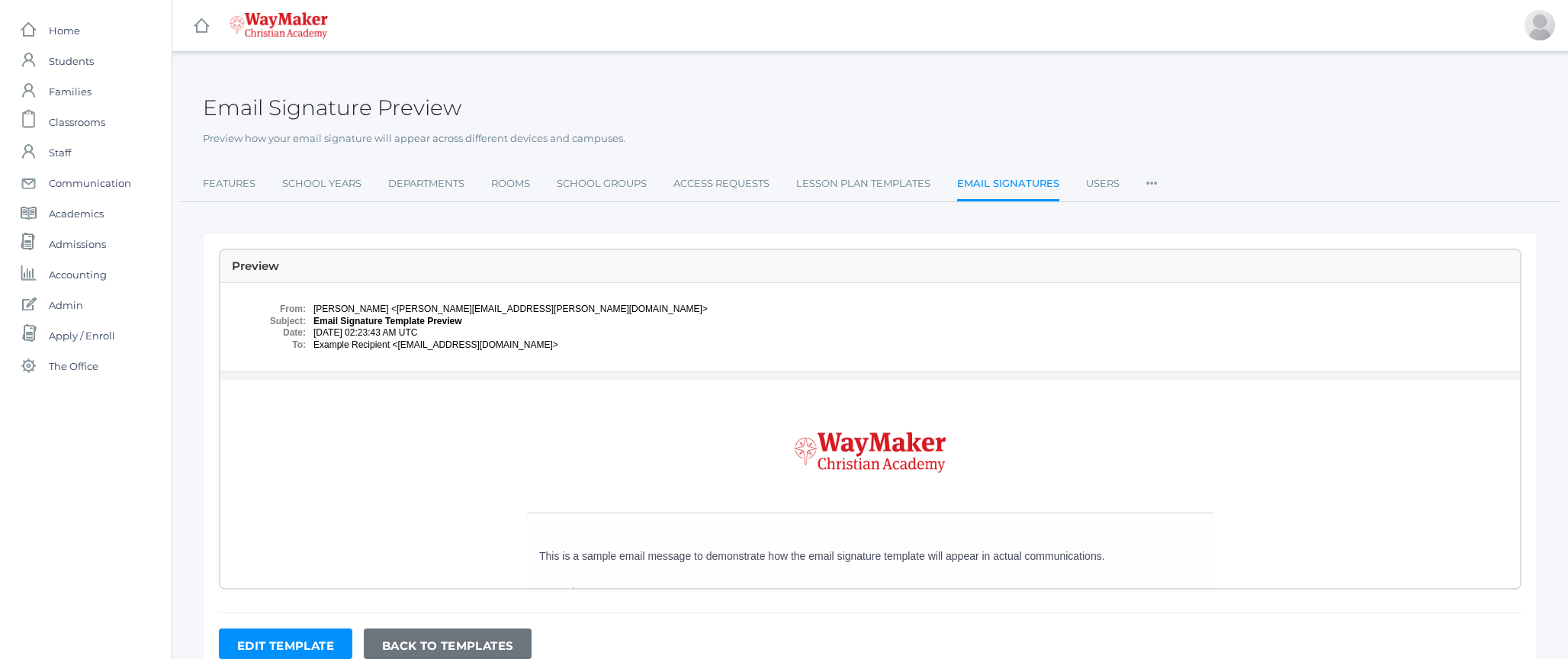
click at [1488, 179] on ul "Features School Years Departments Rooms School Groups Access Requests Lesson Pl…" at bounding box center [870, 184] width 1334 height 32
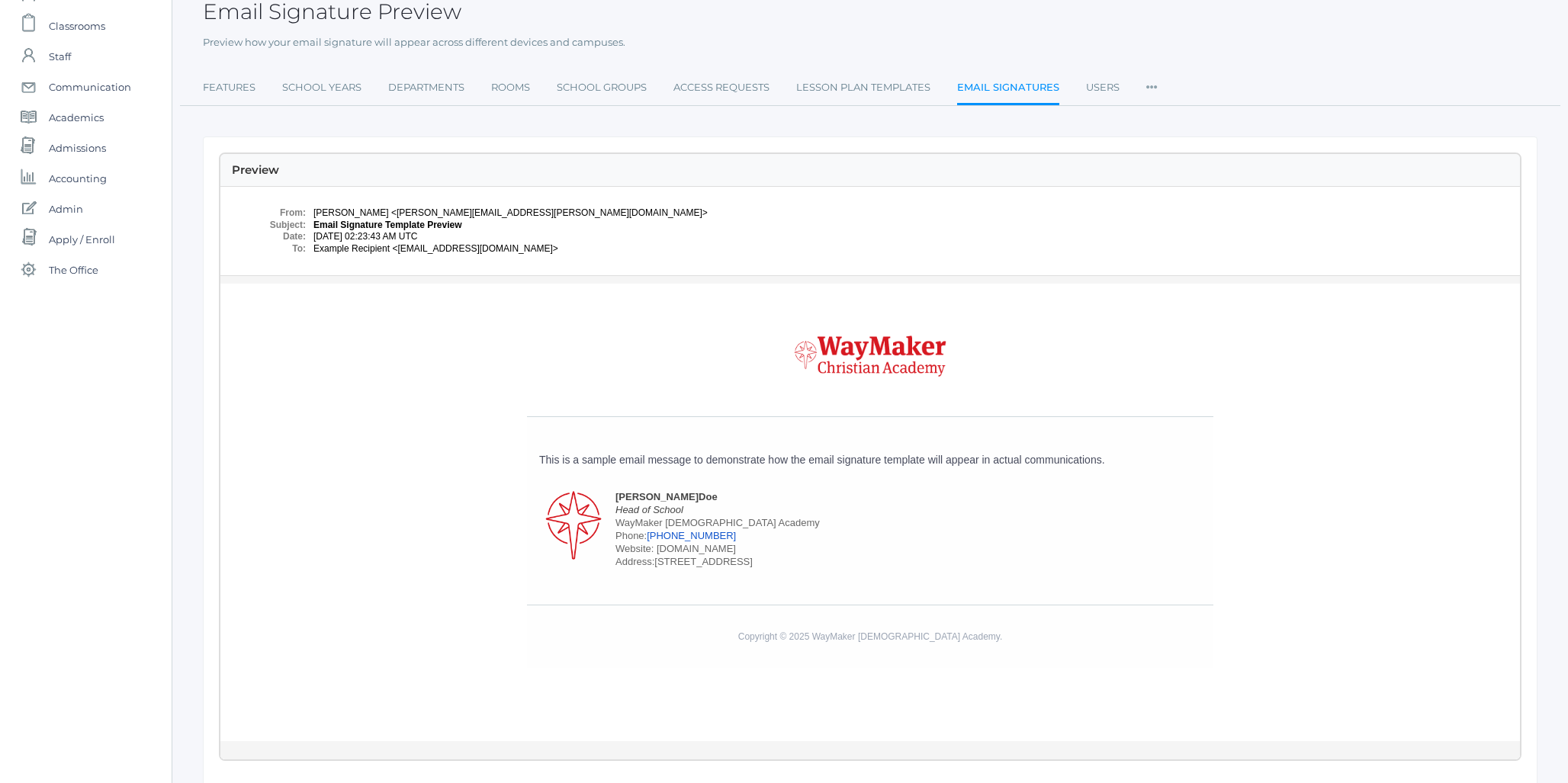
scroll to position [85, 0]
